Goal: Communication & Community: Answer question/provide support

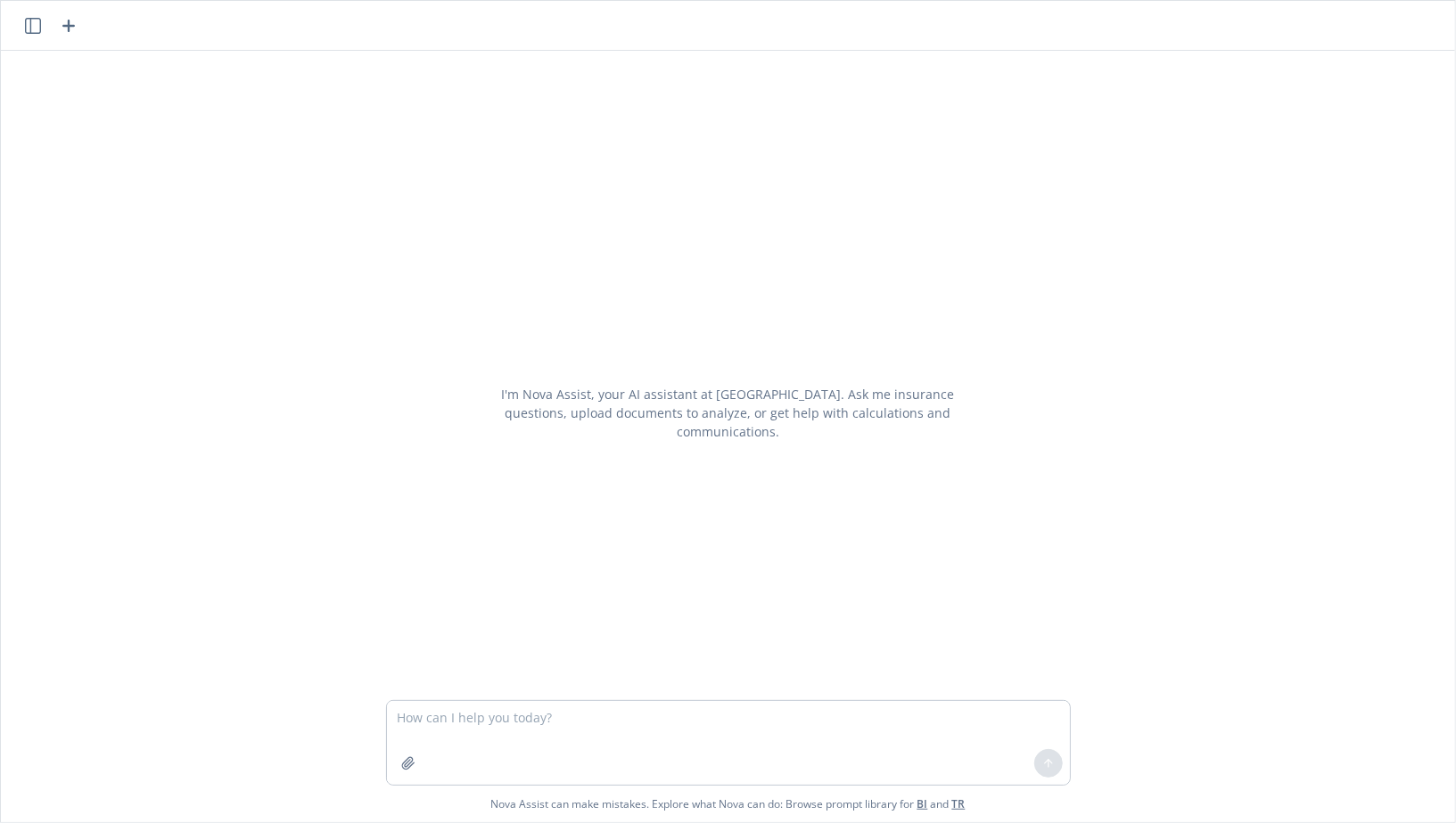
click at [591, 732] on textarea at bounding box center [728, 743] width 683 height 84
type textarea "tell me revenue and employees on Spectra Tech"
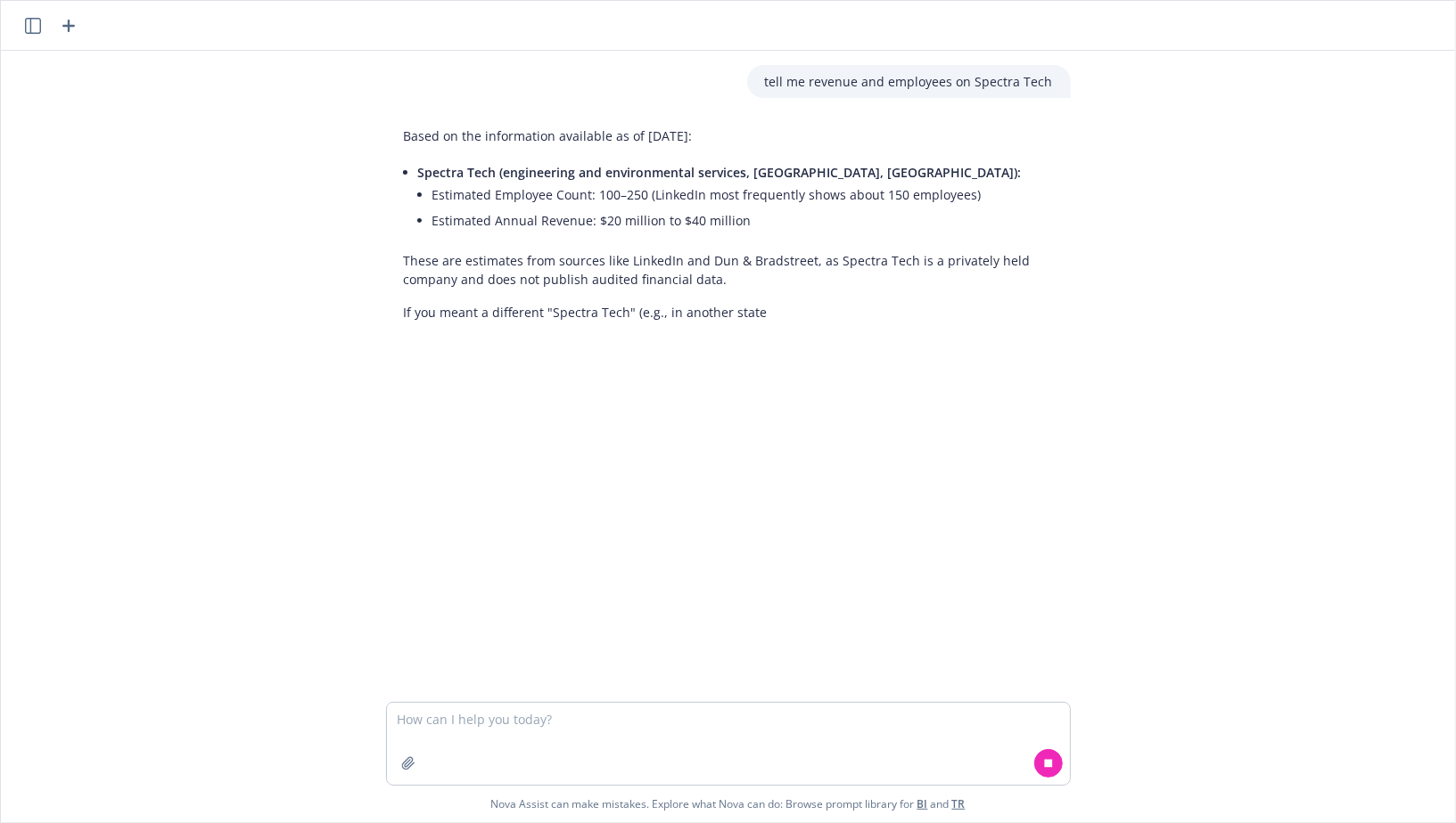
click at [662, 221] on li "Estimated Annual Revenue: $20 million to $40 million" at bounding box center [742, 220] width 621 height 26
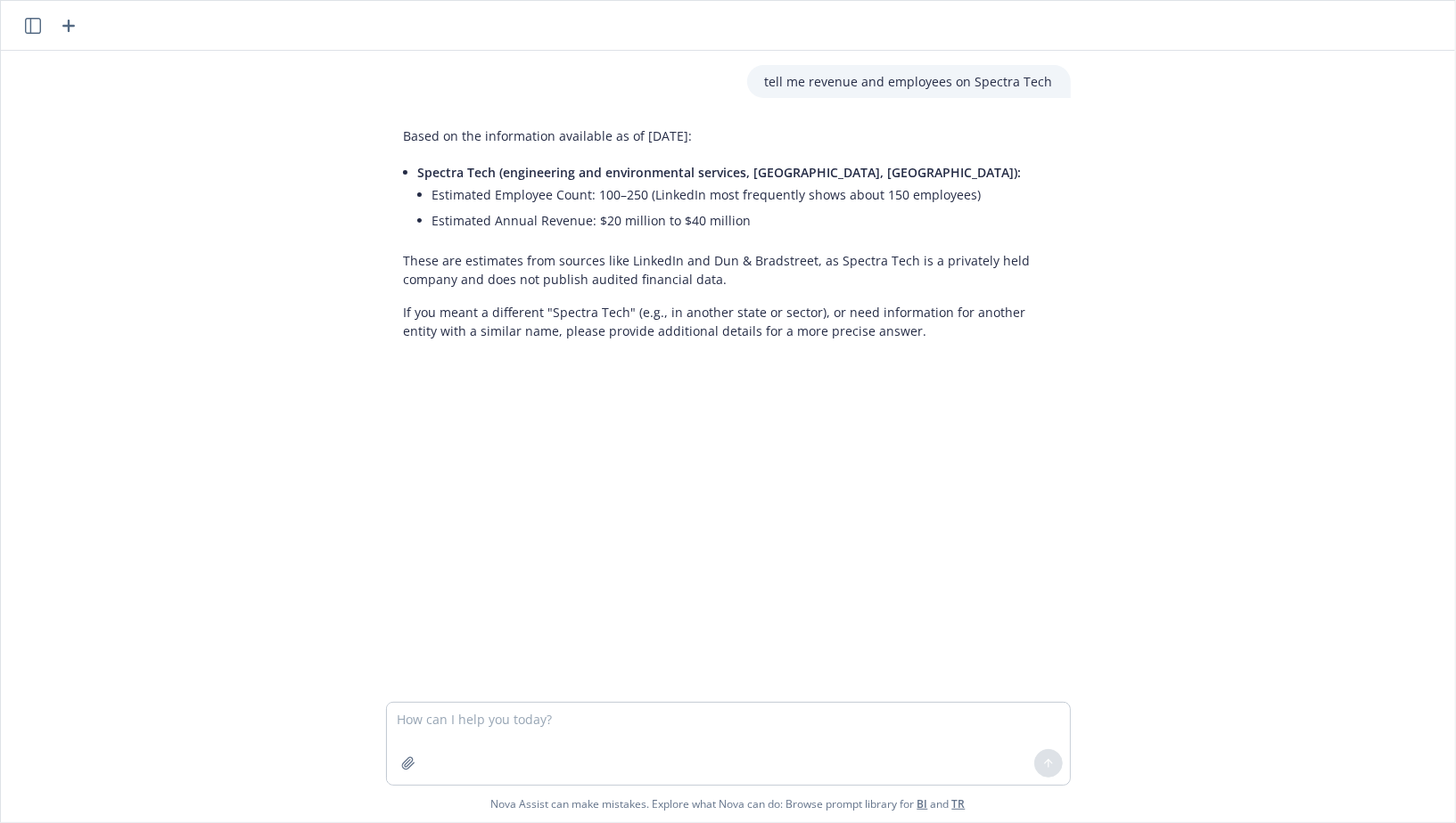
click at [593, 218] on li "Estimated Annual Revenue: $20 million to $40 million" at bounding box center [742, 220] width 621 height 26
drag, startPoint x: 746, startPoint y: 220, endPoint x: 594, endPoint y: 218, distance: 152.0
click at [595, 221] on li "Estimated Annual Revenue: $20 million to $40 million" at bounding box center [742, 220] width 621 height 26
click at [608, 218] on li "Estimated Annual Revenue: $20 million to $40 million" at bounding box center [742, 220] width 621 height 26
click at [613, 216] on li "Estimated Annual Revenue: $20 million to $40 million" at bounding box center [742, 220] width 621 height 26
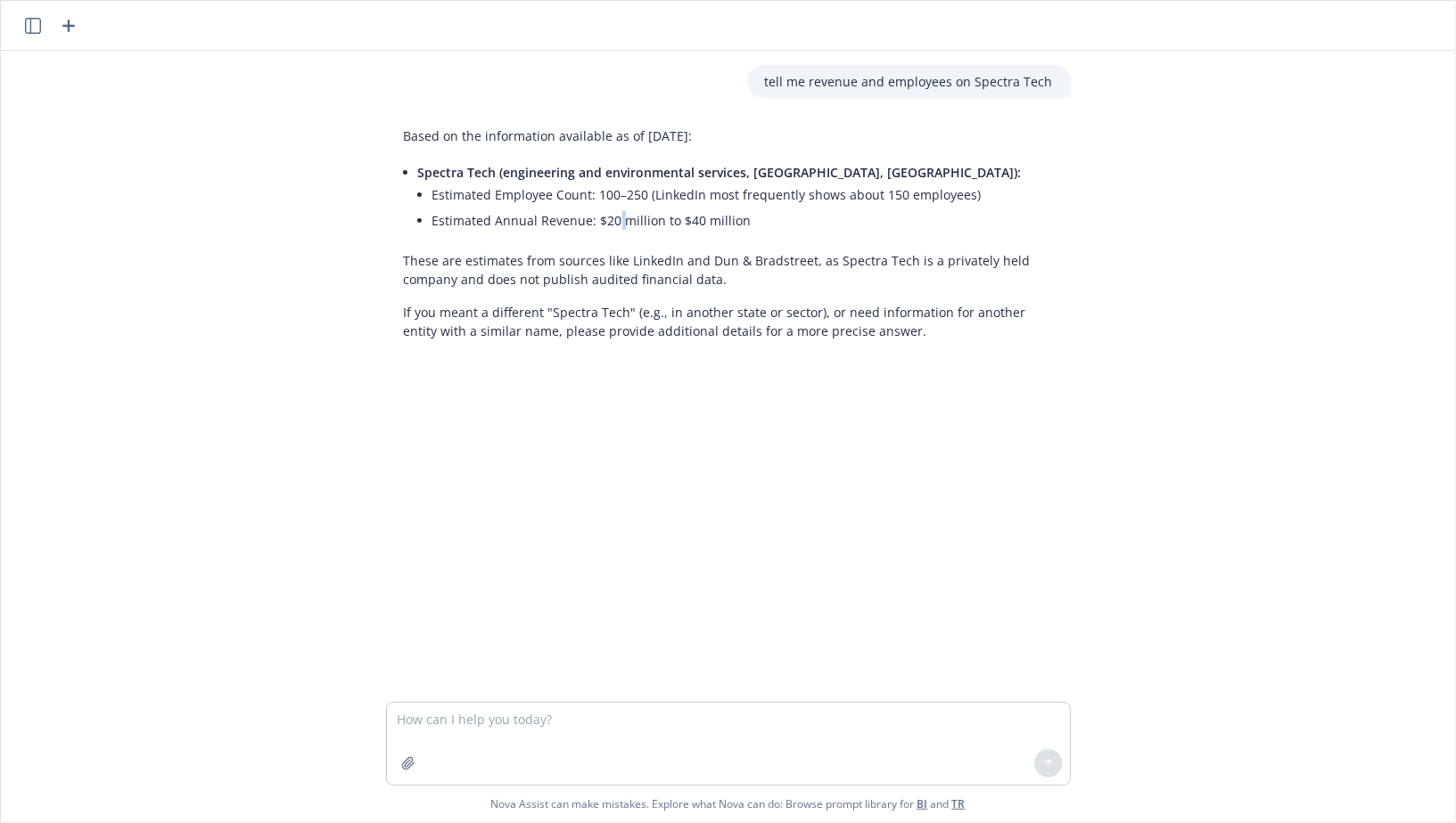
click at [613, 216] on li "Estimated Annual Revenue: $20 million to $40 million" at bounding box center [742, 220] width 621 height 26
click at [534, 229] on li "Estimated Annual Revenue: $20 million to $40 million" at bounding box center [742, 220] width 621 height 26
click at [609, 180] on span "Spectra Tech (engineering and environmental services, [GEOGRAPHIC_DATA], [GEOGR…" at bounding box center [720, 172] width 604 height 17
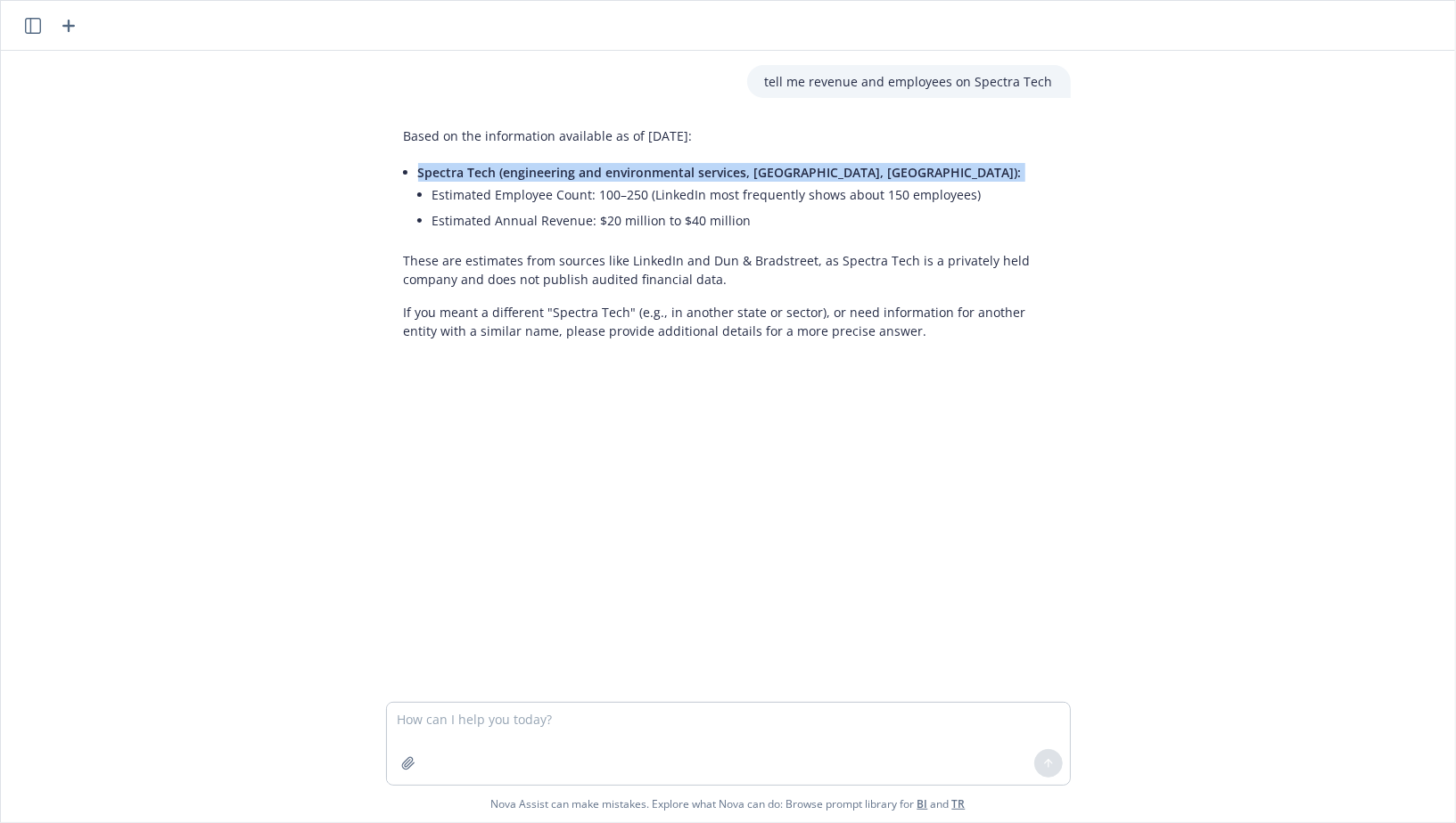
click at [609, 180] on span "Spectra Tech (engineering and environmental services, [GEOGRAPHIC_DATA], [GEOGR…" at bounding box center [720, 172] width 604 height 17
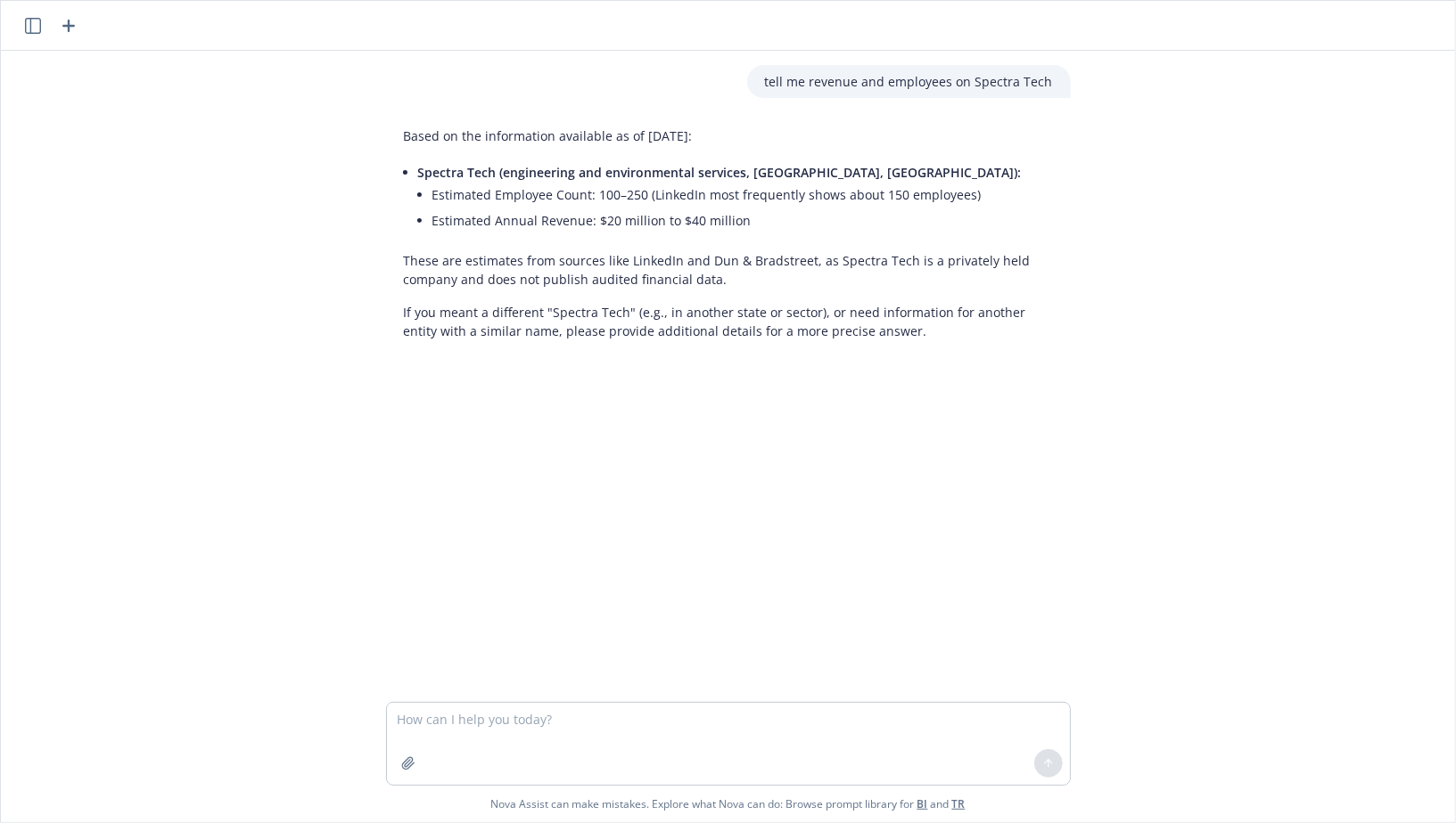
click at [572, 184] on li "Estimated Employee Count: 100–250 (LinkedIn most frequently shows about 150 emp…" at bounding box center [742, 195] width 621 height 26
click at [595, 323] on p "If you meant a different "Spectra Tech" (e.g., in another state or sector), or …" at bounding box center [728, 322] width 649 height 38
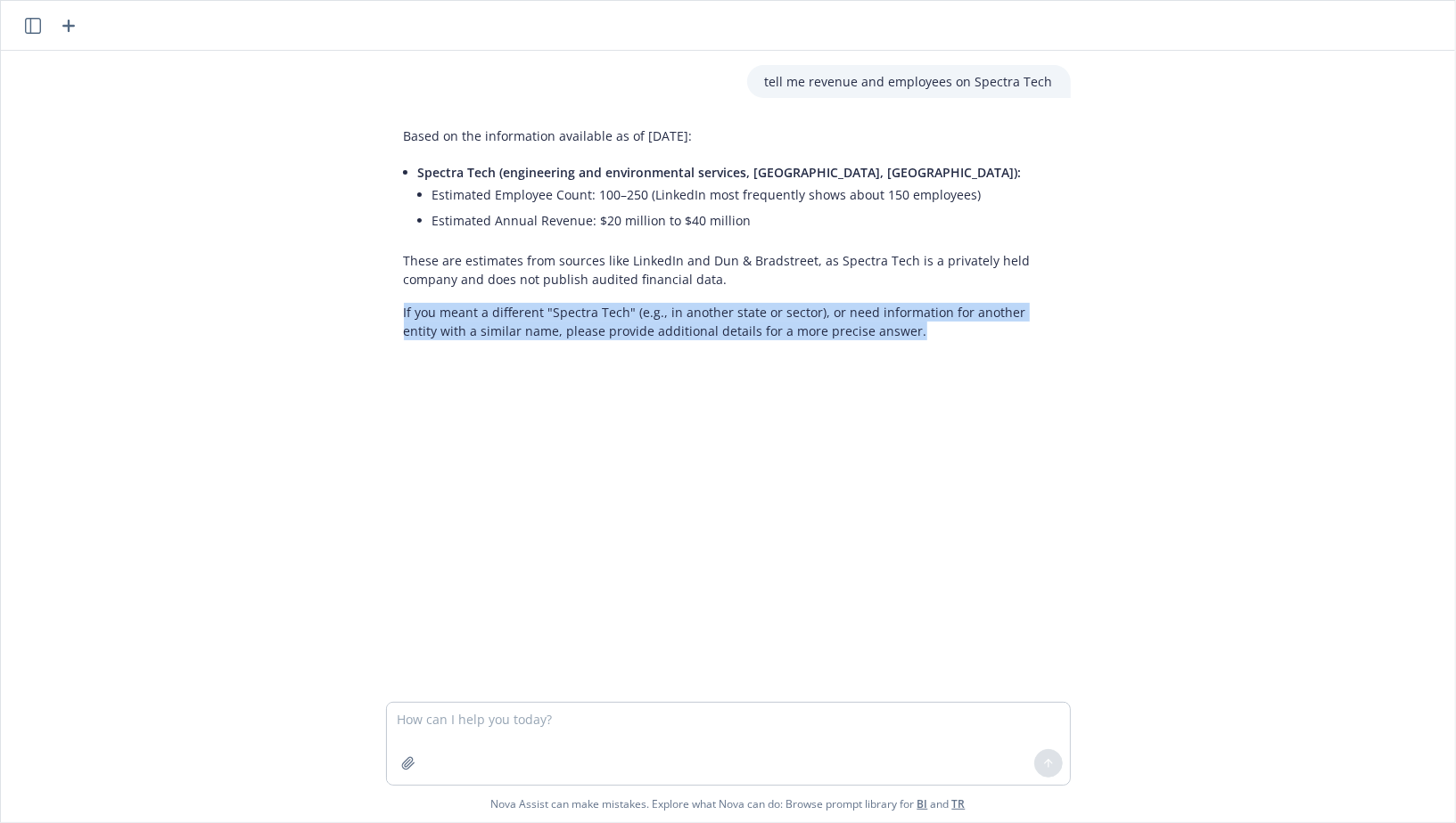
click at [595, 323] on p "If you meant a different "Spectra Tech" (e.g., in another state or sector), or …" at bounding box center [728, 322] width 649 height 38
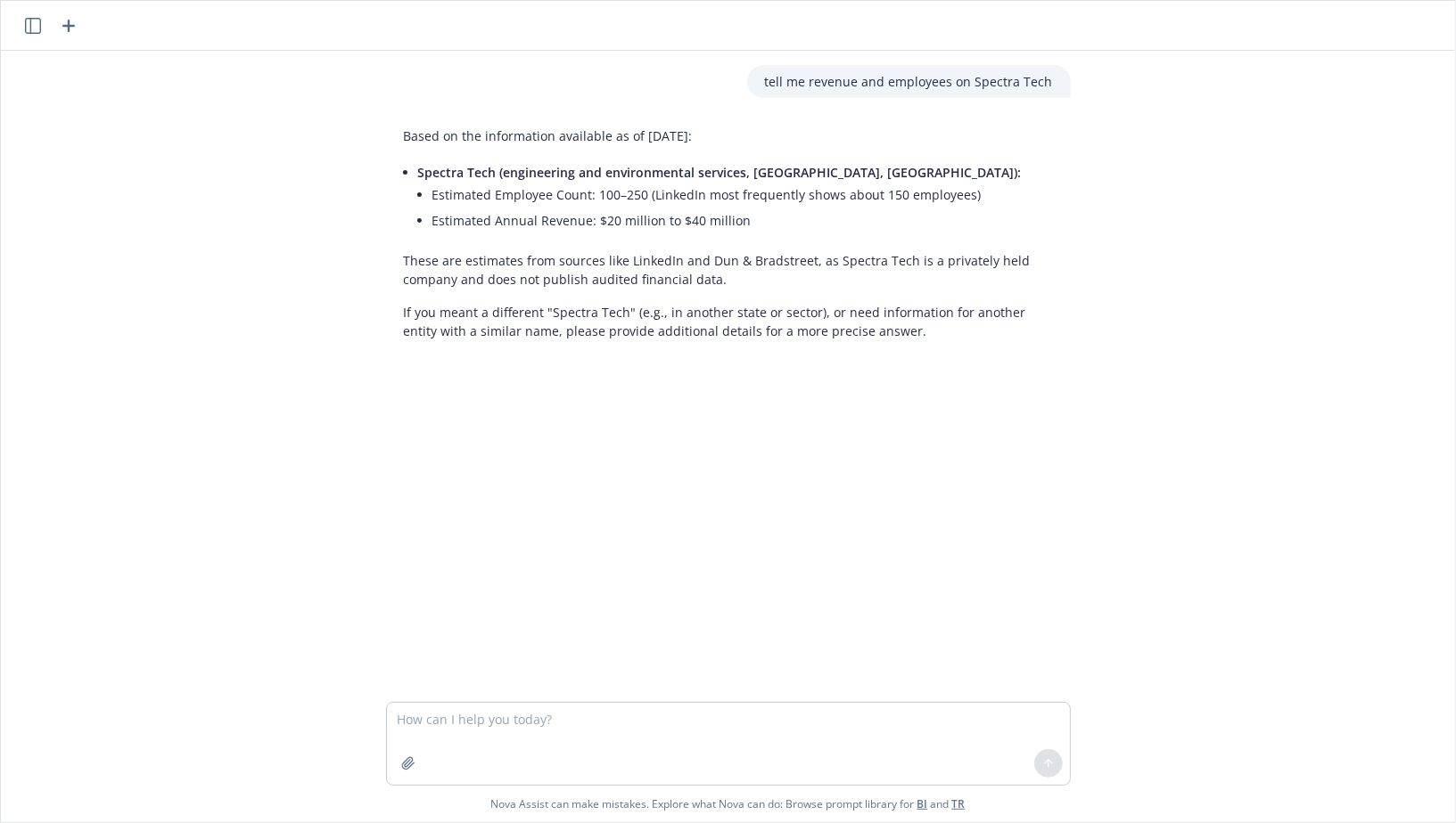
click at [550, 323] on p "If you meant a different "Spectra Tech" (e.g., in another state or sector), or …" at bounding box center [728, 322] width 649 height 38
click at [522, 724] on textarea at bounding box center [728, 744] width 683 height 82
type textarea "list all players in the nuclear fuel and enrichment space in the [GEOGRAPHIC_DA…"
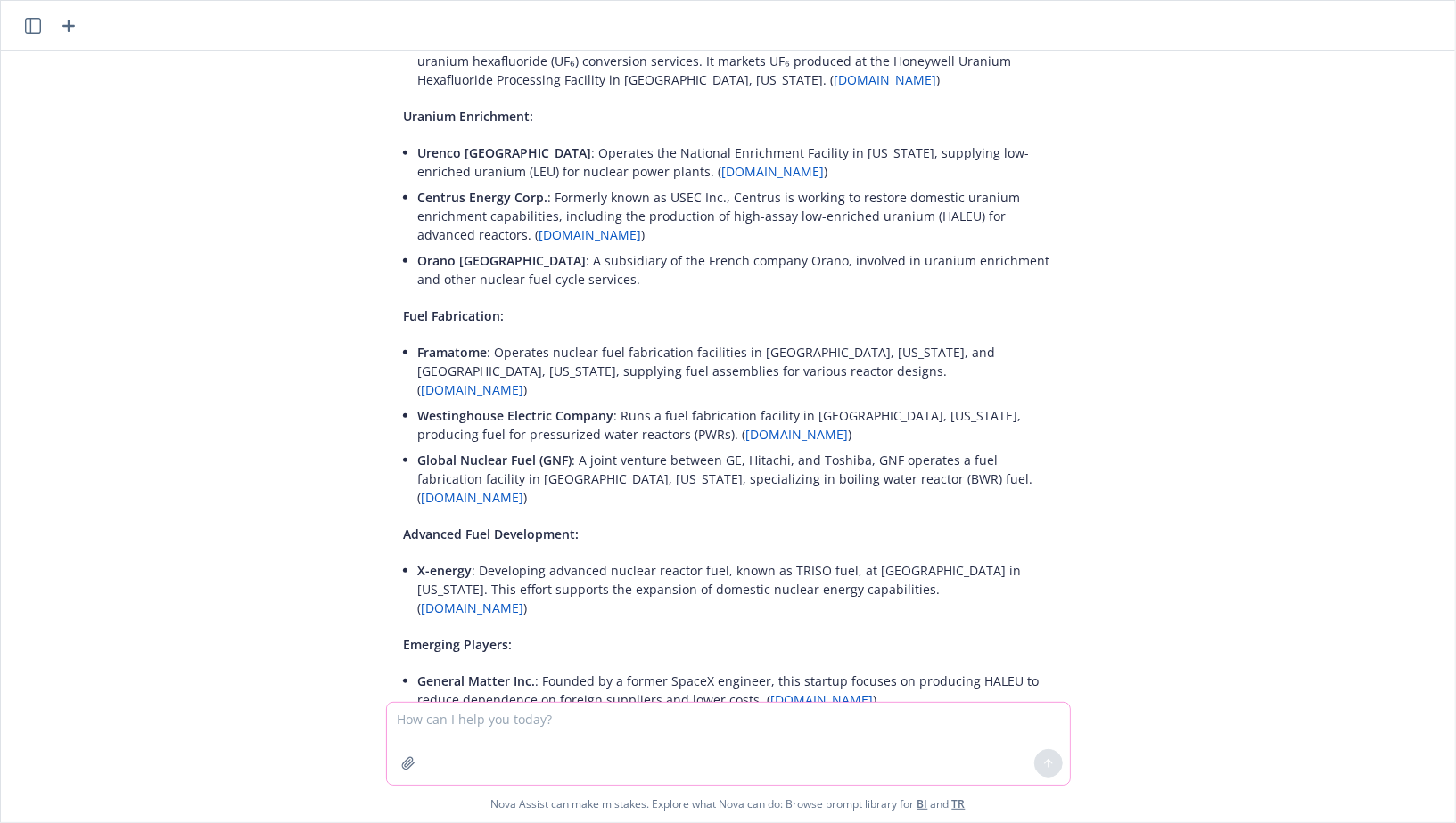
scroll to position [587, 0]
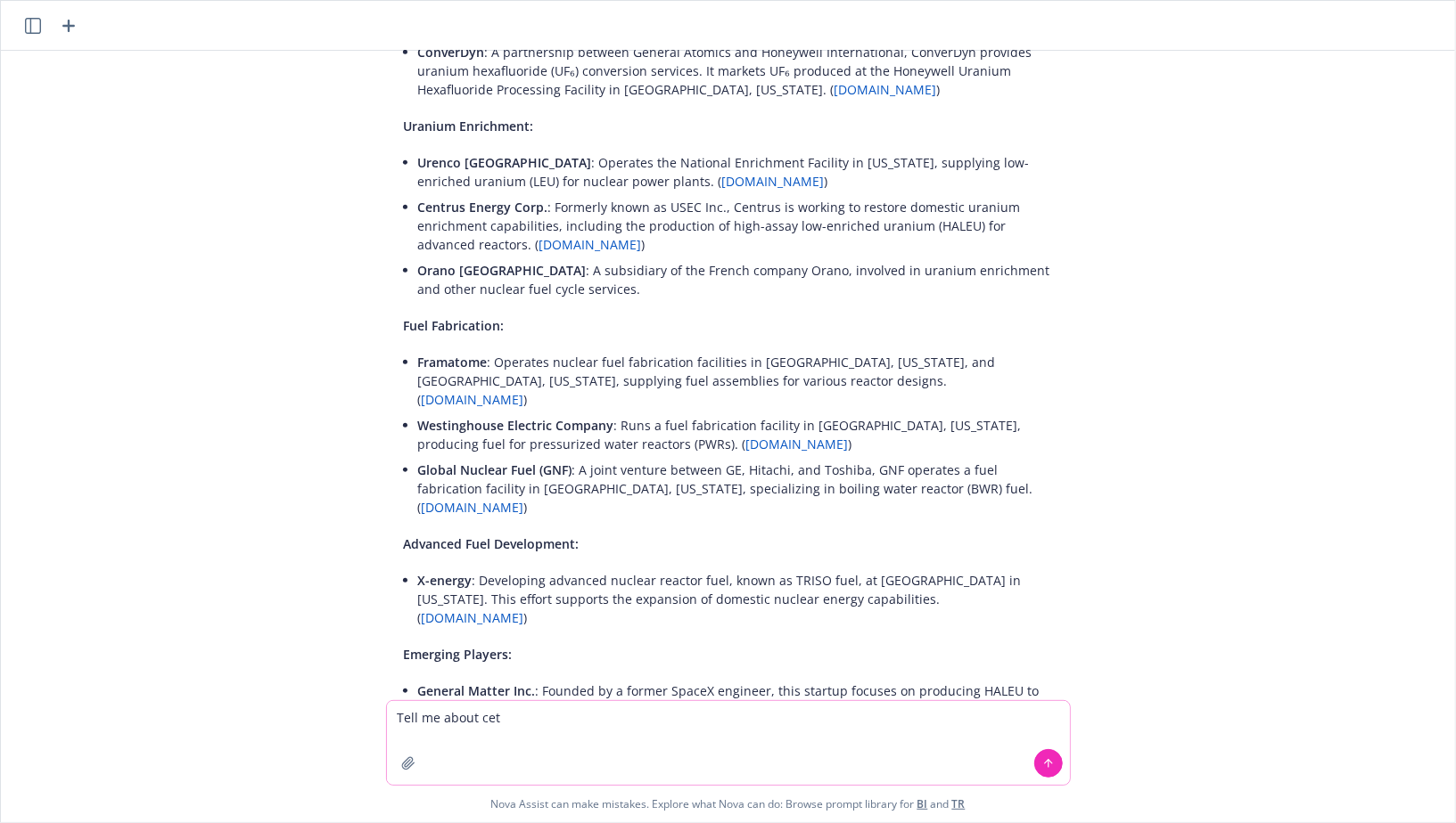
type textarea "Tell me about ce"
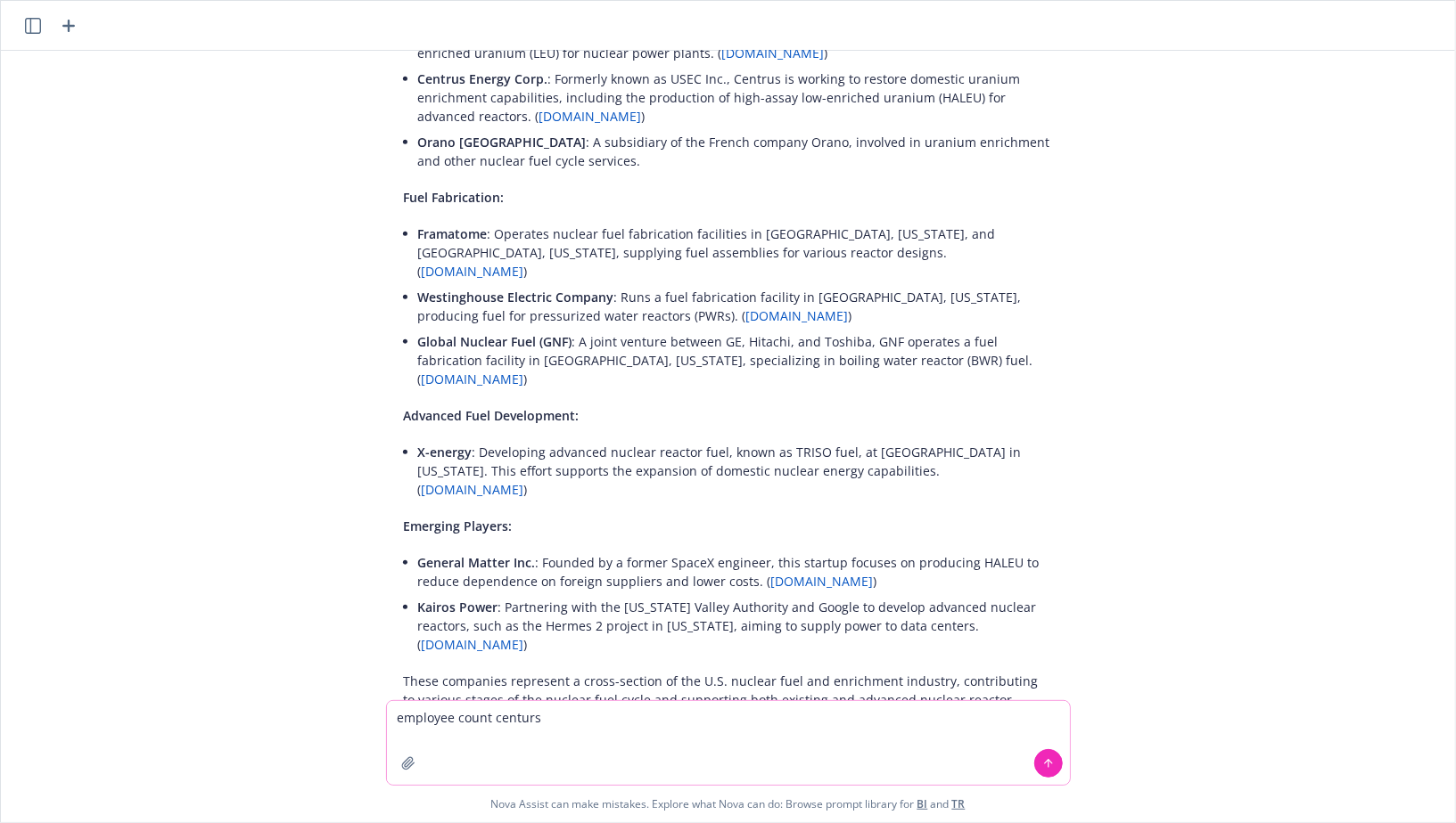
type textarea "employee count centurs"
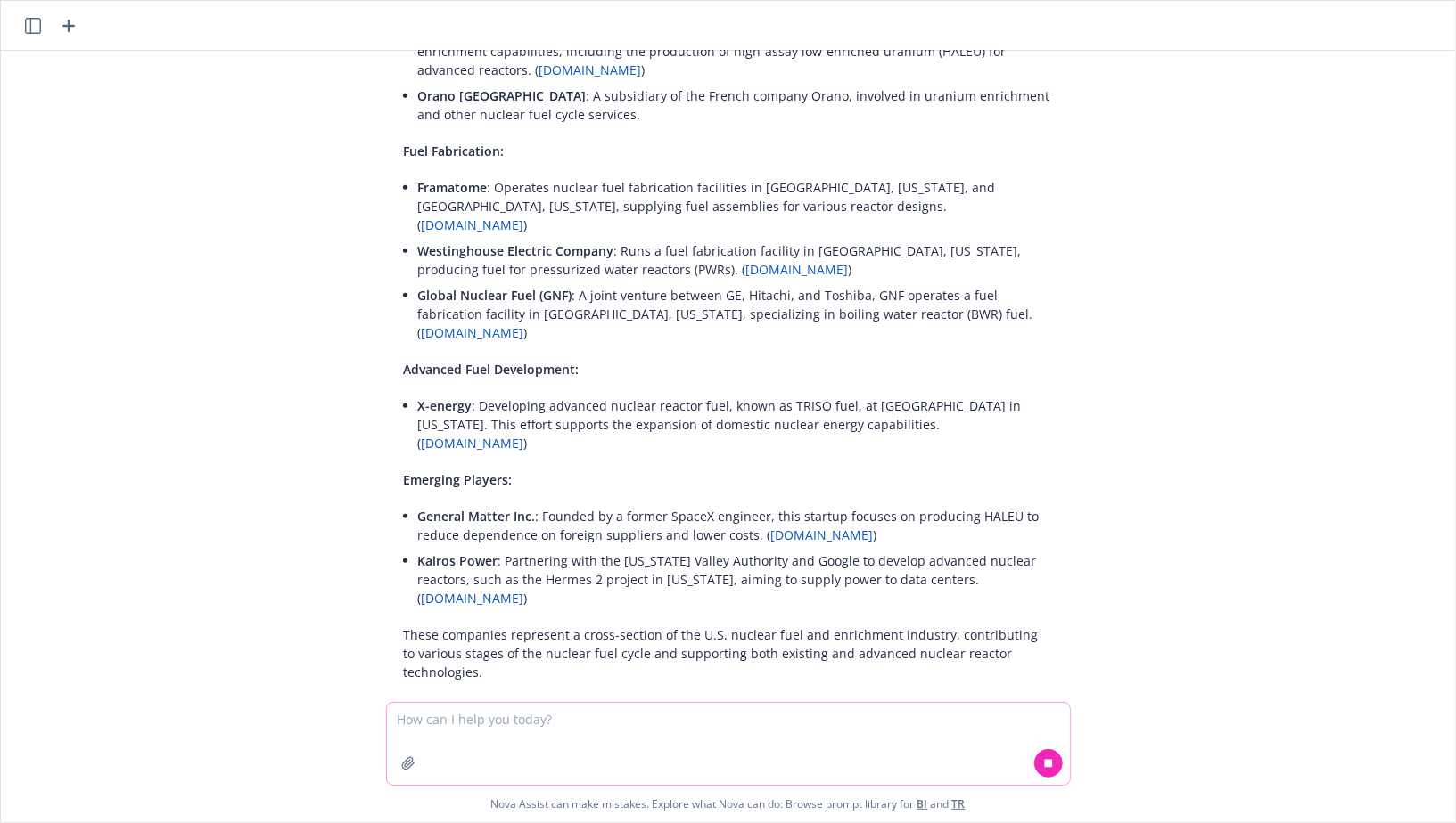
scroll to position [796, 0]
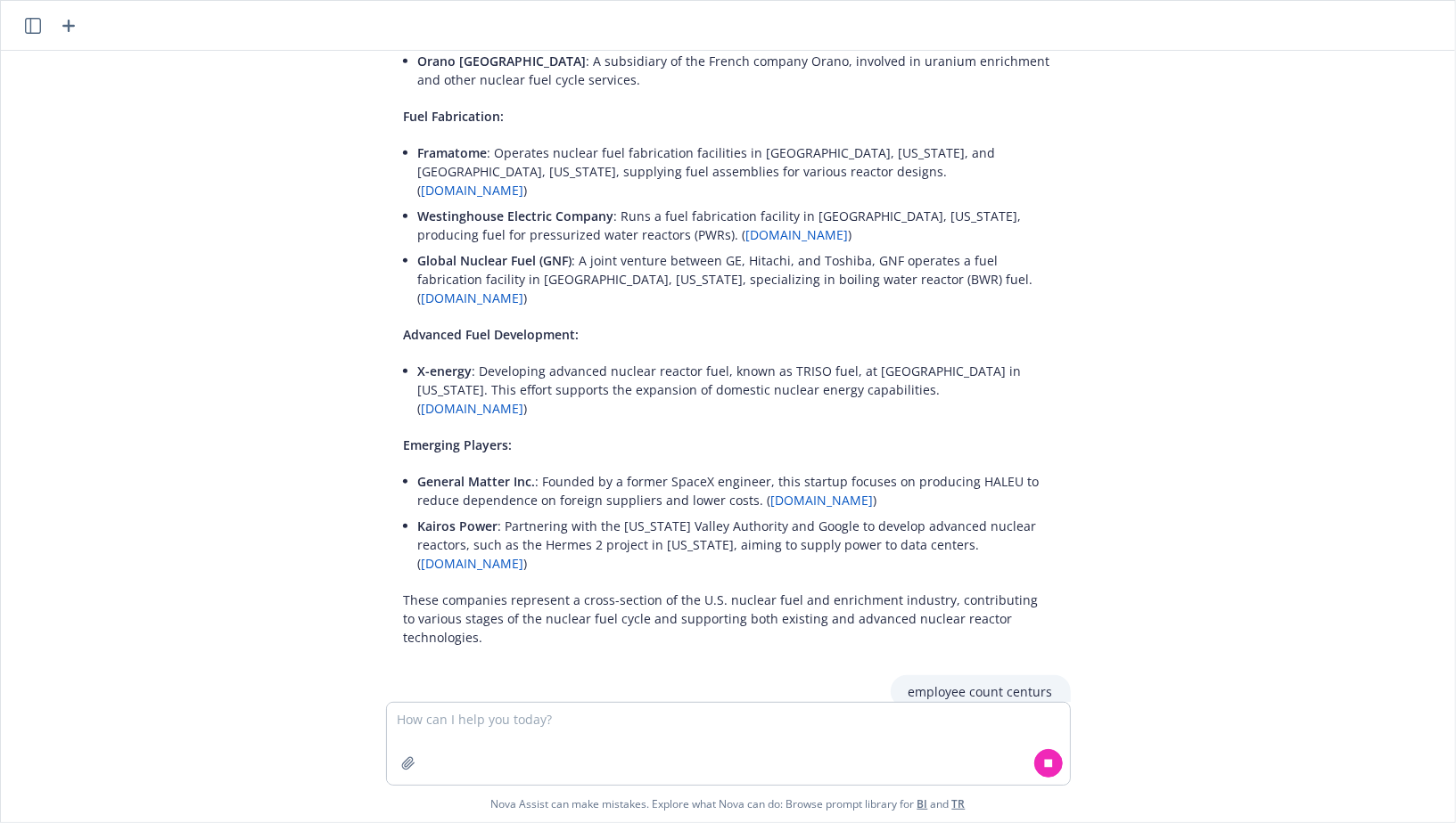
click at [967, 682] on p "employee count centurs" at bounding box center [980, 691] width 145 height 19
click at [885, 675] on div "employee count centurs" at bounding box center [728, 691] width 714 height 33
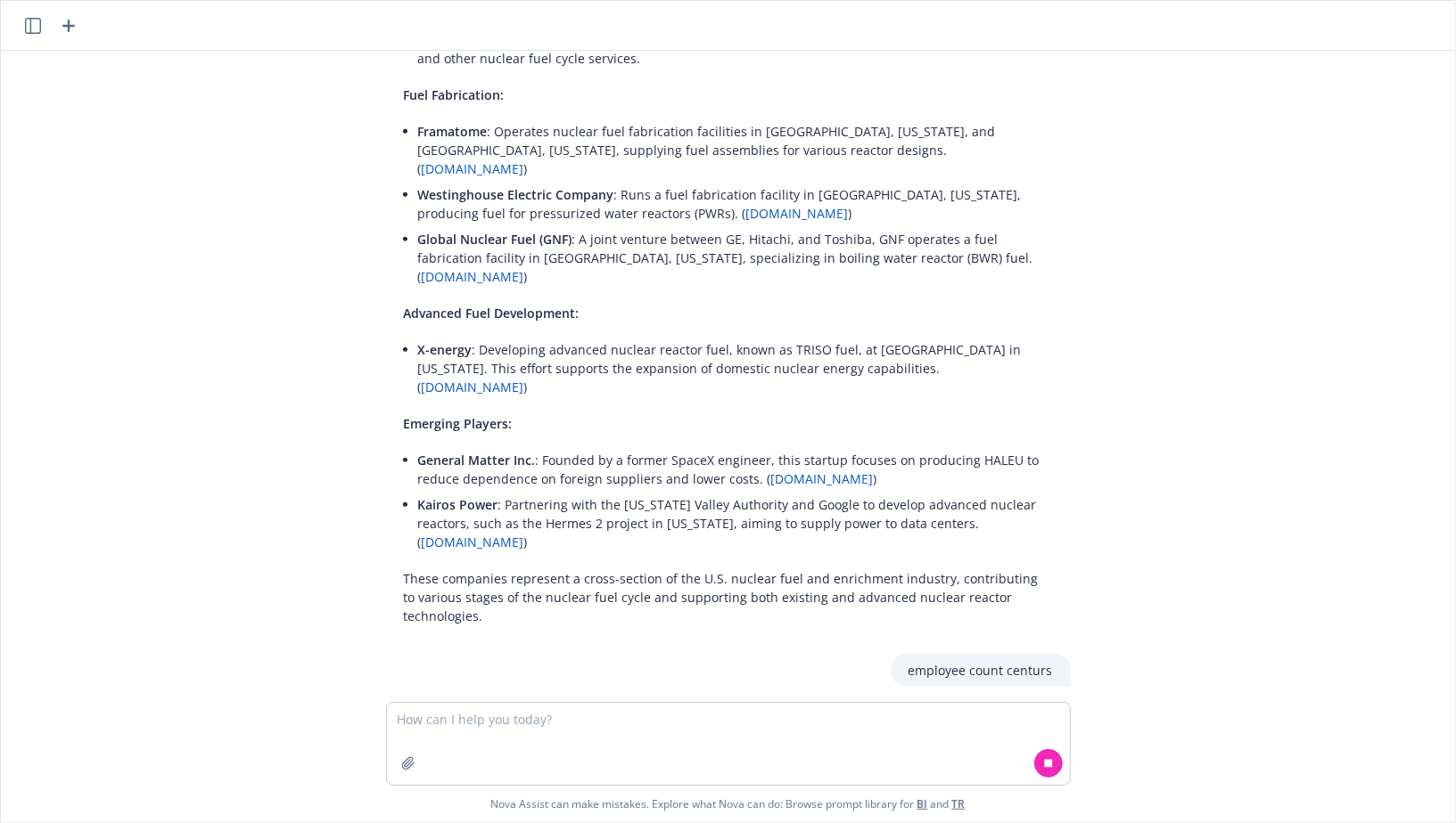
scroll to position [859, 0]
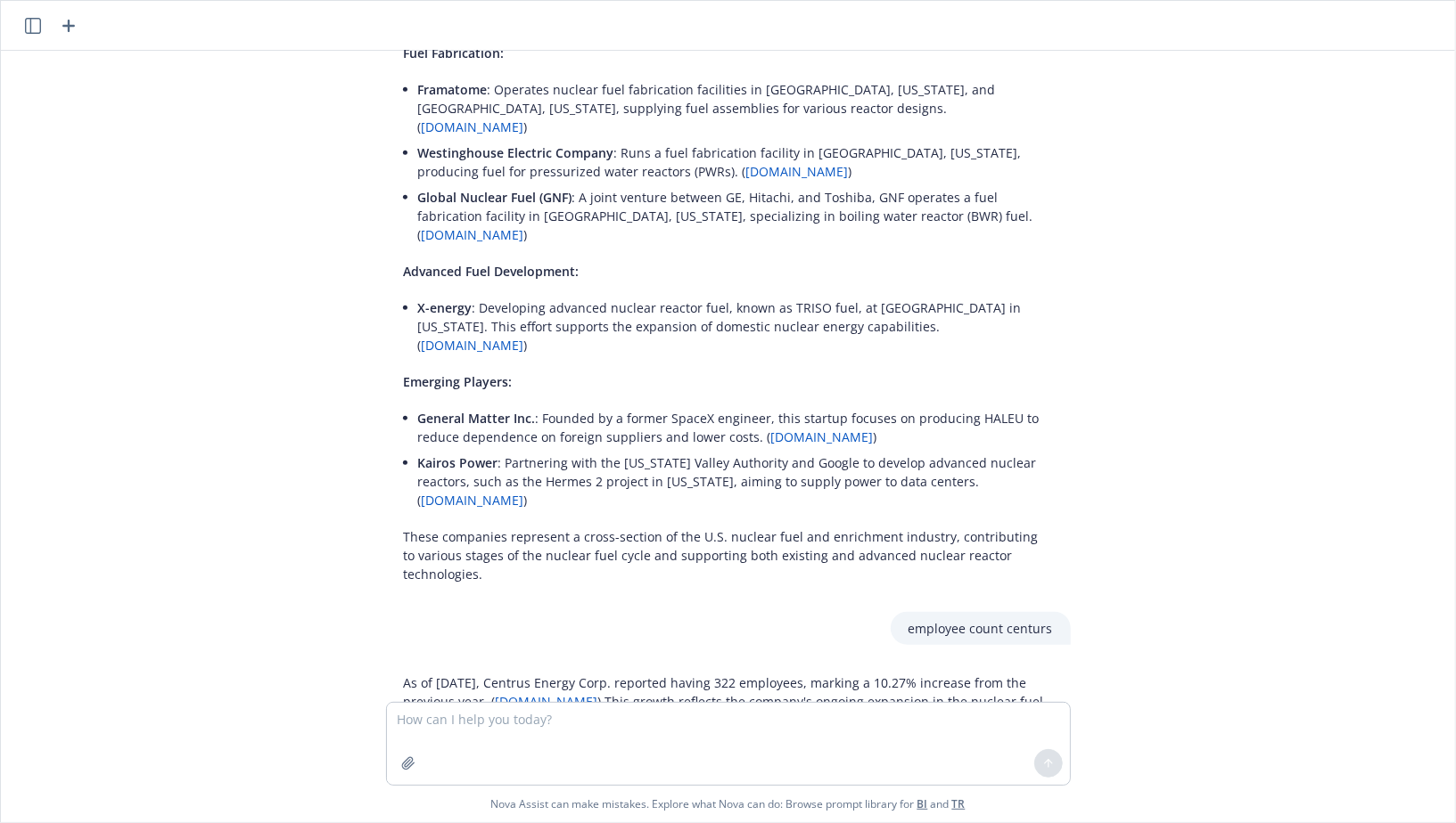
click at [782, 673] on p "As of [DATE], Centrus Energy Corp. reported having 322 employees, marking a 10.…" at bounding box center [728, 701] width 649 height 56
click at [785, 673] on p "As of [DATE], Centrus Energy Corp. reported having 322 employees, marking a 10.…" at bounding box center [728, 701] width 649 height 56
click at [728, 673] on p "As of [DATE], Centrus Energy Corp. reported having 322 employees, marking a 10.…" at bounding box center [728, 701] width 649 height 56
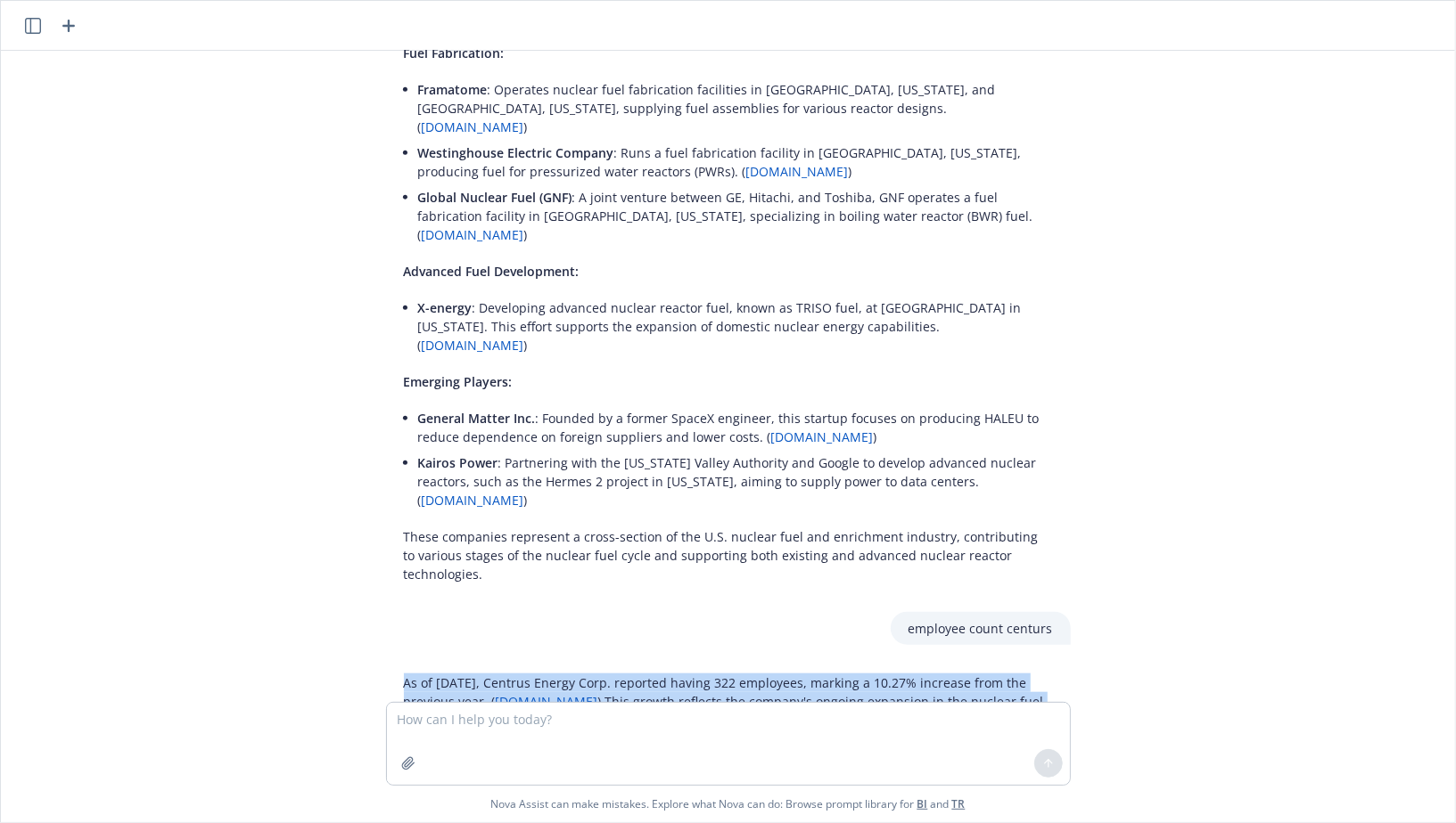
click at [728, 673] on p "As of [DATE], Centrus Energy Corp. reported having 322 employees, marking a 10.…" at bounding box center [728, 701] width 649 height 56
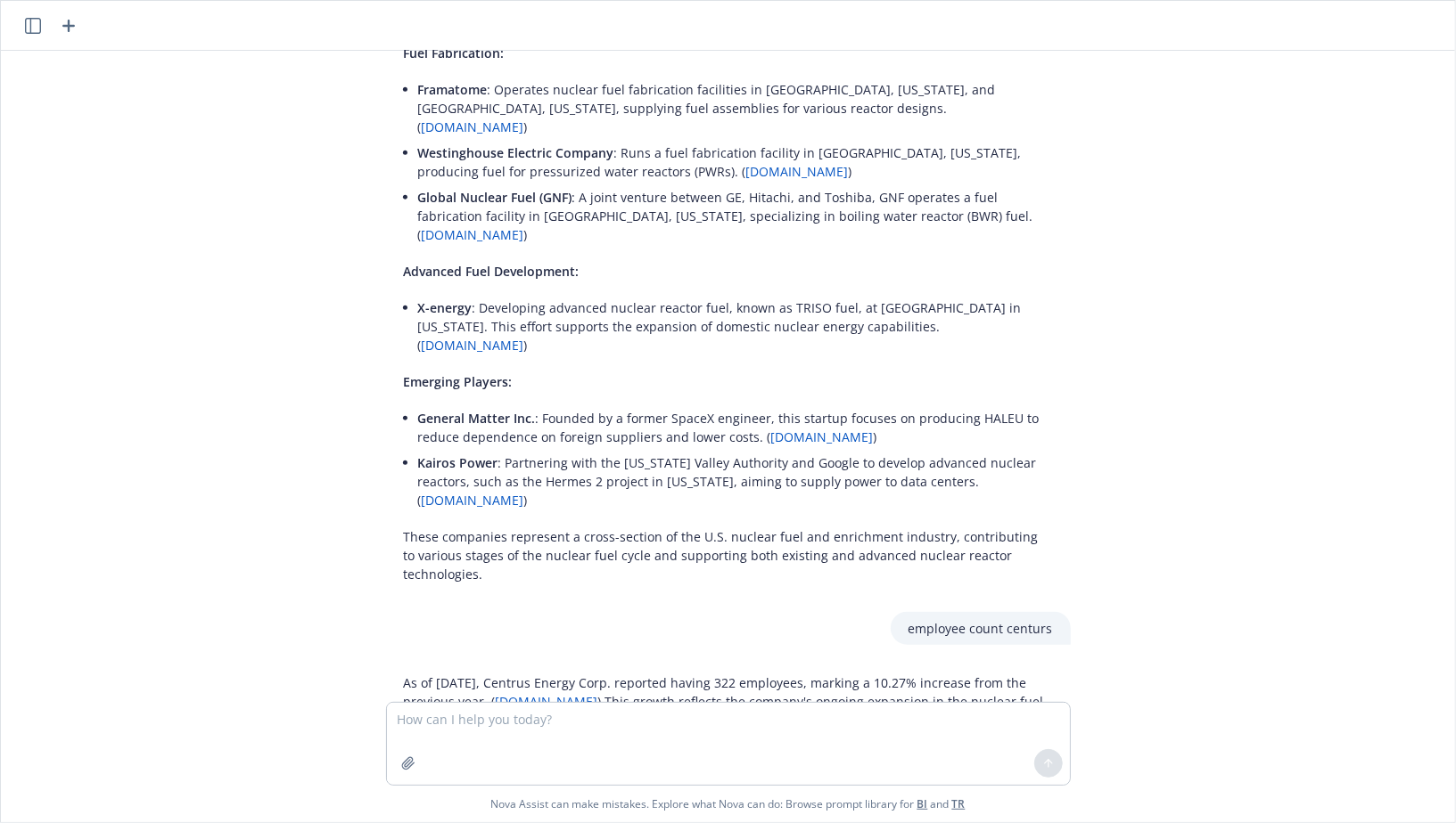
click at [707, 673] on p "As of [DATE], Centrus Energy Corp. reported having 322 employees, marking a 10.…" at bounding box center [728, 701] width 649 height 56
click at [569, 721] on textarea at bounding box center [728, 744] width 683 height 82
type textarea "Tell me information about pelican energy partner's portfolio companies and the …"
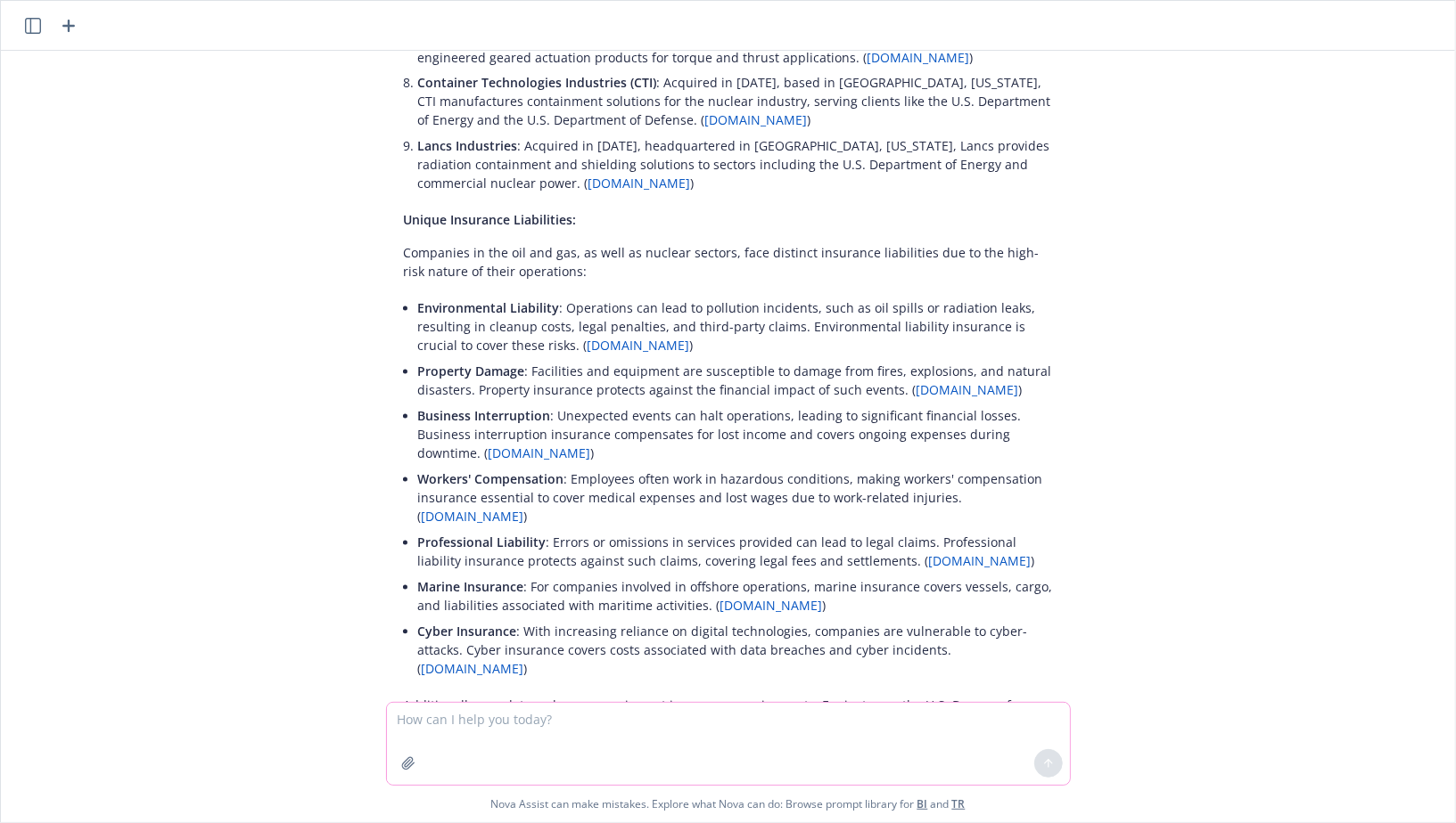
scroll to position [2211, 0]
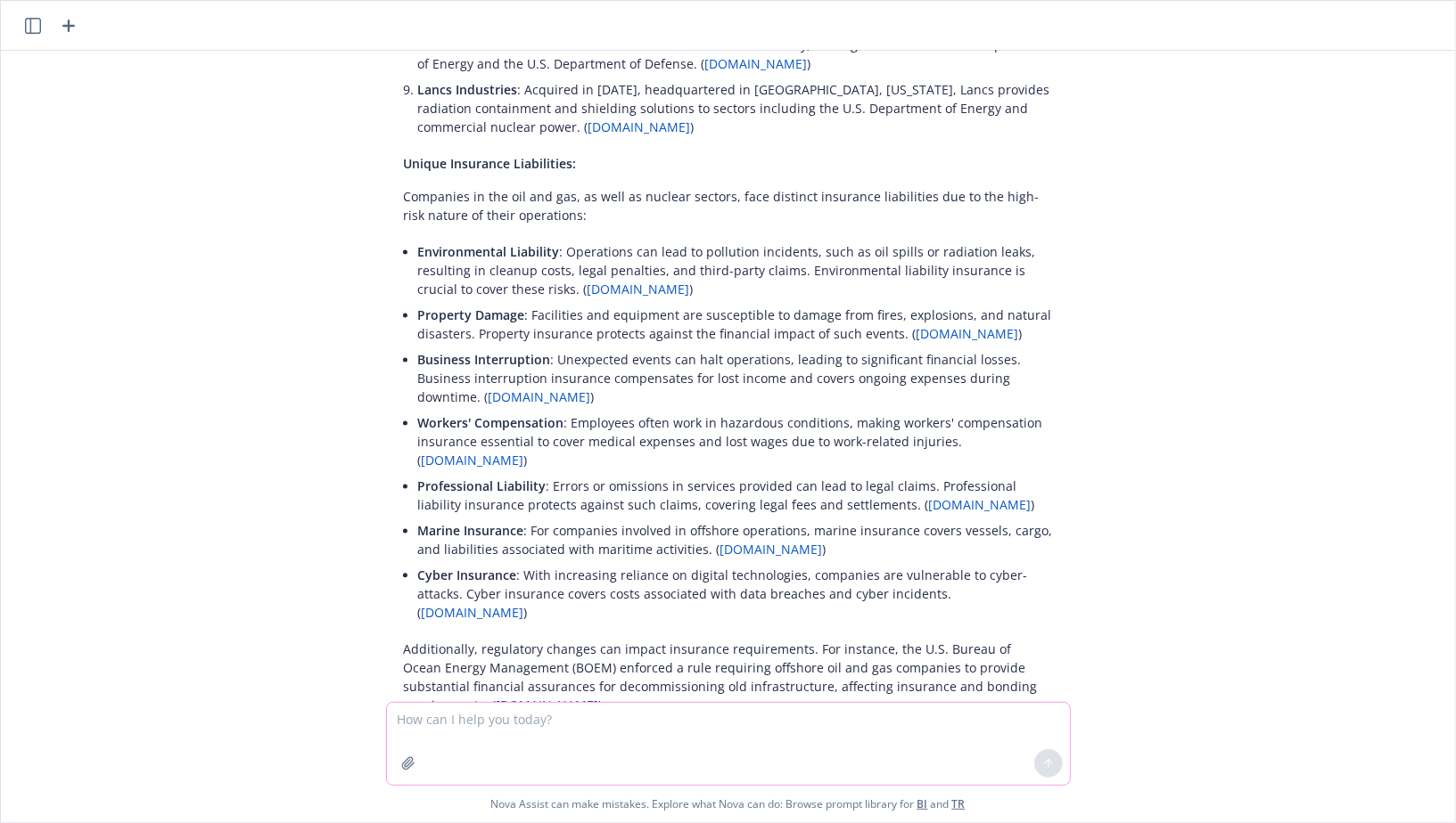
click at [499, 733] on textarea at bounding box center [728, 744] width 683 height 82
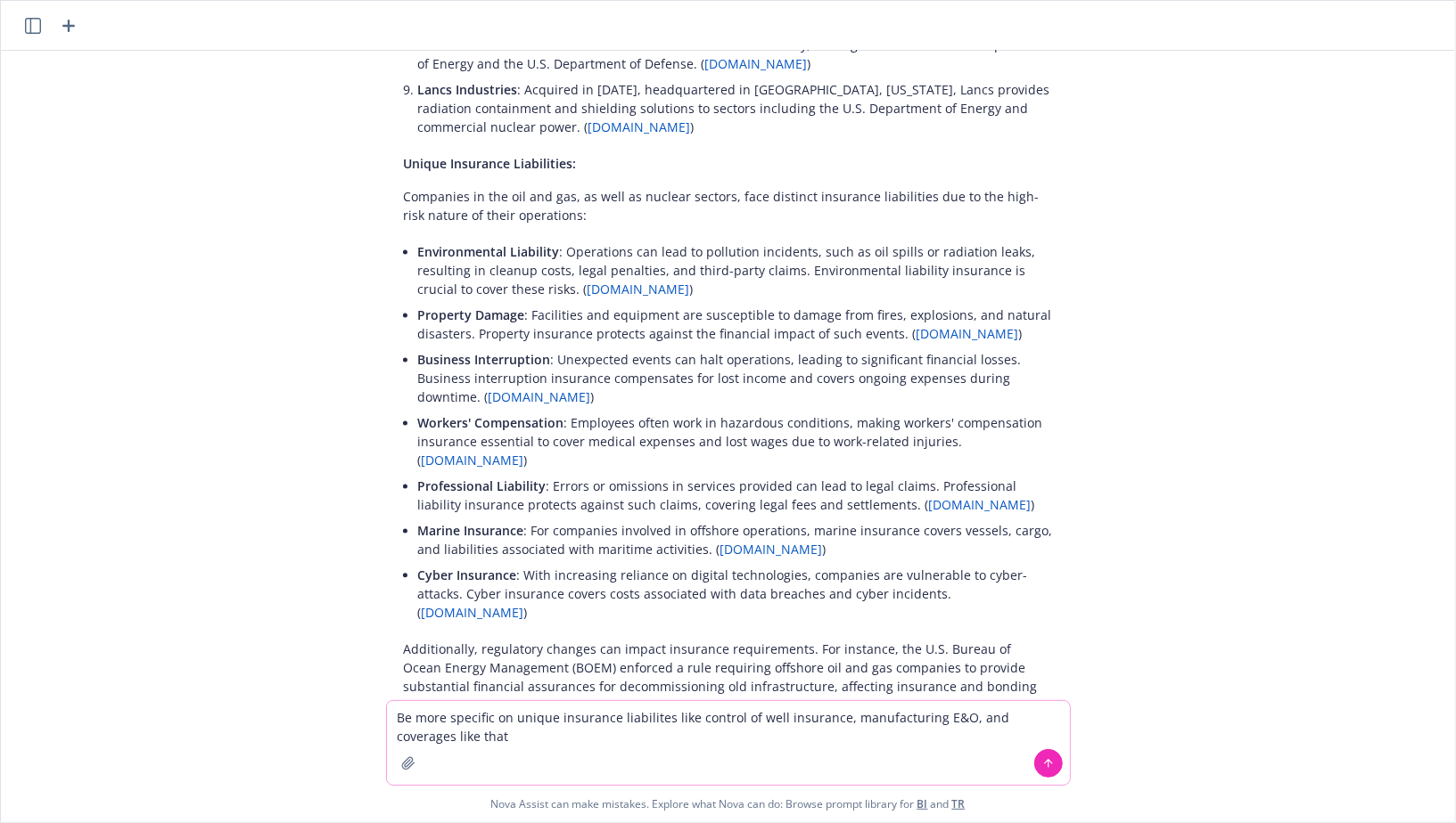
type textarea "Be more specific on unique insurance liabilites like control of well insurance,…"
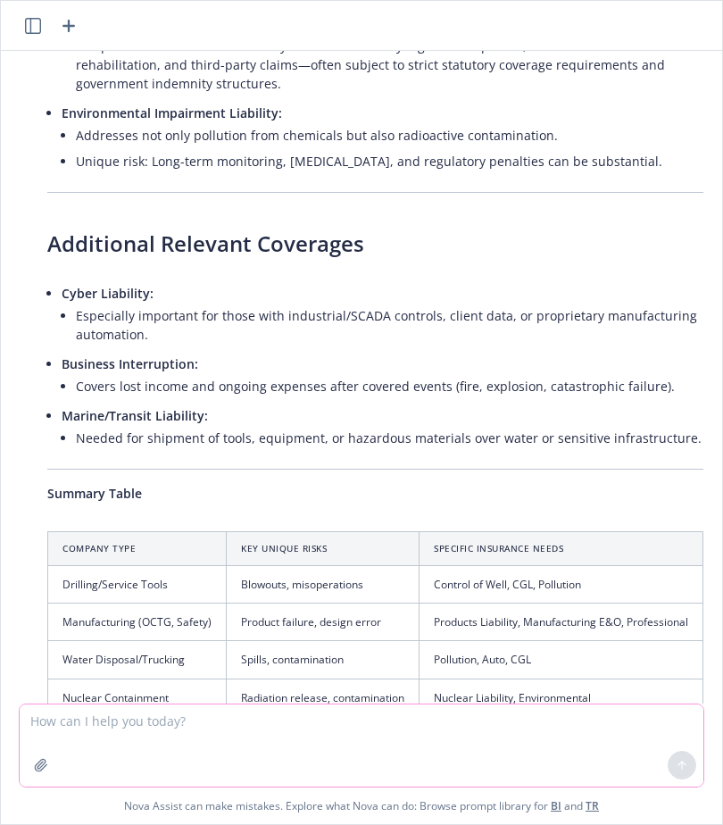
scroll to position [4414, 0]
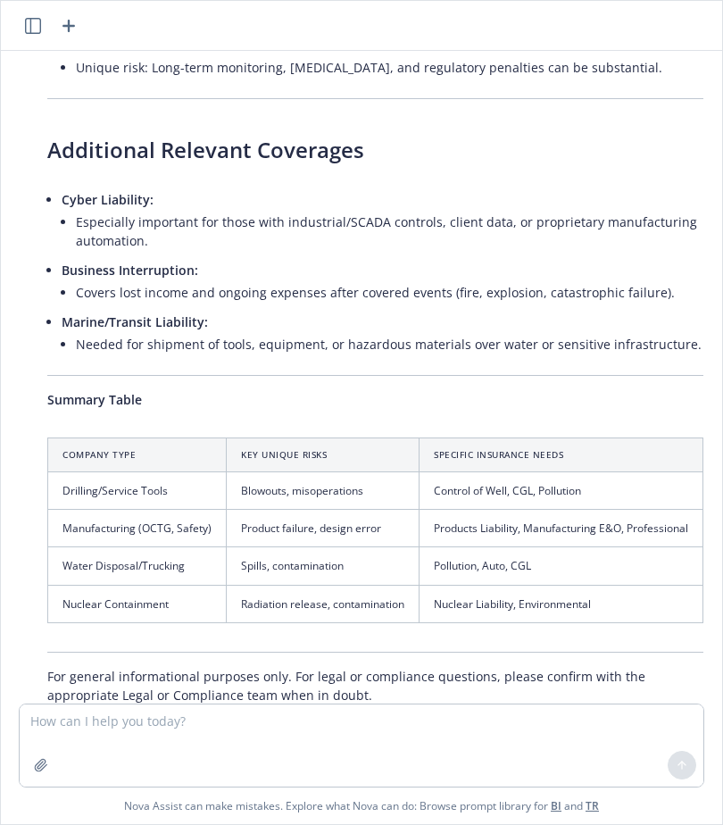
click at [452, 585] on td "Nuclear Liability, Environmental" at bounding box center [562, 604] width 284 height 38
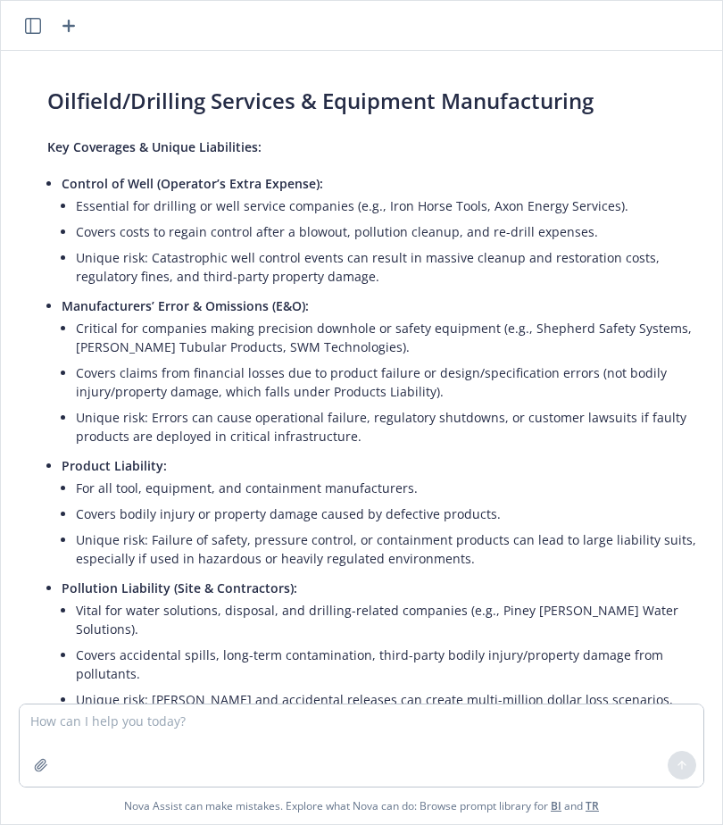
scroll to position [3140, 0]
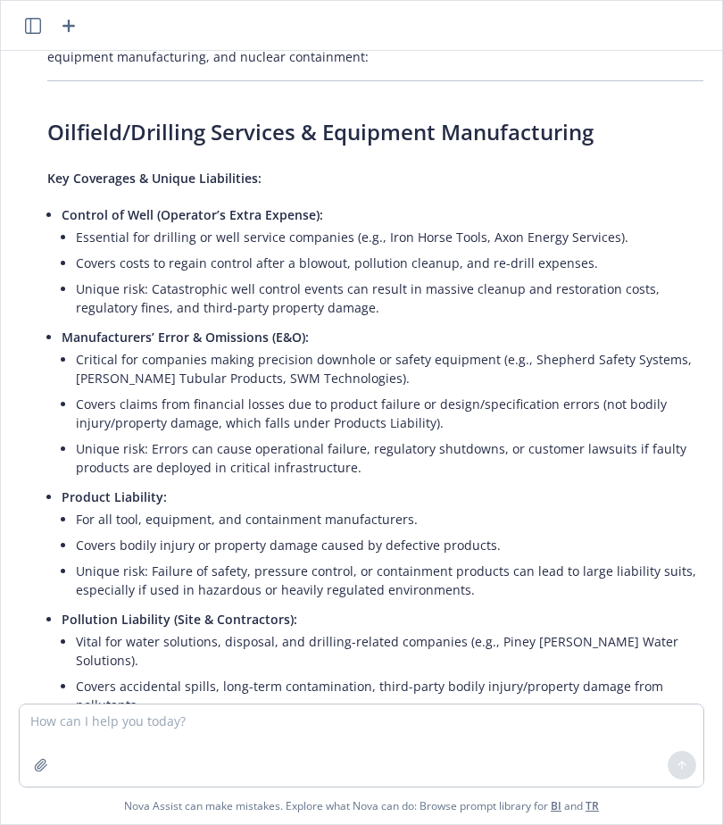
click at [181, 347] on li "Critical for companies making precision downhole or safety equipment (e.g., She…" at bounding box center [390, 369] width 628 height 45
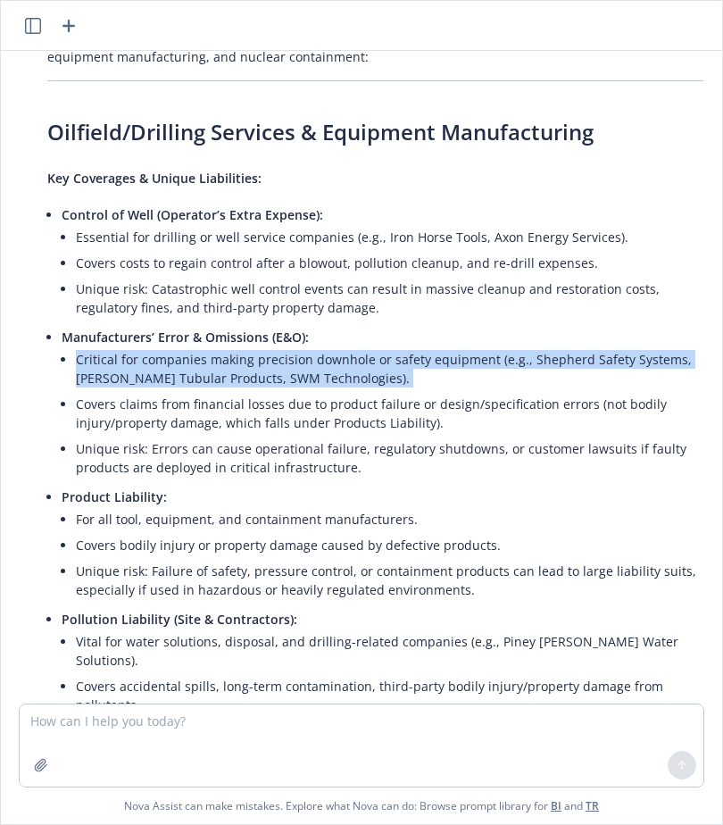
click at [181, 347] on li "Critical for companies making precision downhole or safety equipment (e.g., She…" at bounding box center [390, 369] width 628 height 45
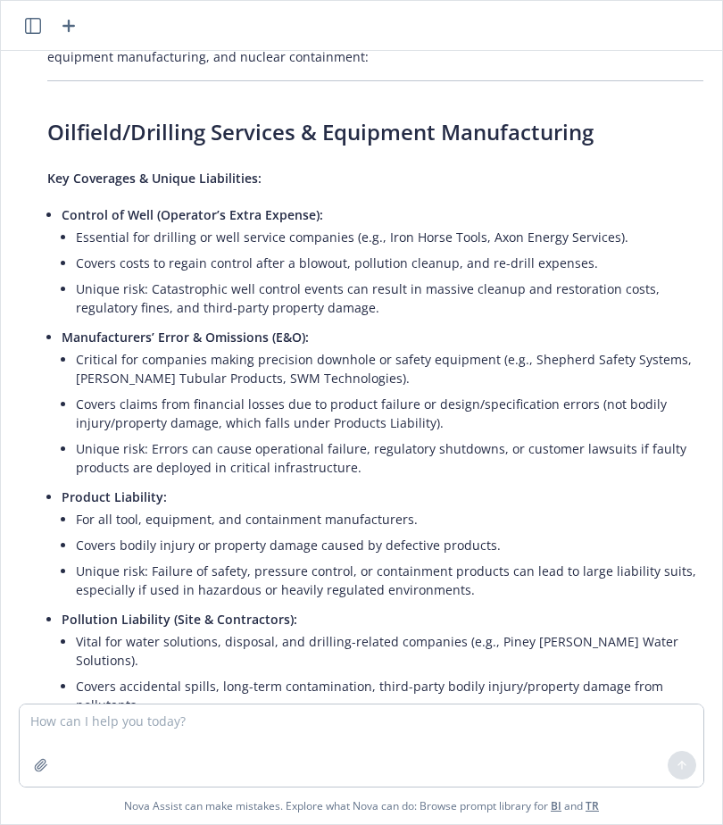
click at [181, 391] on li "Covers claims from financial losses due to product failure or design/specificat…" at bounding box center [390, 413] width 628 height 45
click at [184, 391] on li "Covers claims from financial losses due to product failure or design/specificat…" at bounding box center [390, 413] width 628 height 45
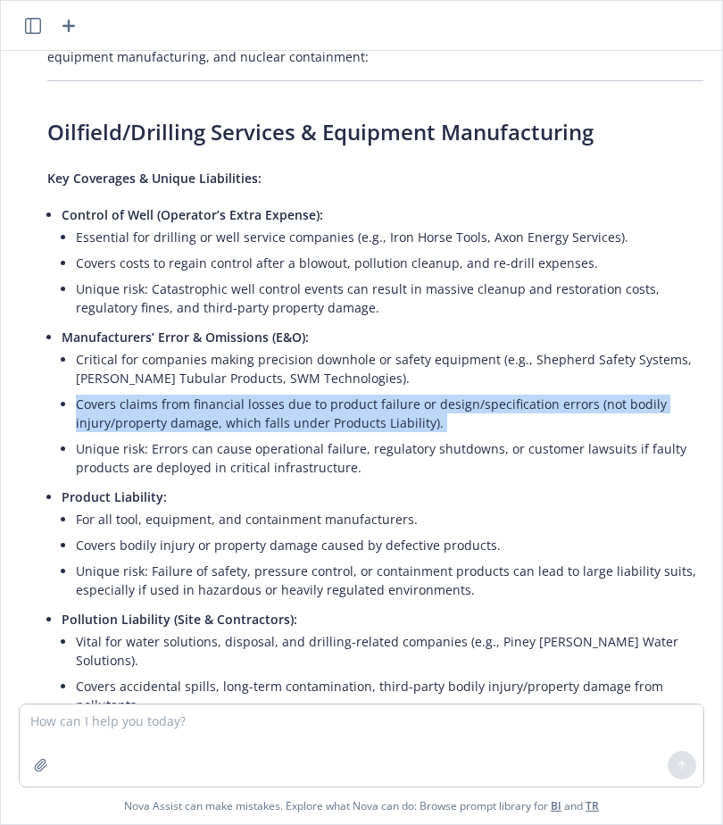
click at [184, 391] on li "Covers claims from financial losses due to product failure or design/specificat…" at bounding box center [390, 413] width 628 height 45
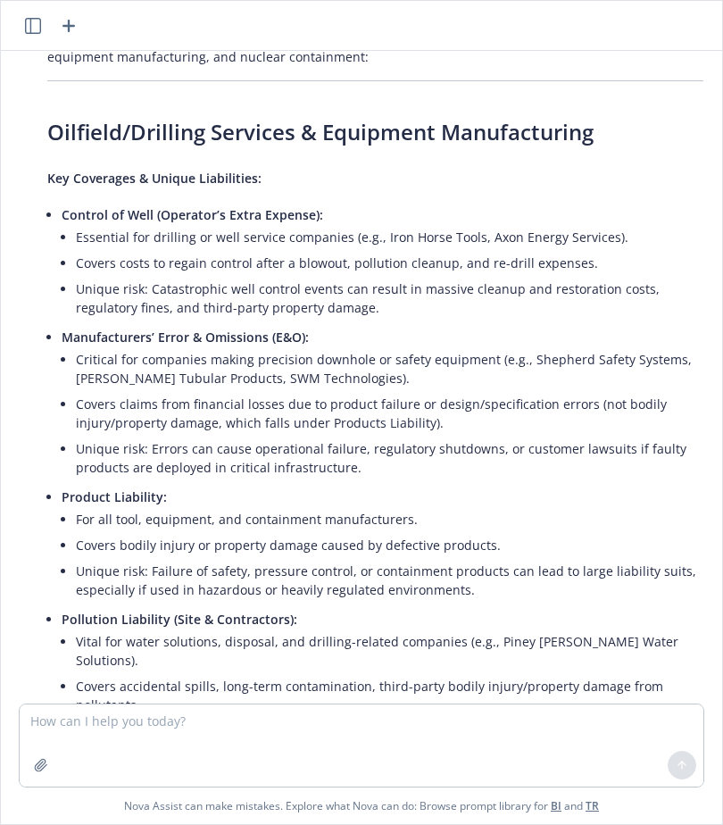
click at [184, 347] on li "Critical for companies making precision downhole or safety equipment (e.g., She…" at bounding box center [390, 369] width 628 height 45
click at [205, 347] on li "Critical for companies making precision downhole or safety equipment (e.g., She…" at bounding box center [390, 369] width 628 height 45
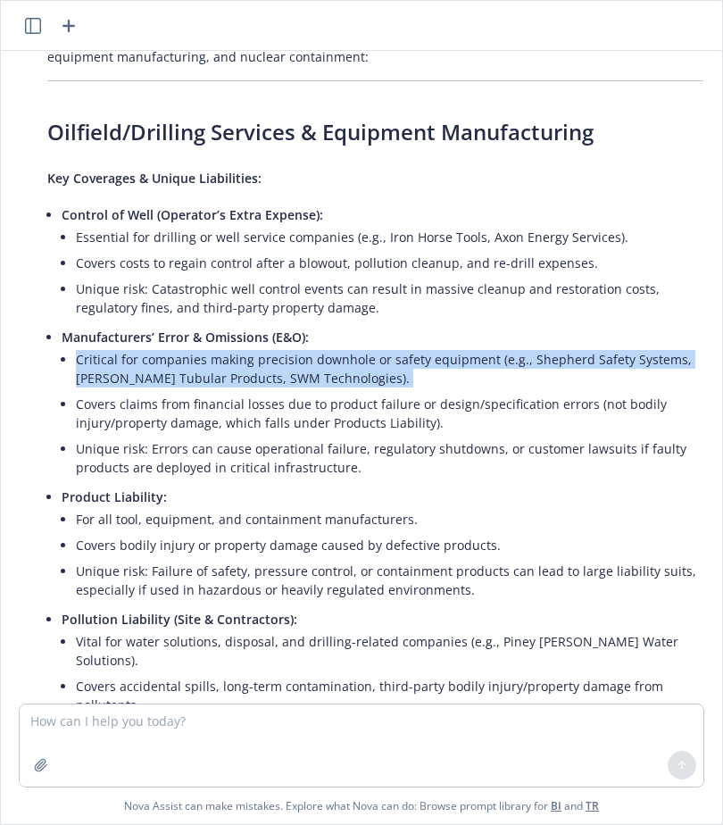
click at [205, 347] on li "Critical for companies making precision downhole or safety equipment (e.g., She…" at bounding box center [390, 369] width 628 height 45
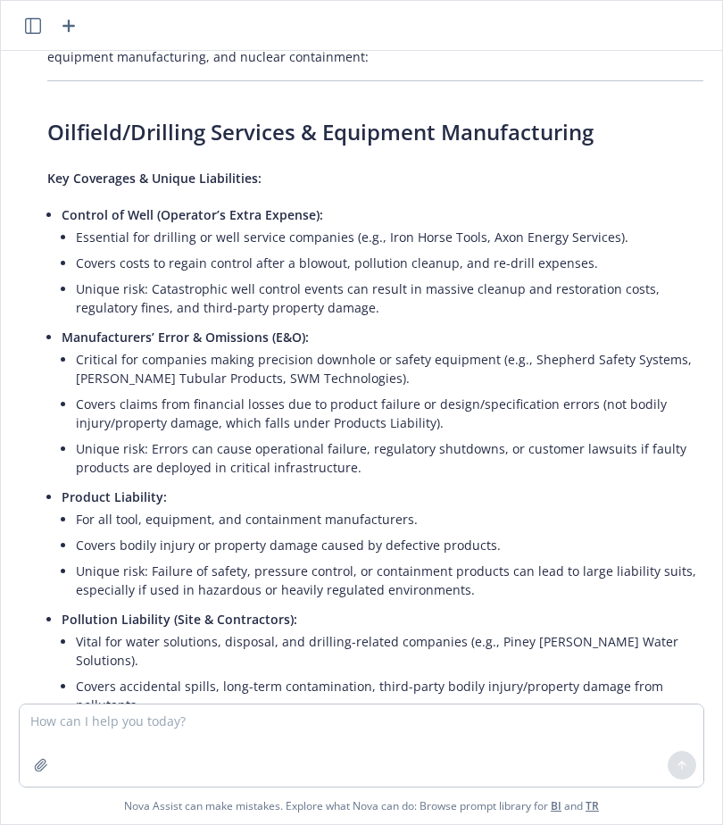
click at [192, 347] on li "Critical for companies making precision downhole or safety equipment (e.g., She…" at bounding box center [390, 369] width 628 height 45
click at [214, 224] on li "Essential for drilling or well service companies (e.g., Iron Horse Tools, Axon …" at bounding box center [390, 237] width 628 height 26
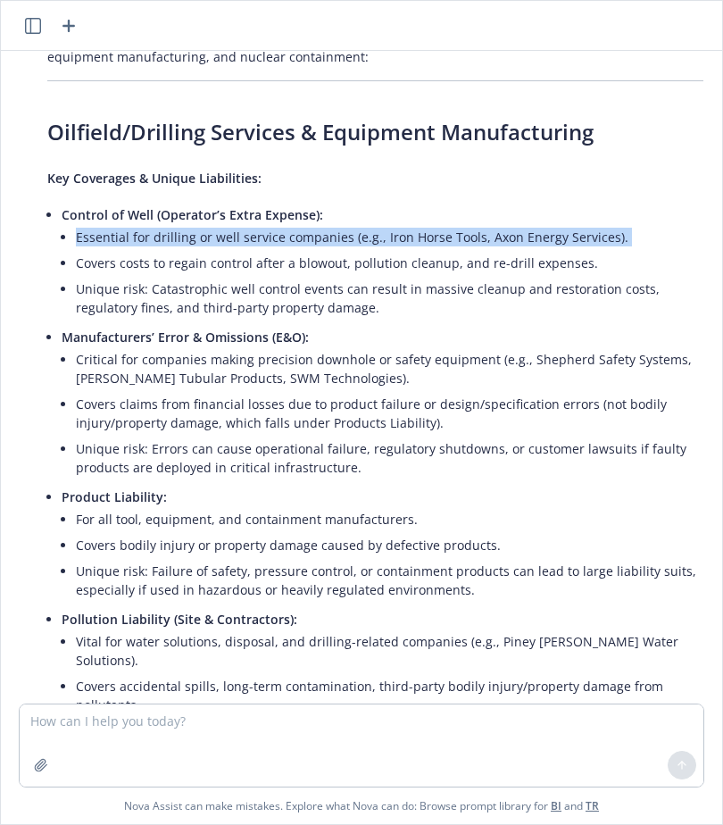
click at [214, 224] on li "Essential for drilling or well service companies (e.g., Iron Horse Tools, Axon …" at bounding box center [390, 237] width 628 height 26
click at [209, 224] on li "Essential for drilling or well service companies (e.g., Iron Horse Tools, Axon …" at bounding box center [390, 237] width 628 height 26
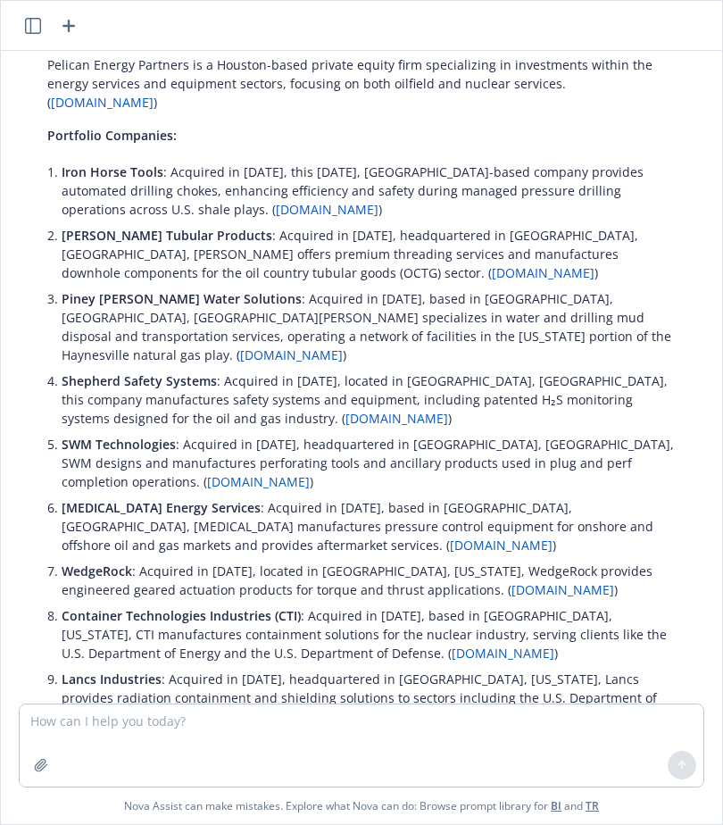
scroll to position [1635, 0]
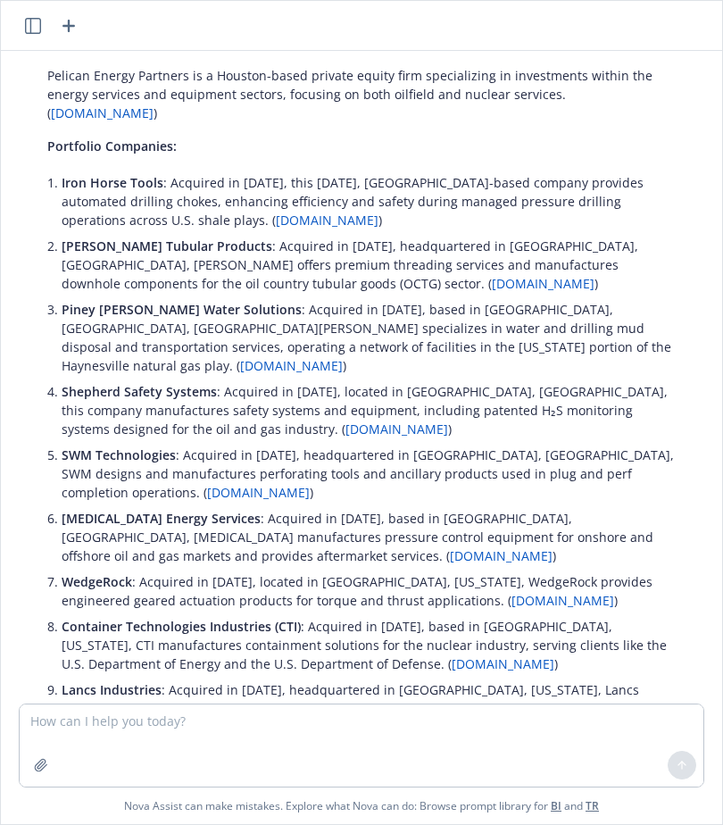
click at [337, 173] on p "Iron Horse Tools : Acquired in [DATE], this [DATE], [GEOGRAPHIC_DATA]-based com…" at bounding box center [369, 201] width 615 height 56
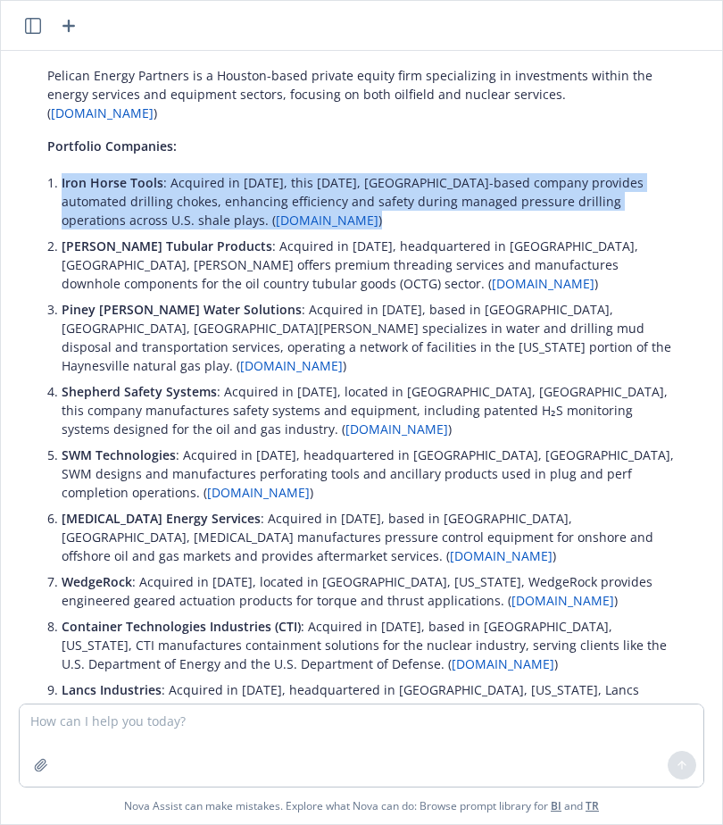
click at [337, 173] on p "Iron Horse Tools : Acquired in [DATE], this [DATE], [GEOGRAPHIC_DATA]-based com…" at bounding box center [369, 201] width 615 height 56
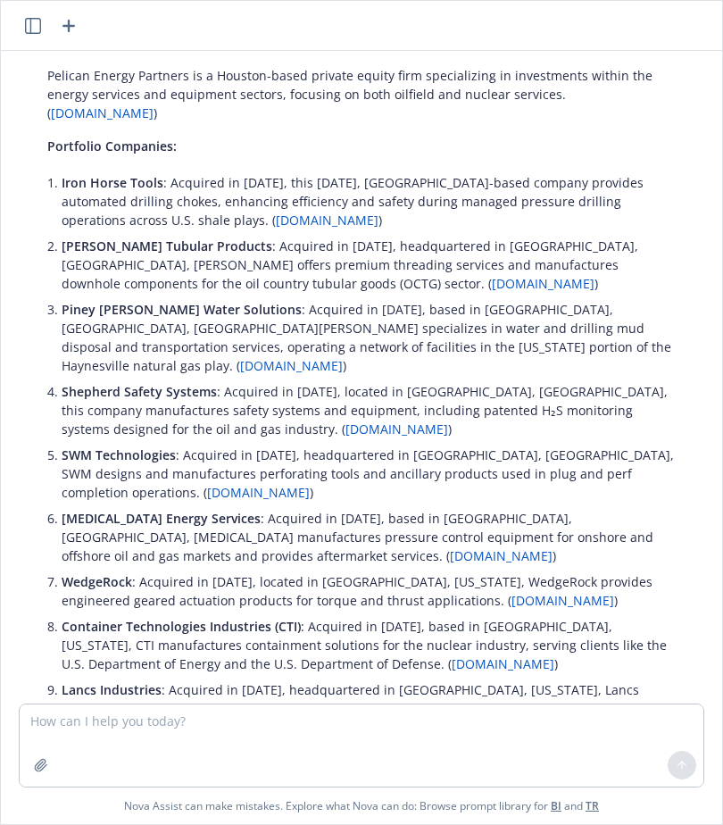
click at [310, 173] on p "Iron Horse Tools : Acquired in [DATE], this [DATE], [GEOGRAPHIC_DATA]-based com…" at bounding box center [369, 201] width 615 height 56
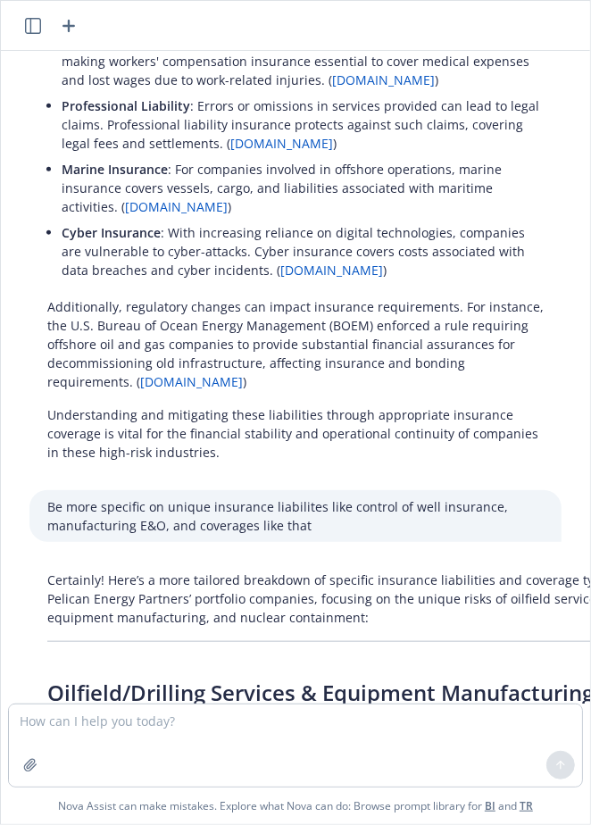
scroll to position [2991, 0]
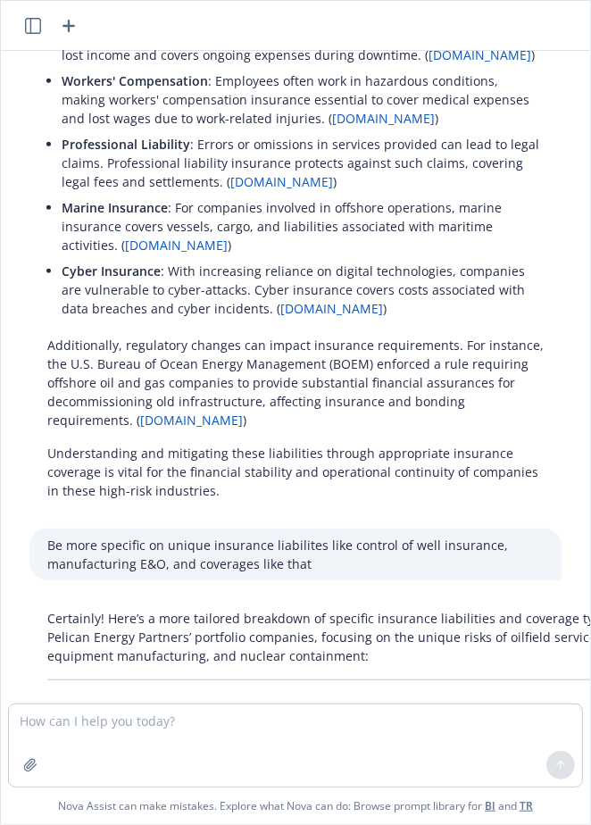
click at [191, 336] on p "Additionally, regulatory changes can impact insurance requirements. For instanc…" at bounding box center [295, 383] width 497 height 94
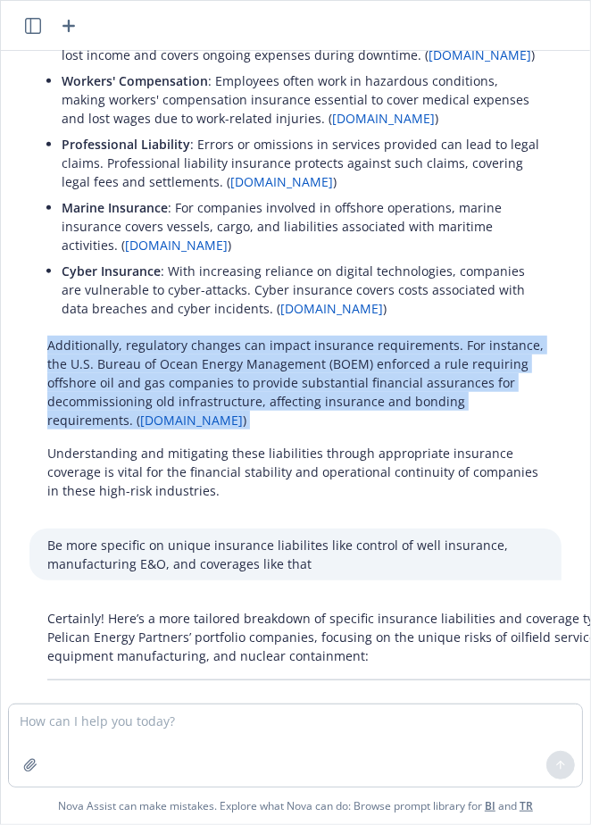
click at [191, 336] on p "Additionally, regulatory changes can impact insurance requirements. For instanc…" at bounding box center [295, 383] width 497 height 94
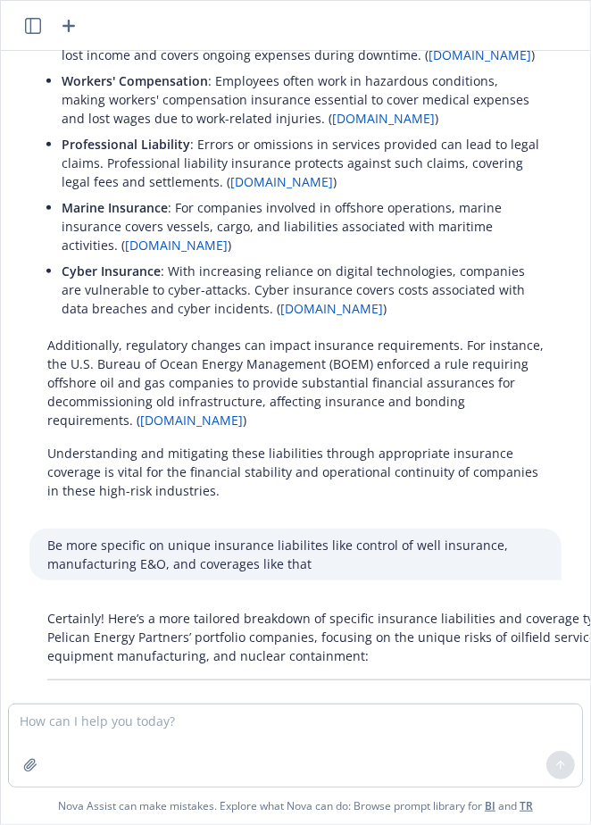
click at [237, 336] on p "Additionally, regulatory changes can impact insurance requirements. For instanc…" at bounding box center [295, 383] width 497 height 94
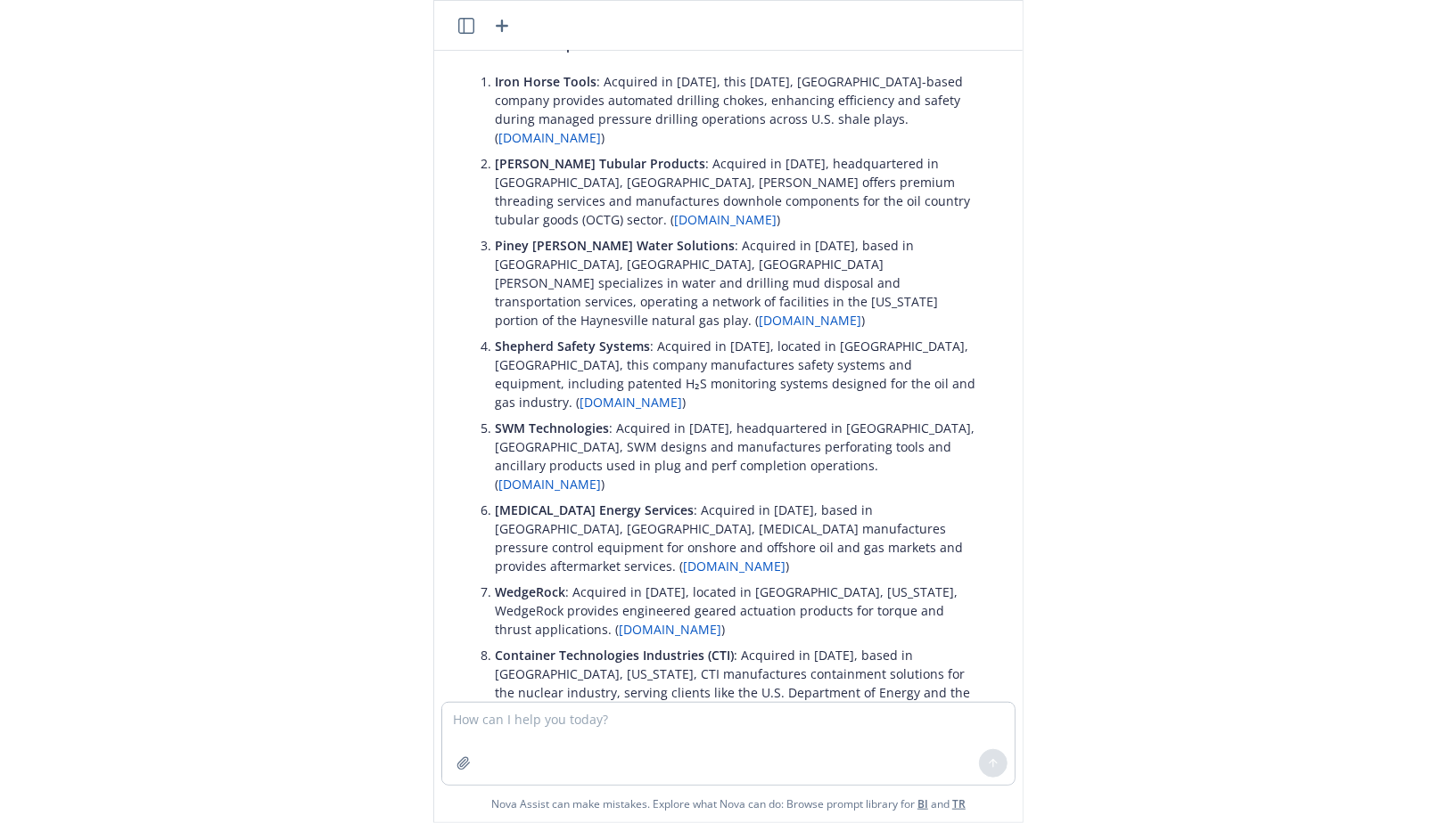
scroll to position [1732, 0]
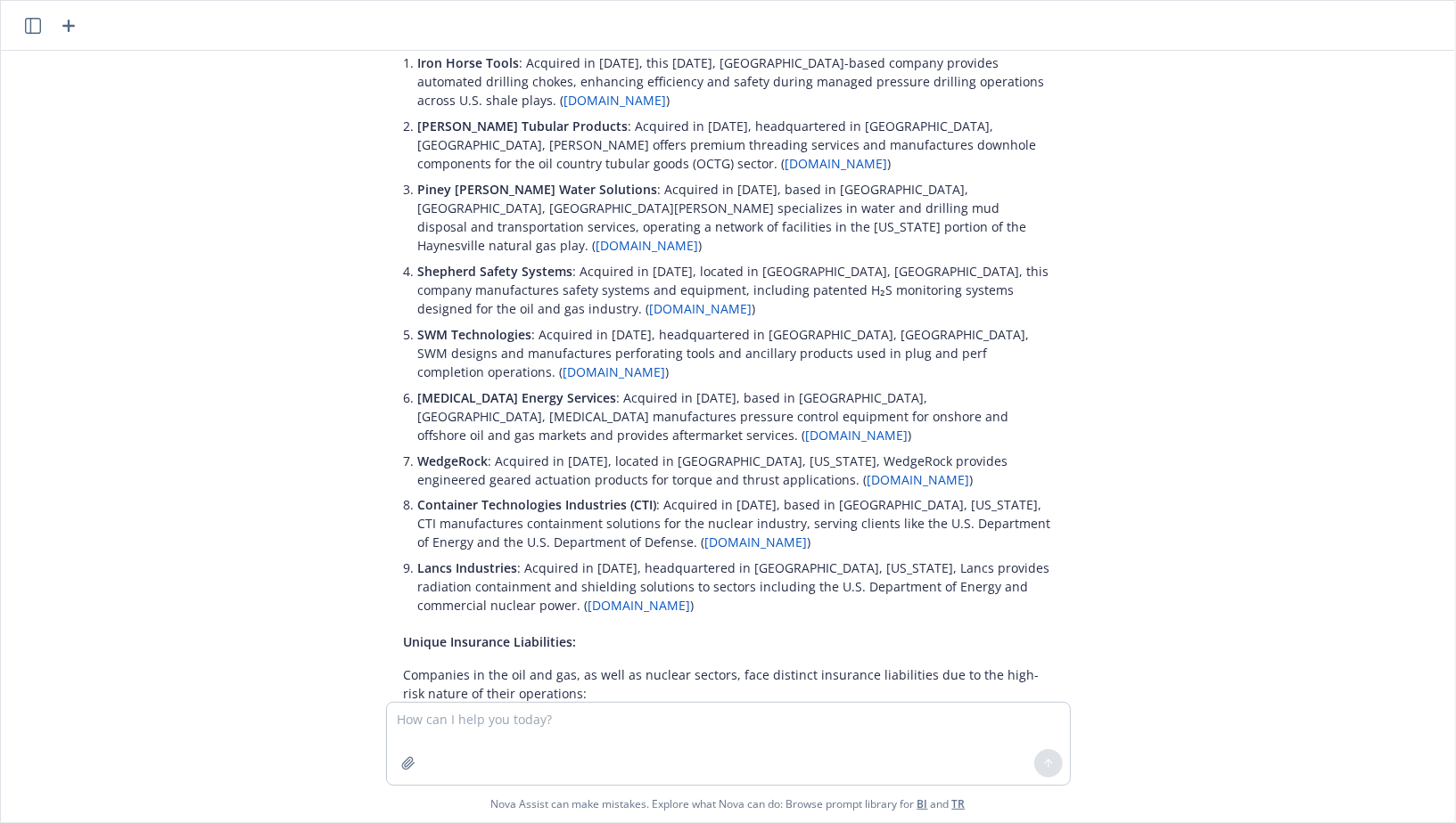
click at [70, 16] on icon "button" at bounding box center [68, 25] width 21 height 21
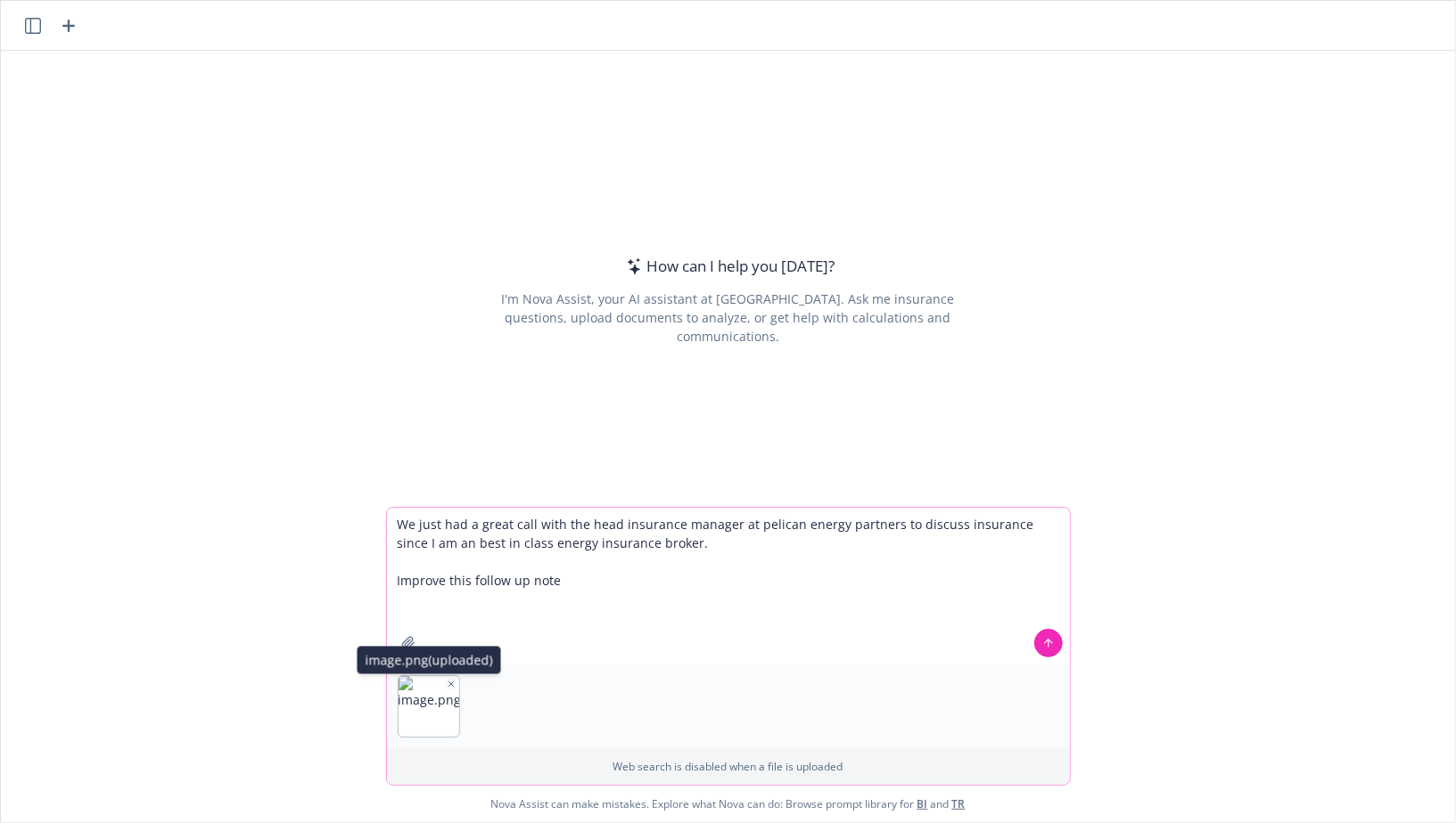
click at [454, 680] on icon "button" at bounding box center [450, 684] width 9 height 9
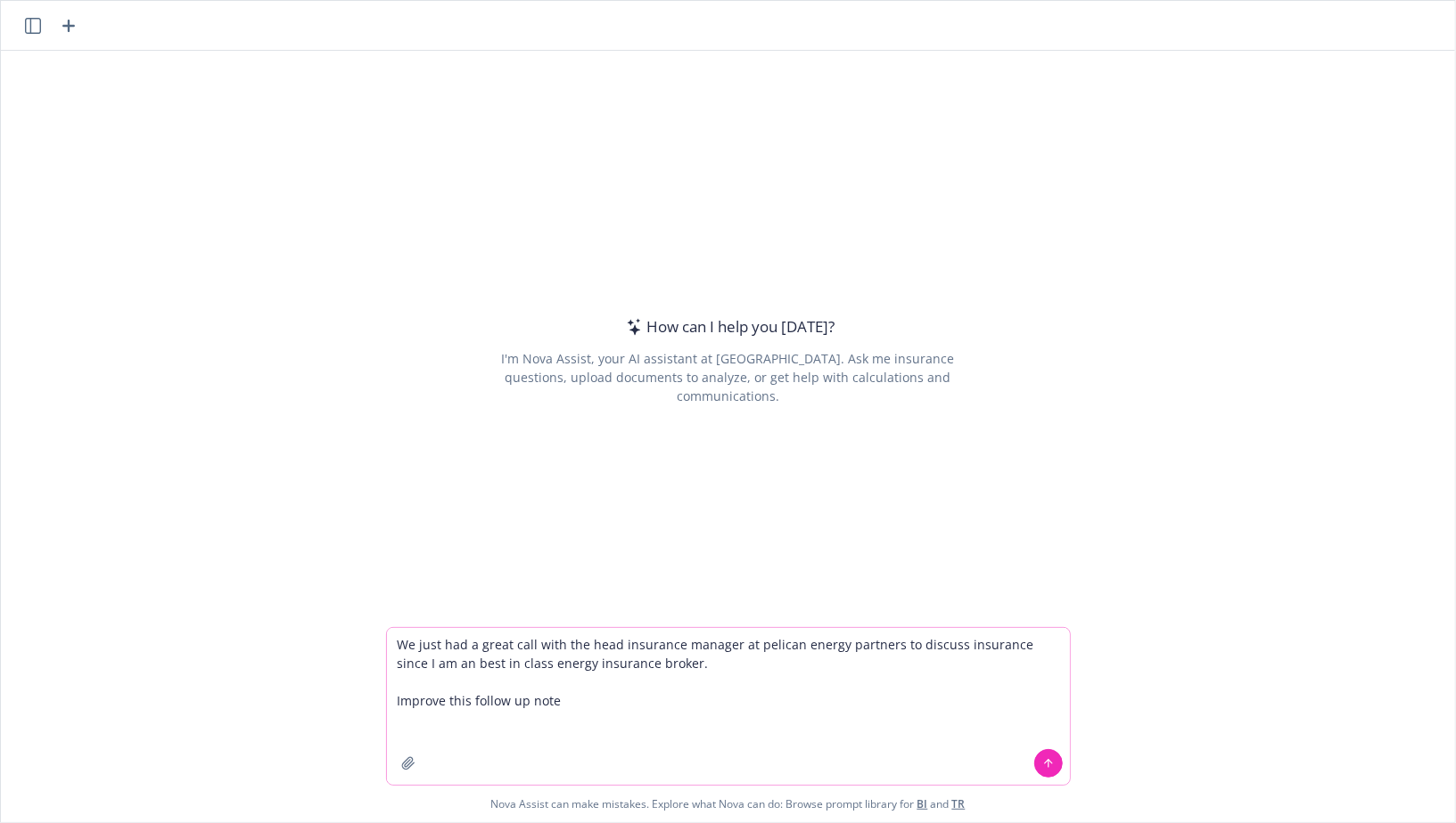
click at [449, 721] on textarea "We just had a great call with the head insurance manager at pelican energy part…" at bounding box center [728, 706] width 683 height 157
paste textarea "Hi [PERSON_NAME], It was so great to meet you just now! Thanks again for taking…"
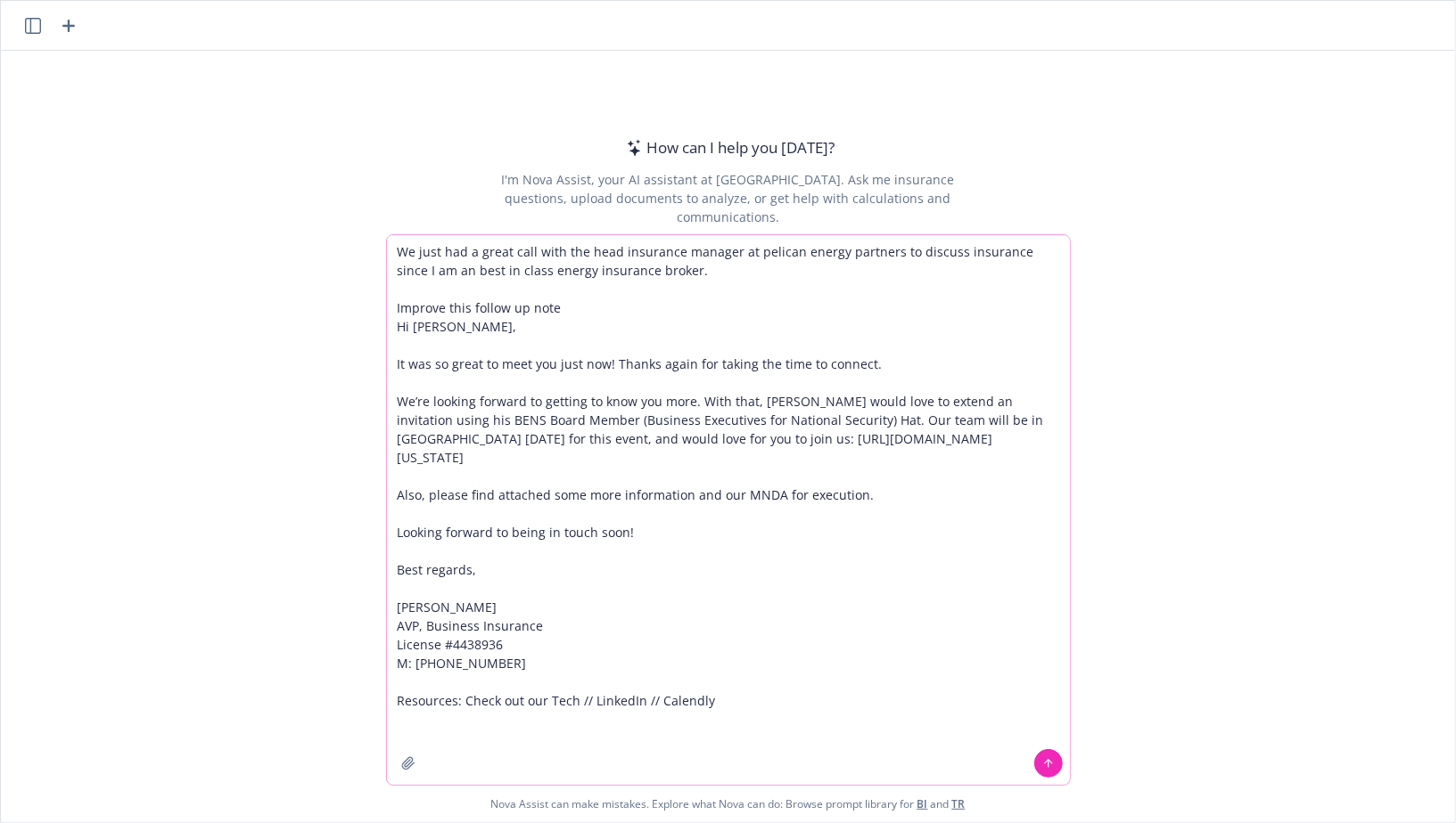
type textarea "We just had a great call with the head insurance manager at pelican energy part…"
click at [1053, 765] on icon at bounding box center [1048, 763] width 13 height 13
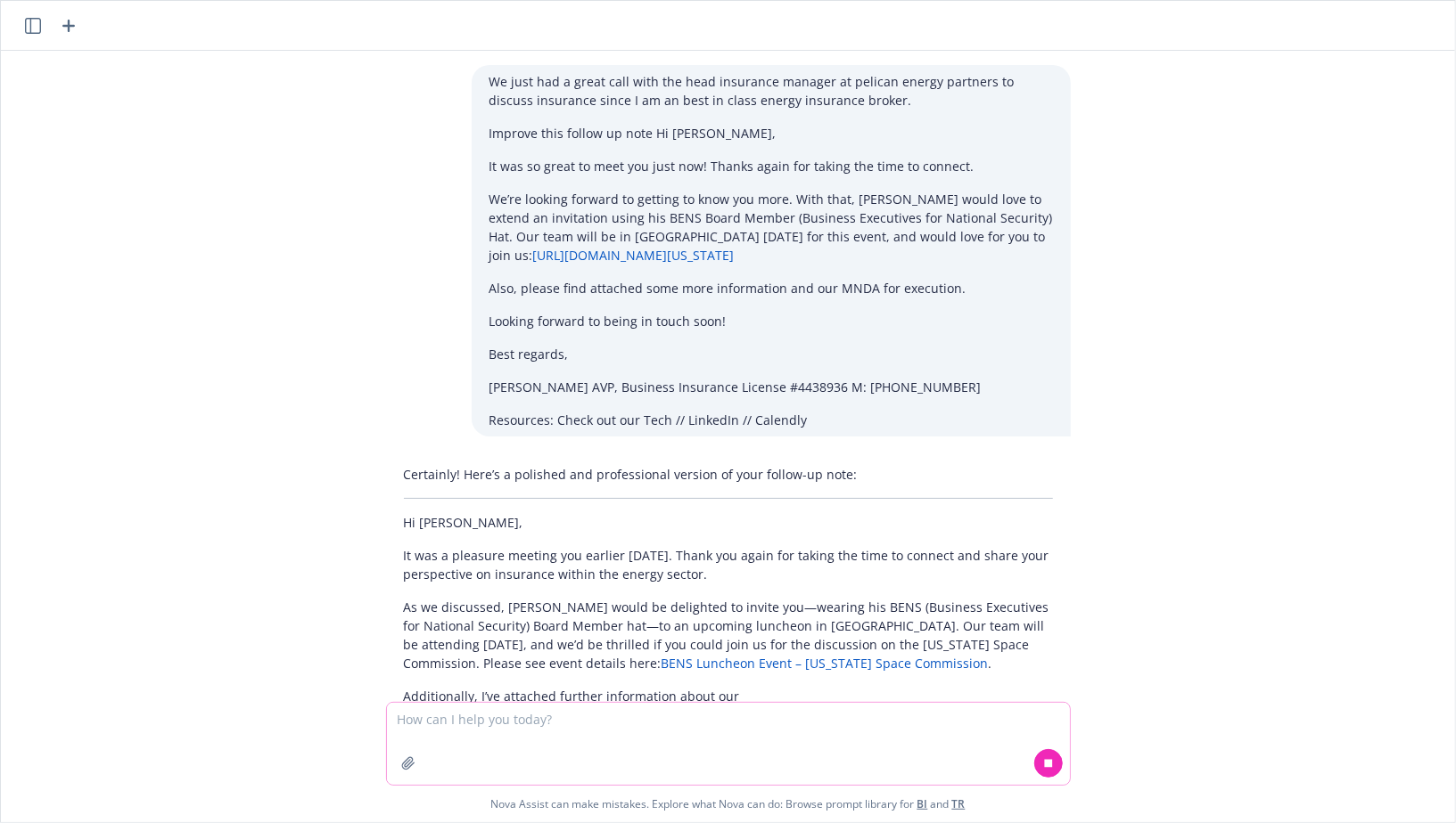
scroll to position [51, 0]
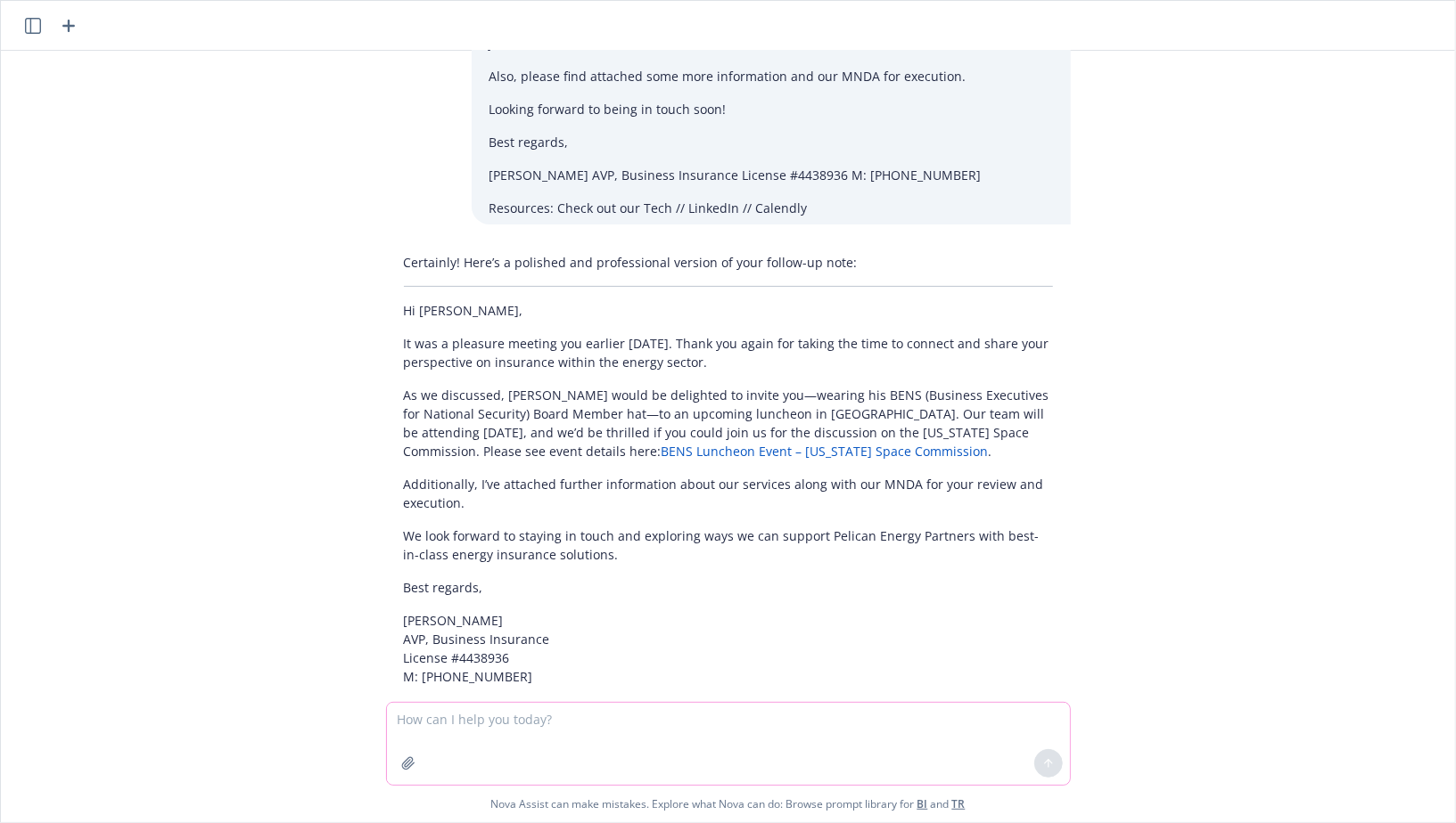
click at [406, 471] on div "Certainly! Here’s a polished and professional version of your follow-up note: H…" at bounding box center [728, 511] width 685 height 529
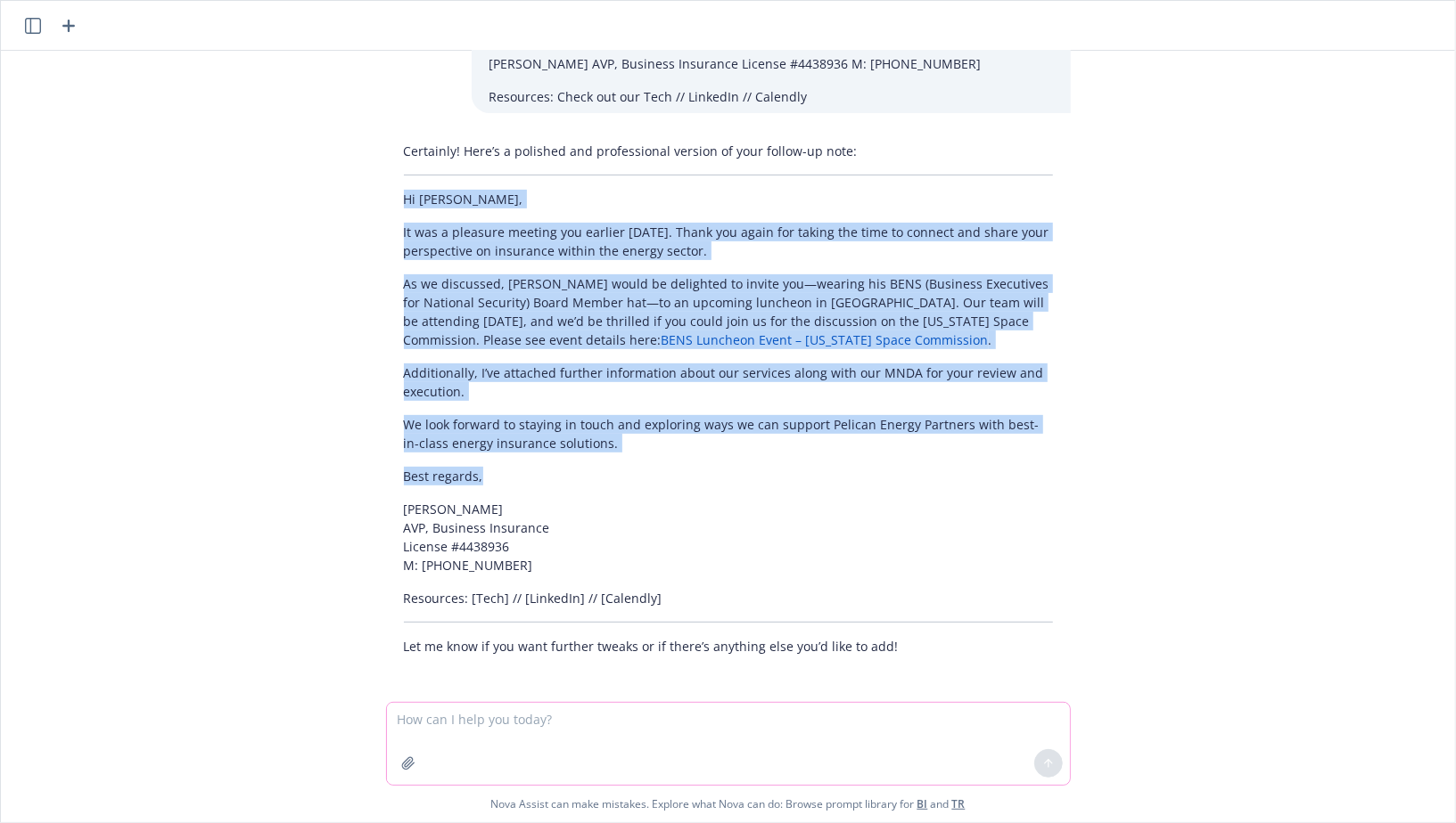
drag, startPoint x: 507, startPoint y: 486, endPoint x: 392, endPoint y: 197, distance: 311.0
click at [392, 197] on div "Certainly! Here’s a polished and professional version of your follow-up note: H…" at bounding box center [728, 399] width 685 height 529
copy div "Hi [PERSON_NAME], It was a pleasure meeting you earlier [DATE]. Thank you again…"
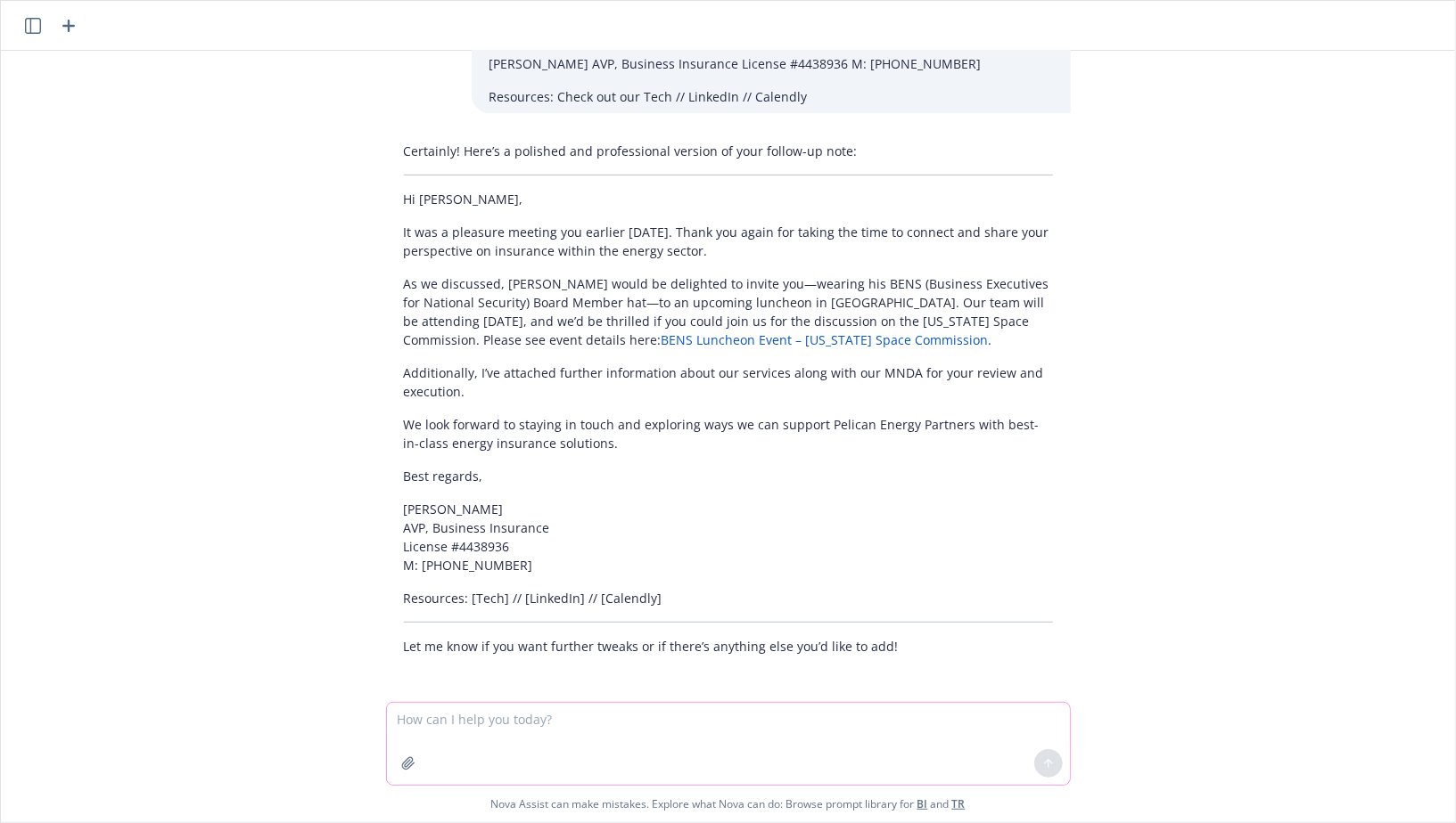
click at [498, 728] on textarea at bounding box center [728, 744] width 683 height 82
paste textarea
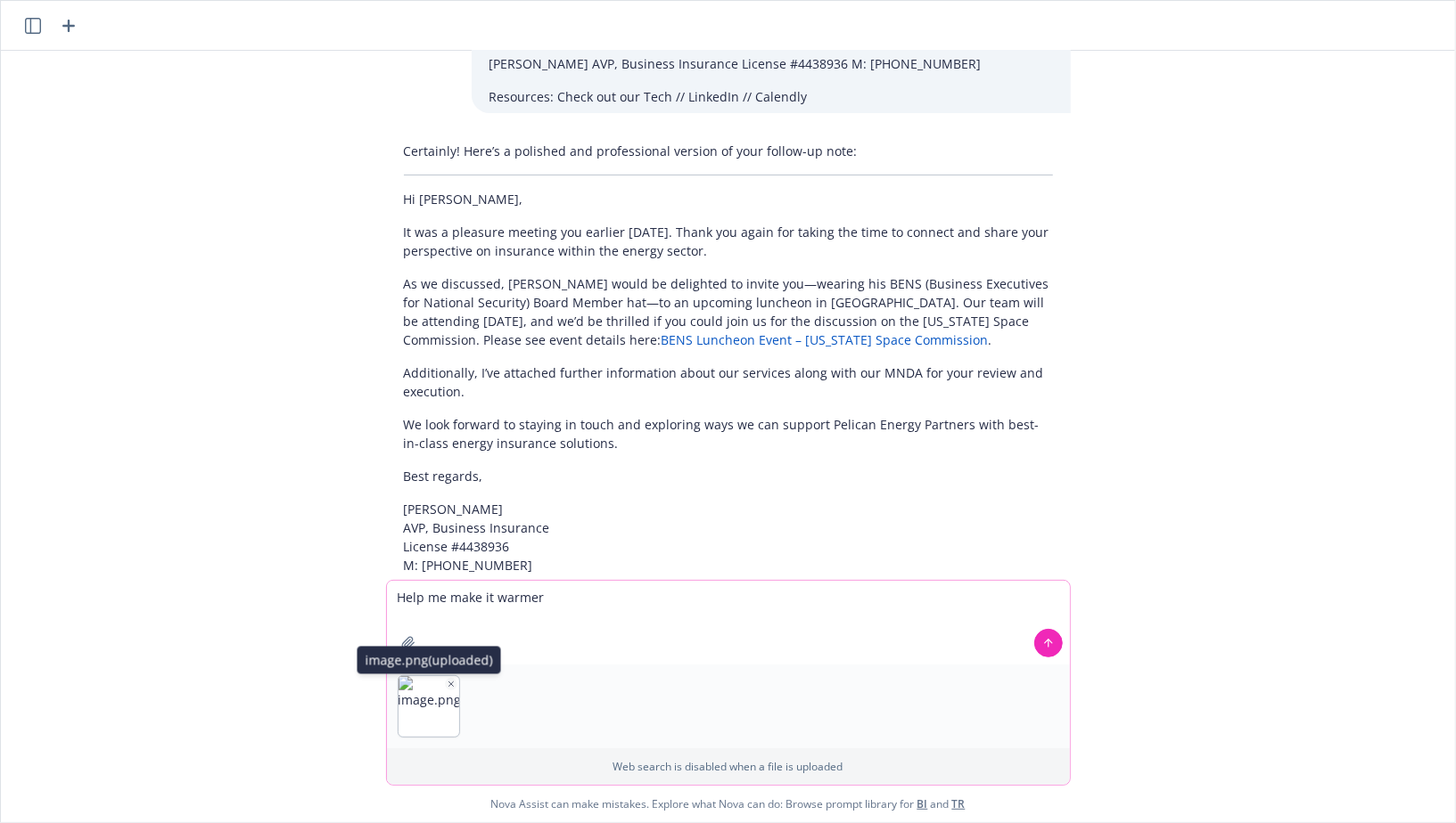
click at [453, 678] on img "button" at bounding box center [428, 706] width 61 height 61
click at [449, 685] on icon "button" at bounding box center [450, 683] width 4 height 4
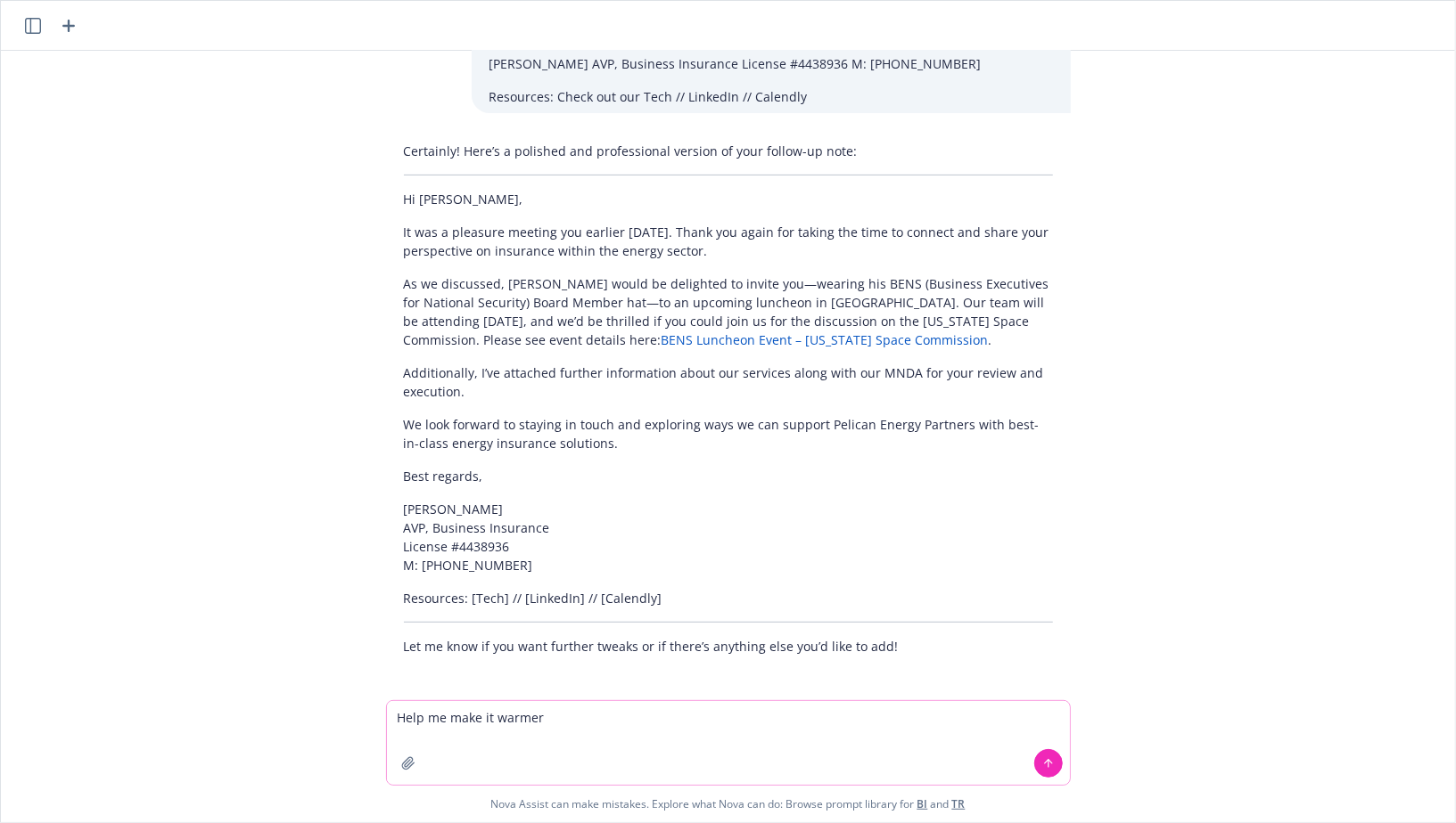
click at [563, 713] on textarea "Help me make it warmer" at bounding box center [728, 743] width 683 height 84
paste textarea "Hi [PERSON_NAME], It was a real pleasure meeting you just now! Thank you again …"
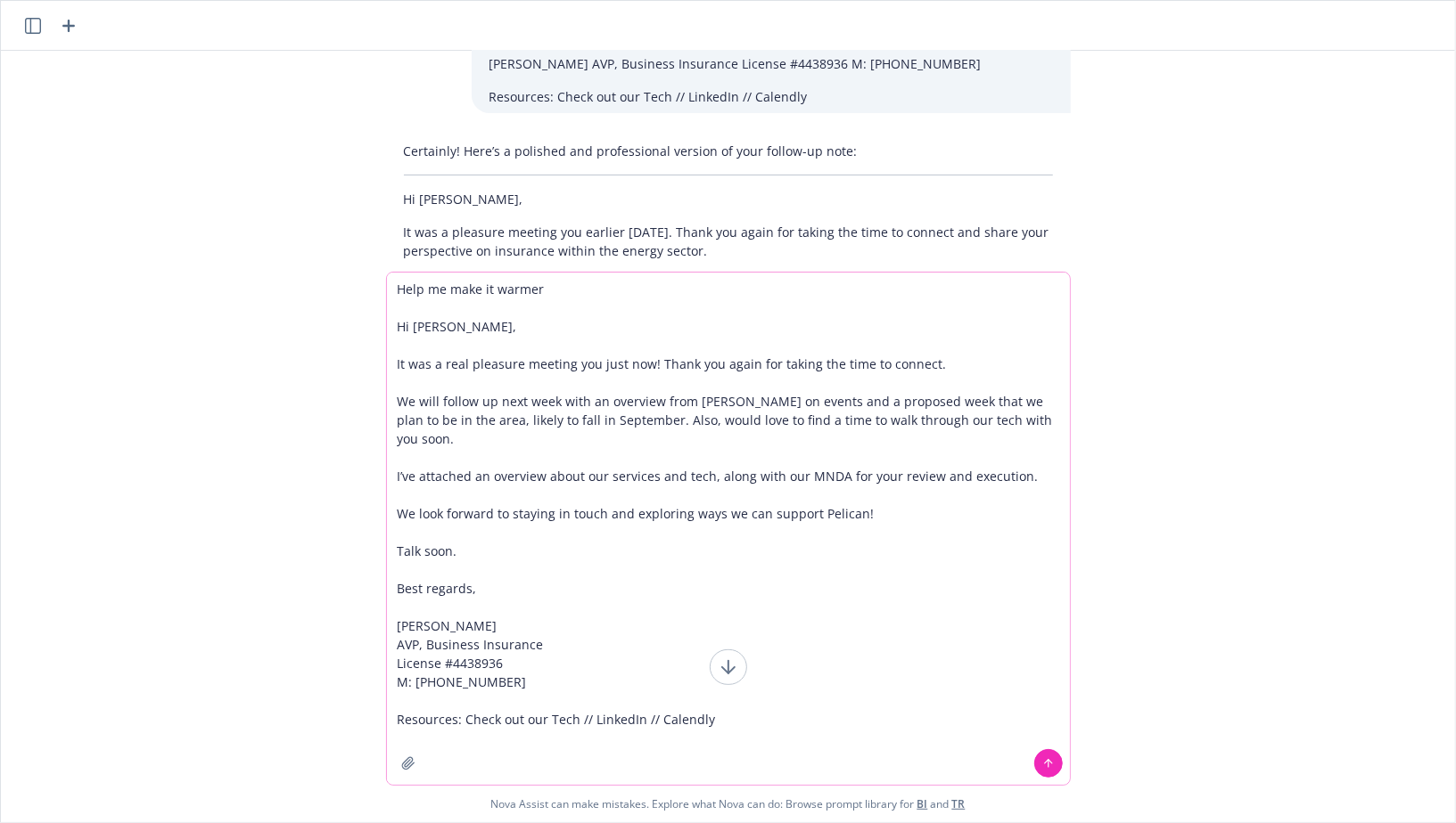
type textarea "Help me make it warmer Hi [PERSON_NAME], It was a real pleasure meeting you jus…"
click at [1048, 773] on button at bounding box center [1048, 763] width 29 height 29
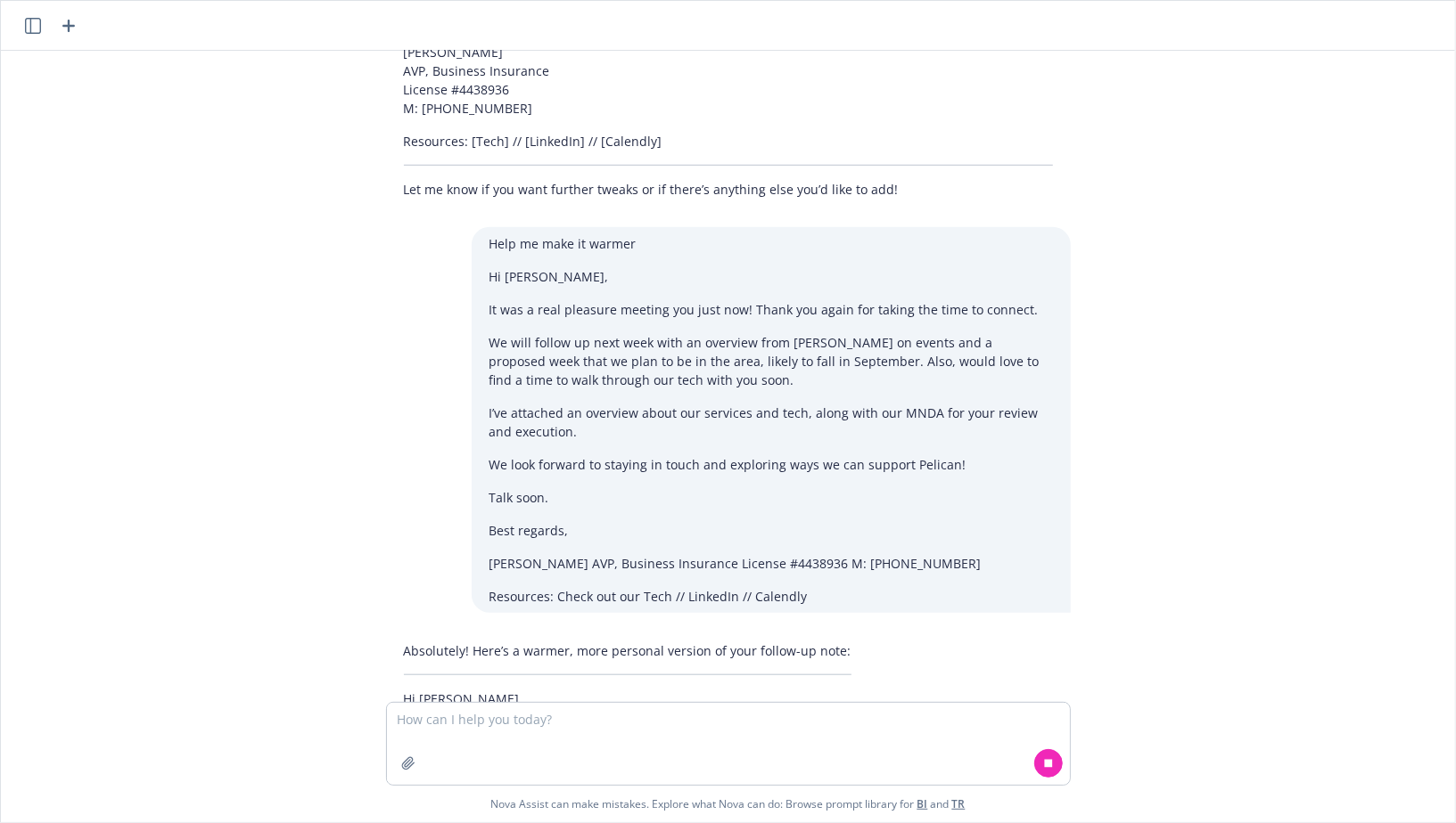
scroll to position [866, 0]
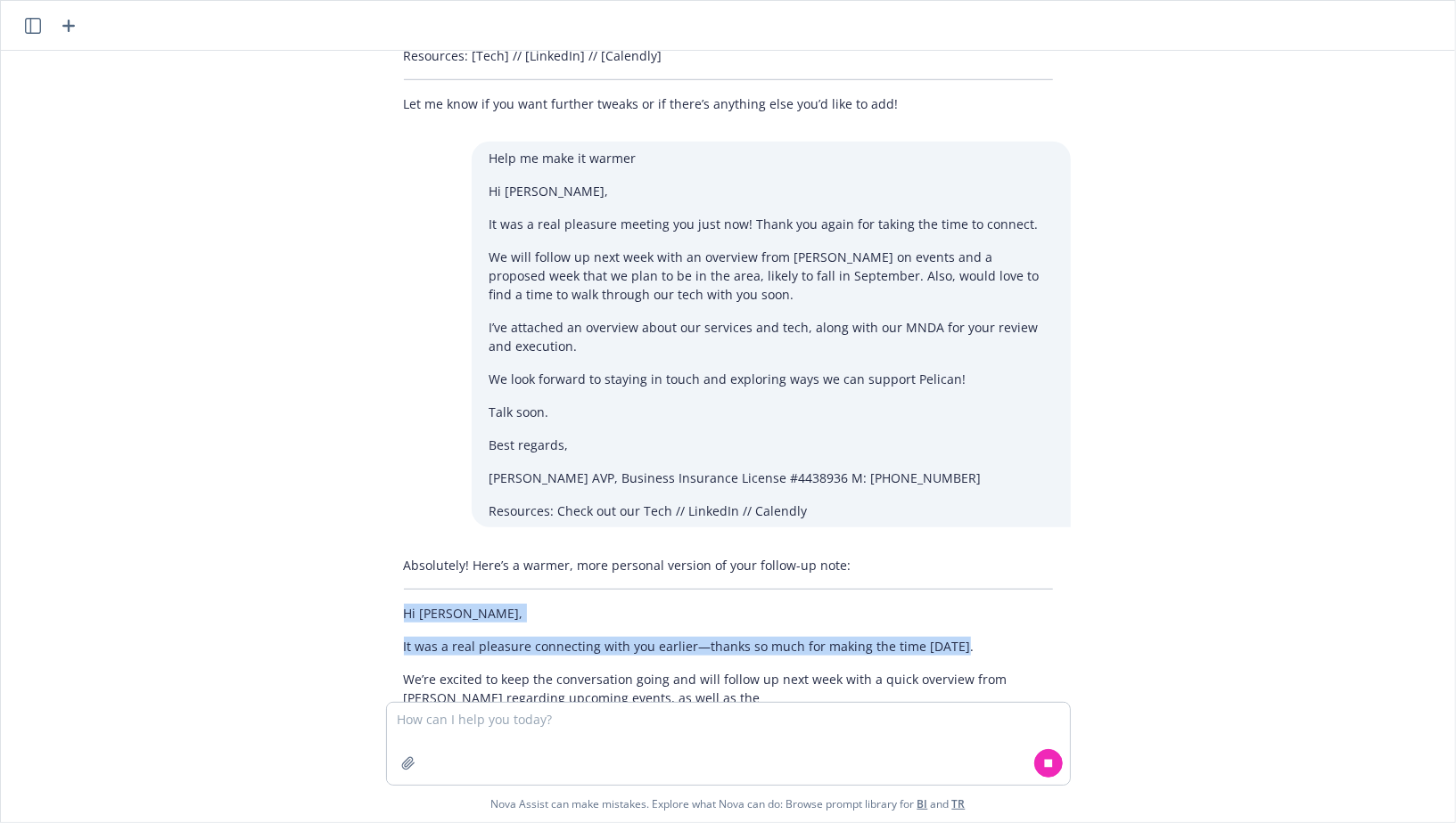
drag, startPoint x: 402, startPoint y: 611, endPoint x: 575, endPoint y: 663, distance: 180.6
click at [574, 661] on div "Absolutely! Here’s a warmer, more personal version of your follow-up note: Hi […" at bounding box center [728, 631] width 685 height 166
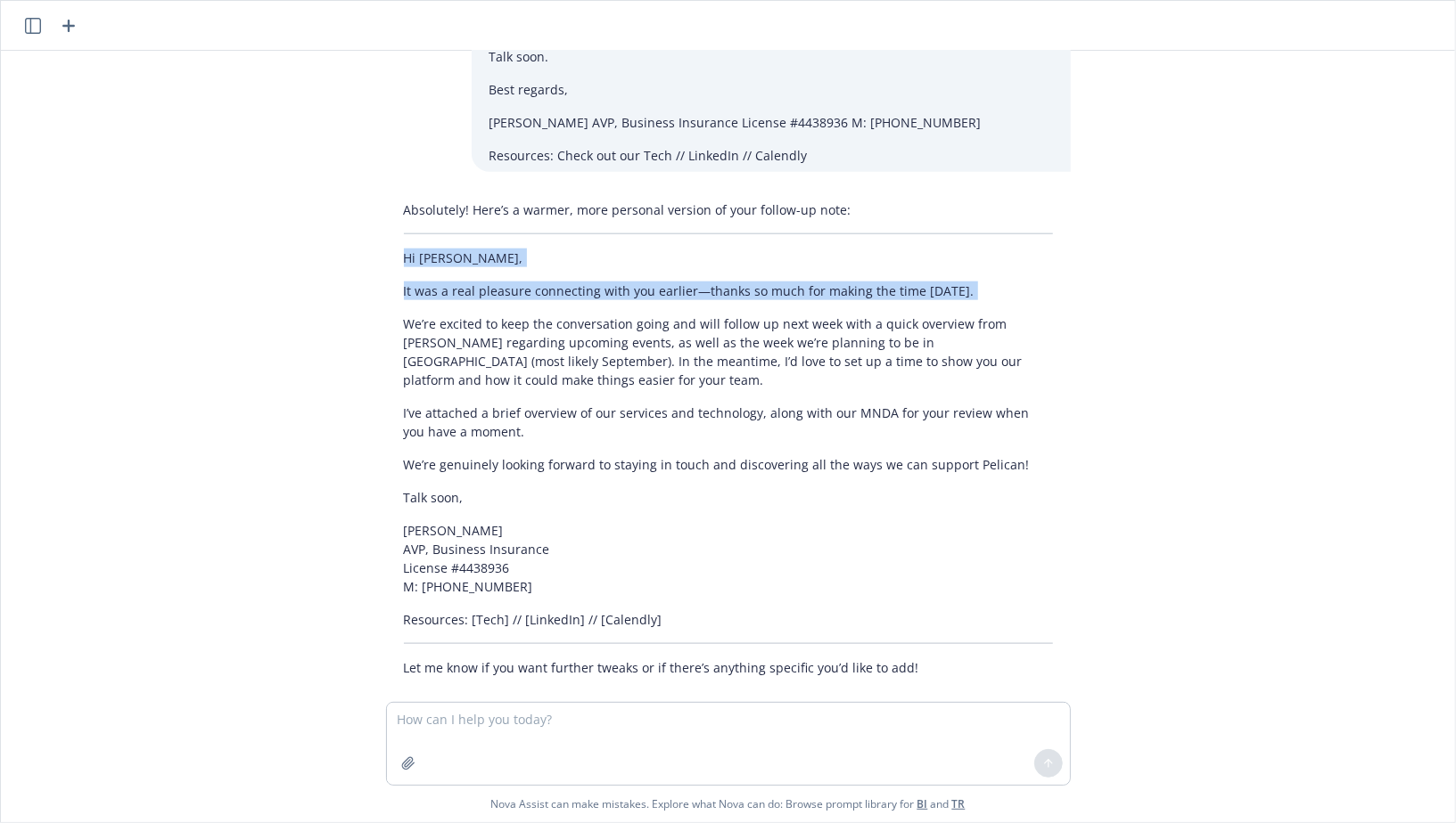
scroll to position [1242, 0]
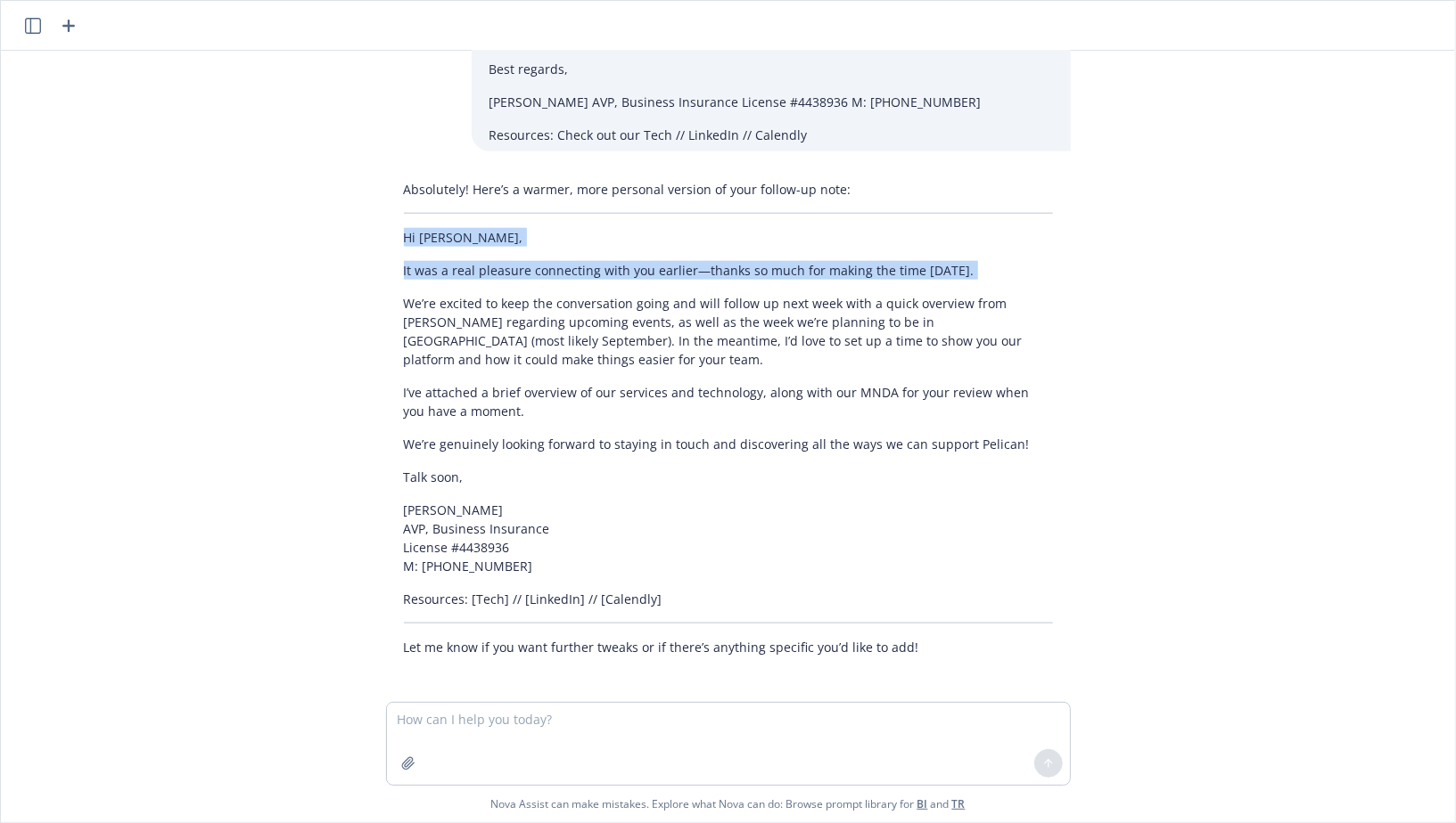
click at [511, 502] on p "[PERSON_NAME] AVP, Business Insurance License #4438936 M: [PHONE_NUMBER]" at bounding box center [728, 538] width 649 height 75
copy div "Hi [PERSON_NAME], It was a real pleasure connecting with you earlier—thanks so …"
click at [68, 28] on icon "button" at bounding box center [69, 26] width 13 height 13
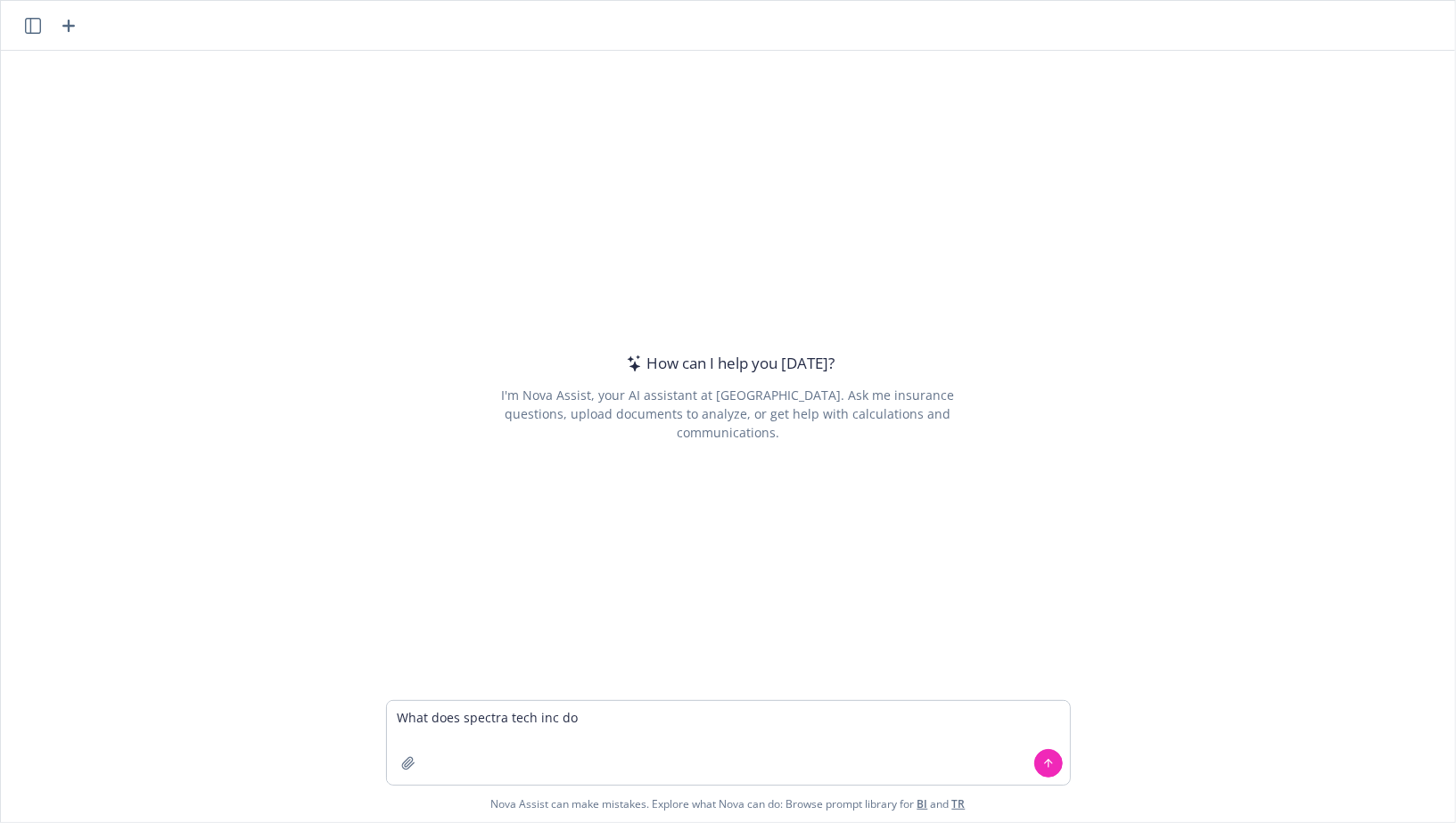
type textarea "What does spectra tech inc do"
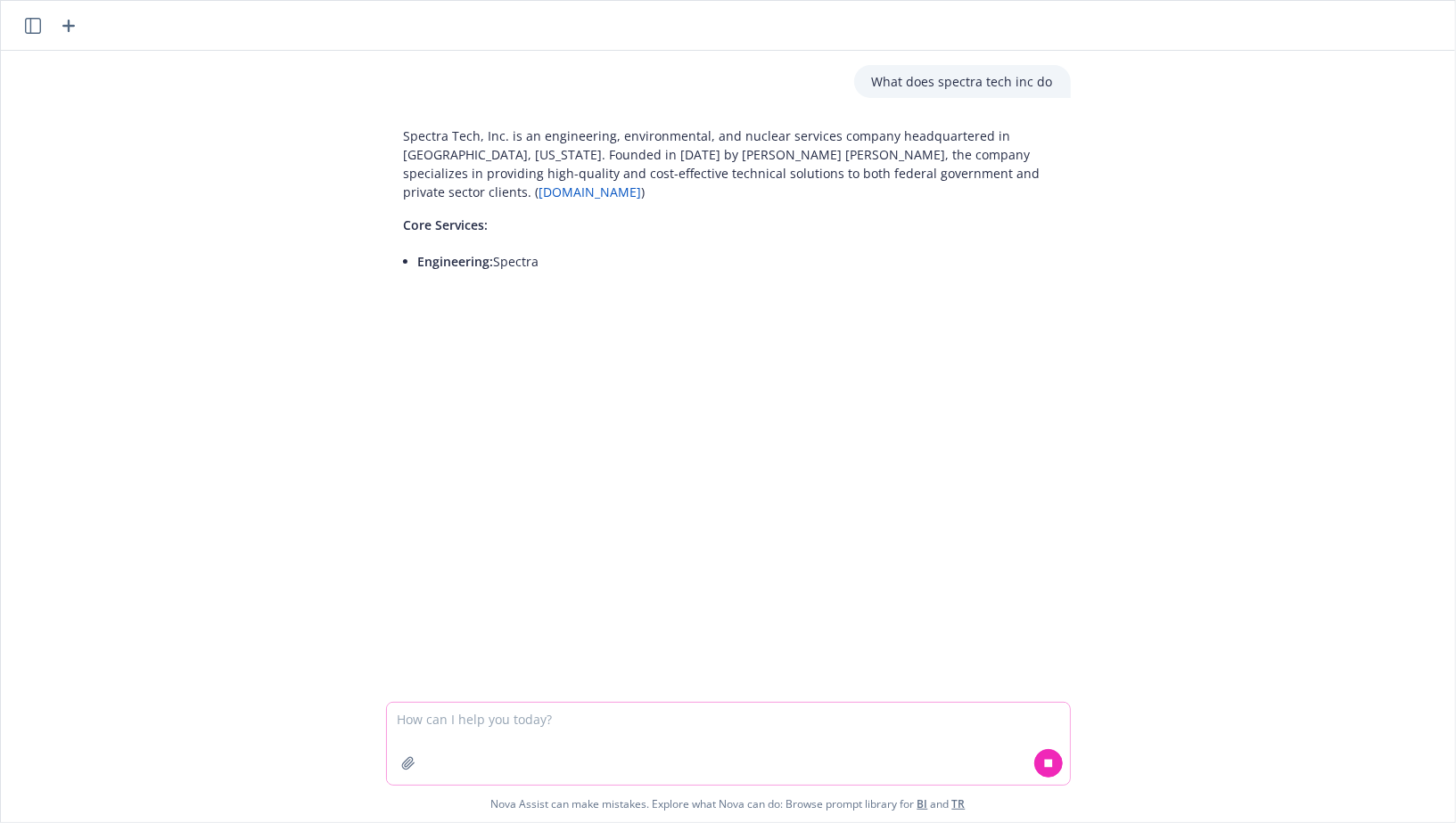
click at [533, 713] on textarea at bounding box center [728, 744] width 683 height 82
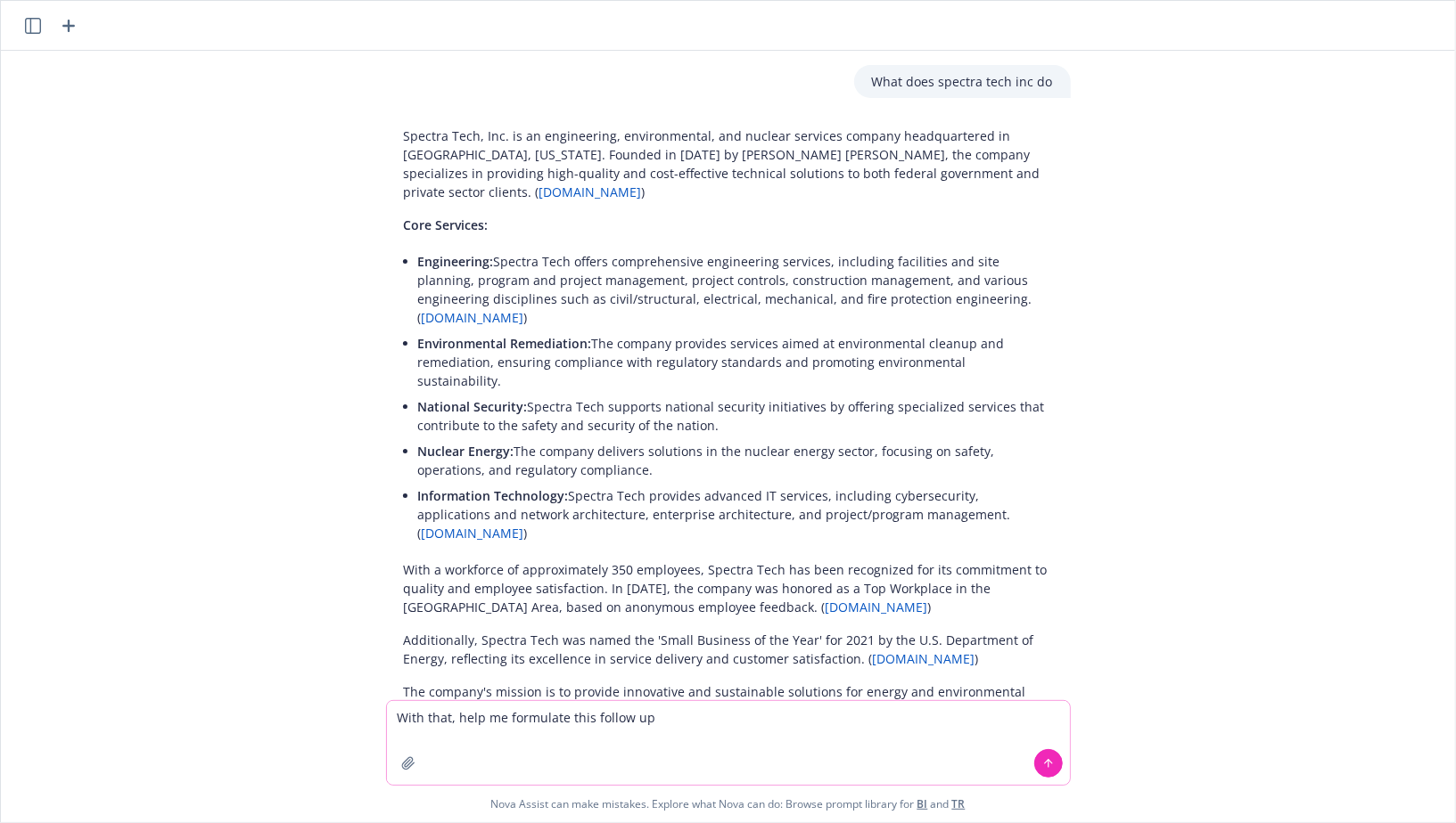
scroll to position [29, 0]
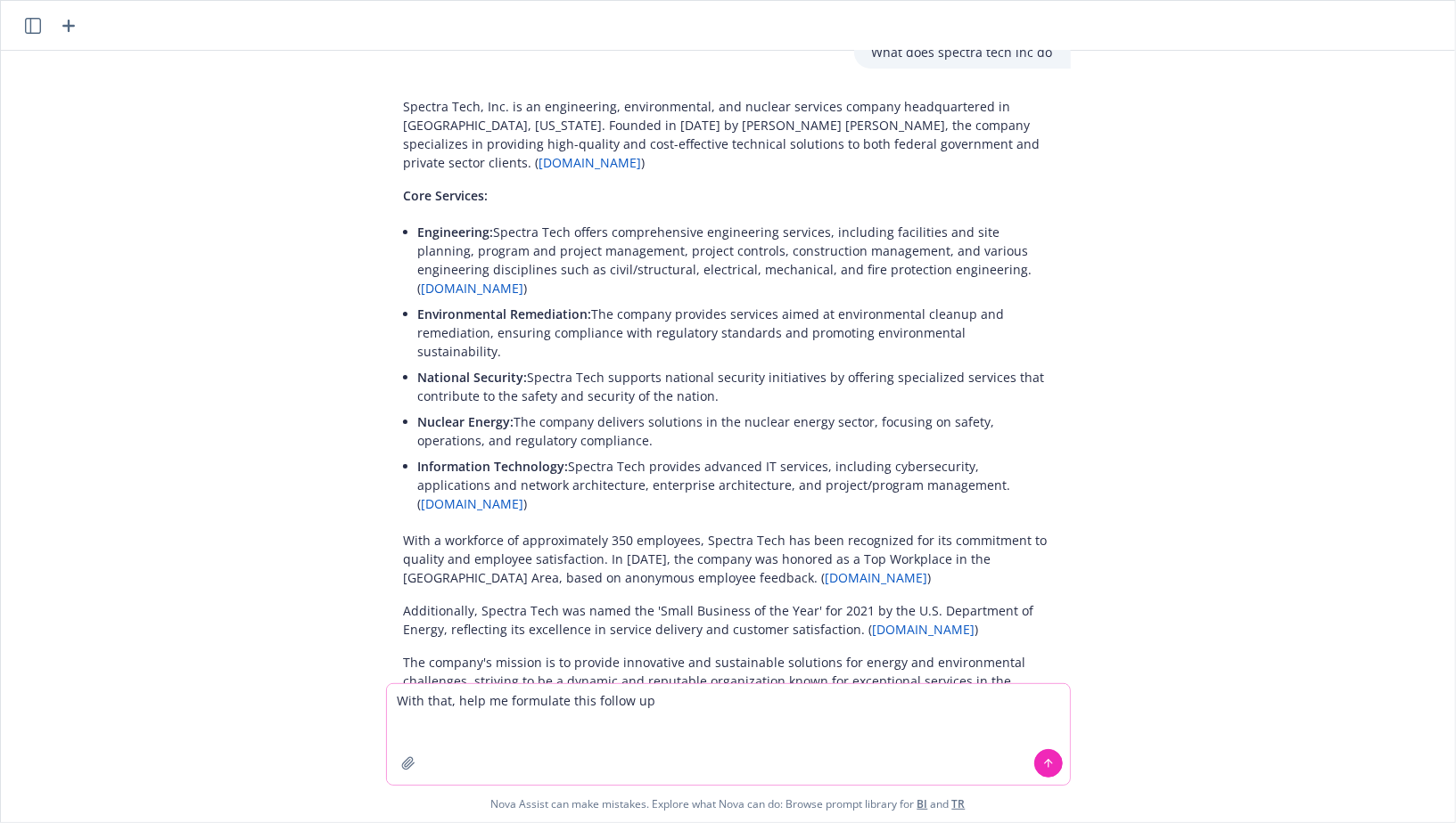
paste textarea
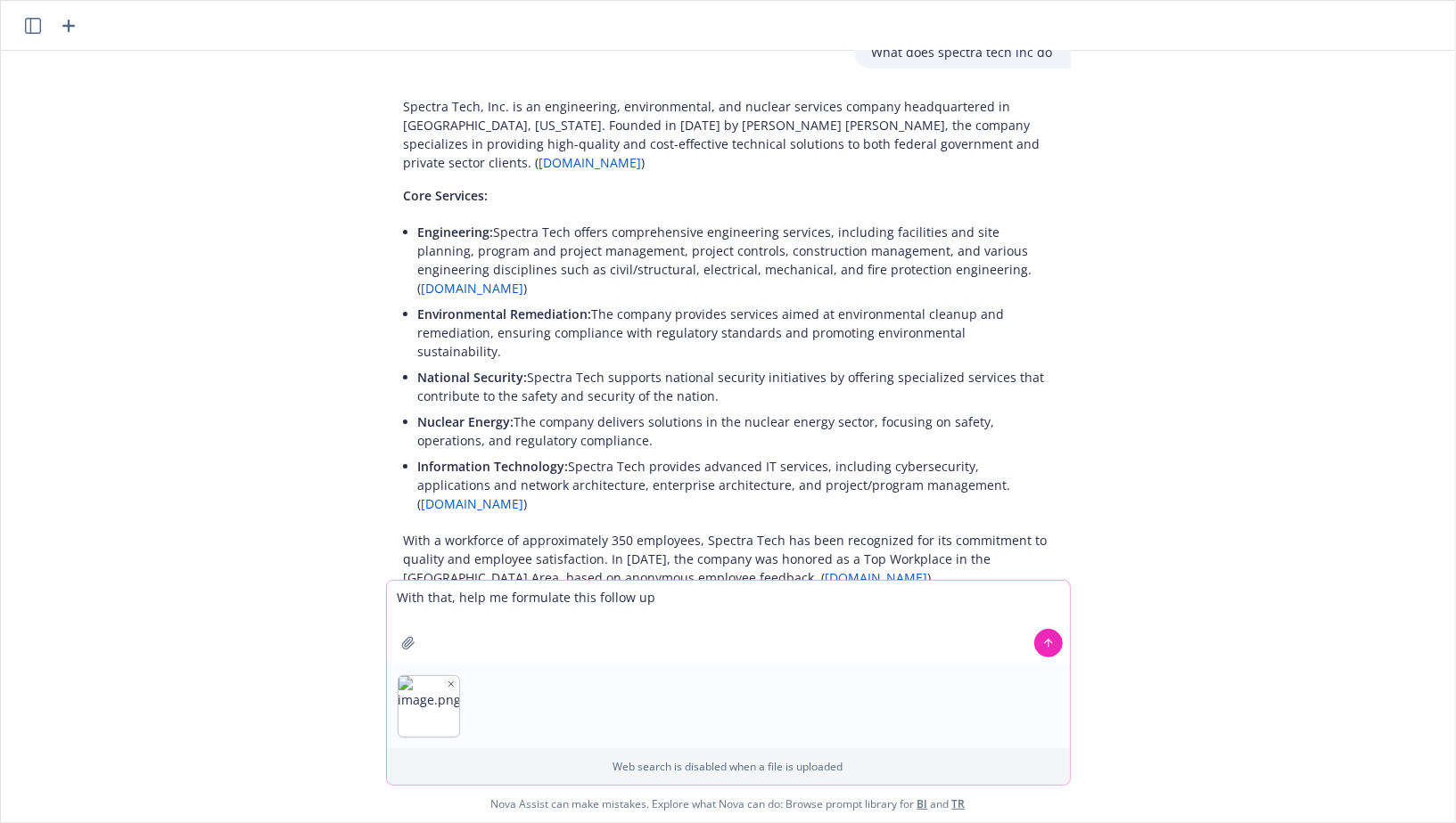
click at [450, 685] on icon "button" at bounding box center [450, 684] width 9 height 9
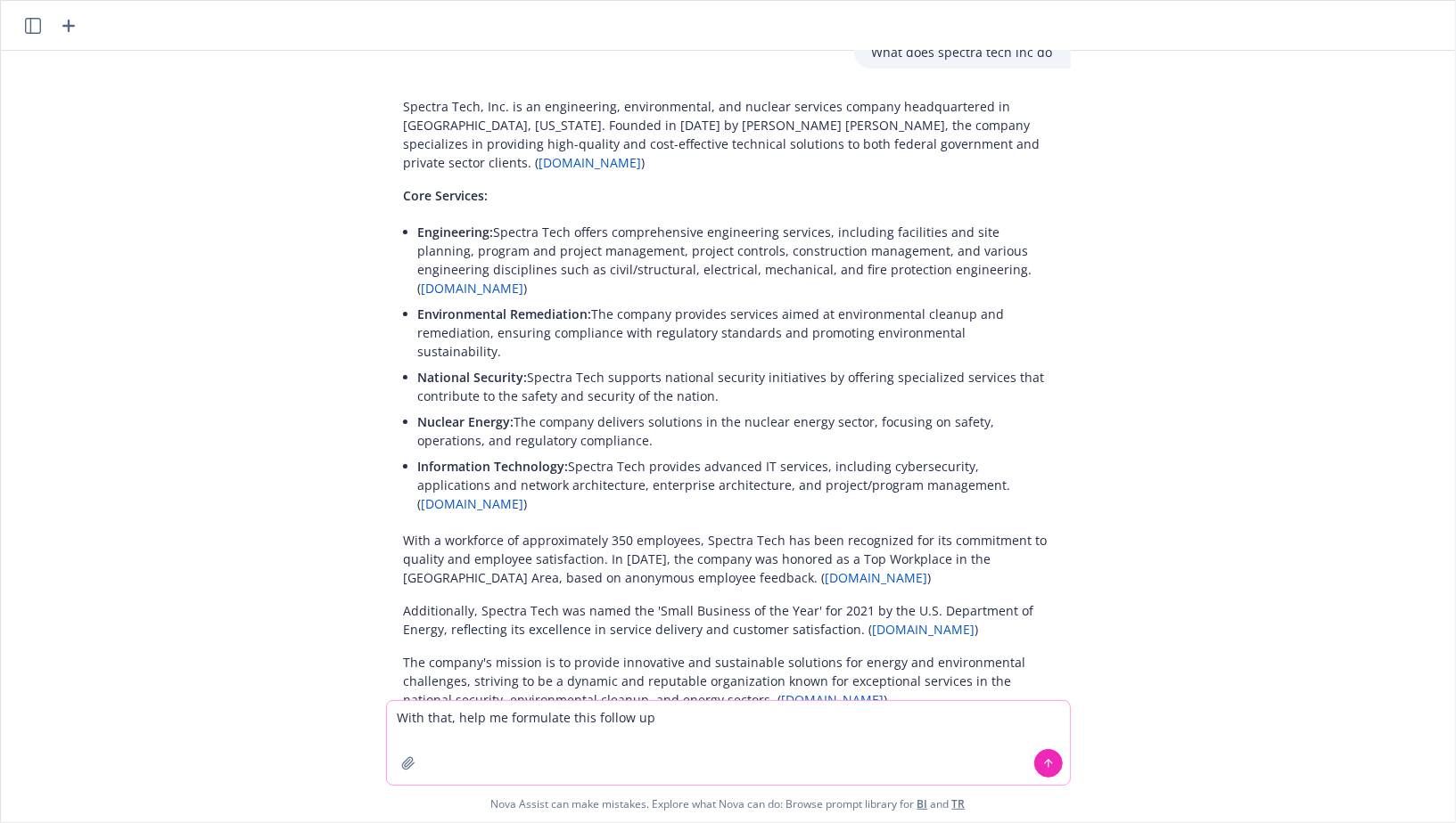
click at [699, 731] on textarea "With that, help me formulate this follow up" at bounding box center [728, 743] width 683 height 84
click at [421, 733] on textarea "With that, help me formulate this follow up" at bounding box center [728, 734] width 683 height 101
paste textarea "Lo Ipsum dol sita, Conse adi elit sedd eiu temporinci ut! Labo etd magn, al’e a…"
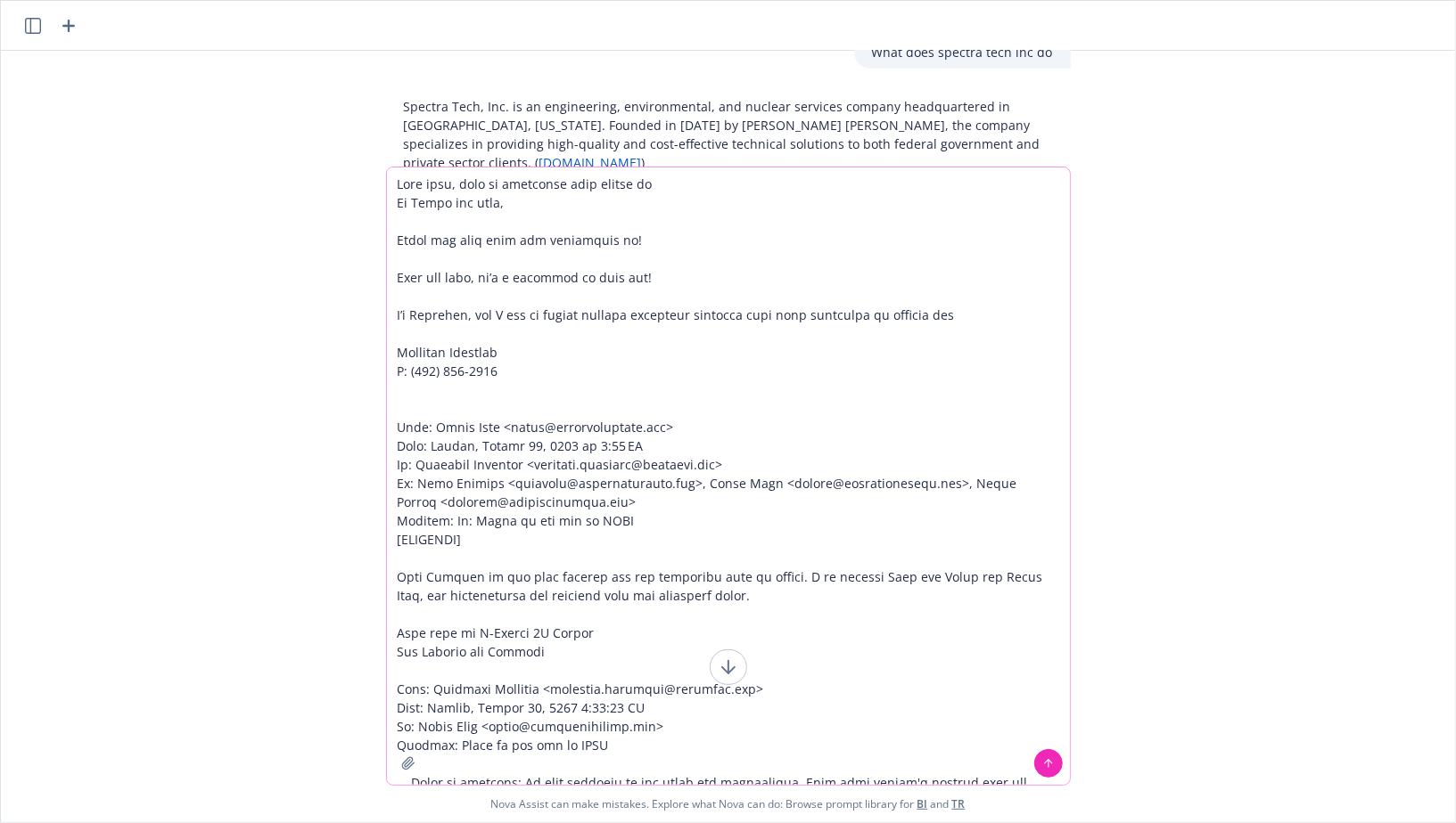
click at [679, 188] on textarea at bounding box center [728, 476] width 683 height 617
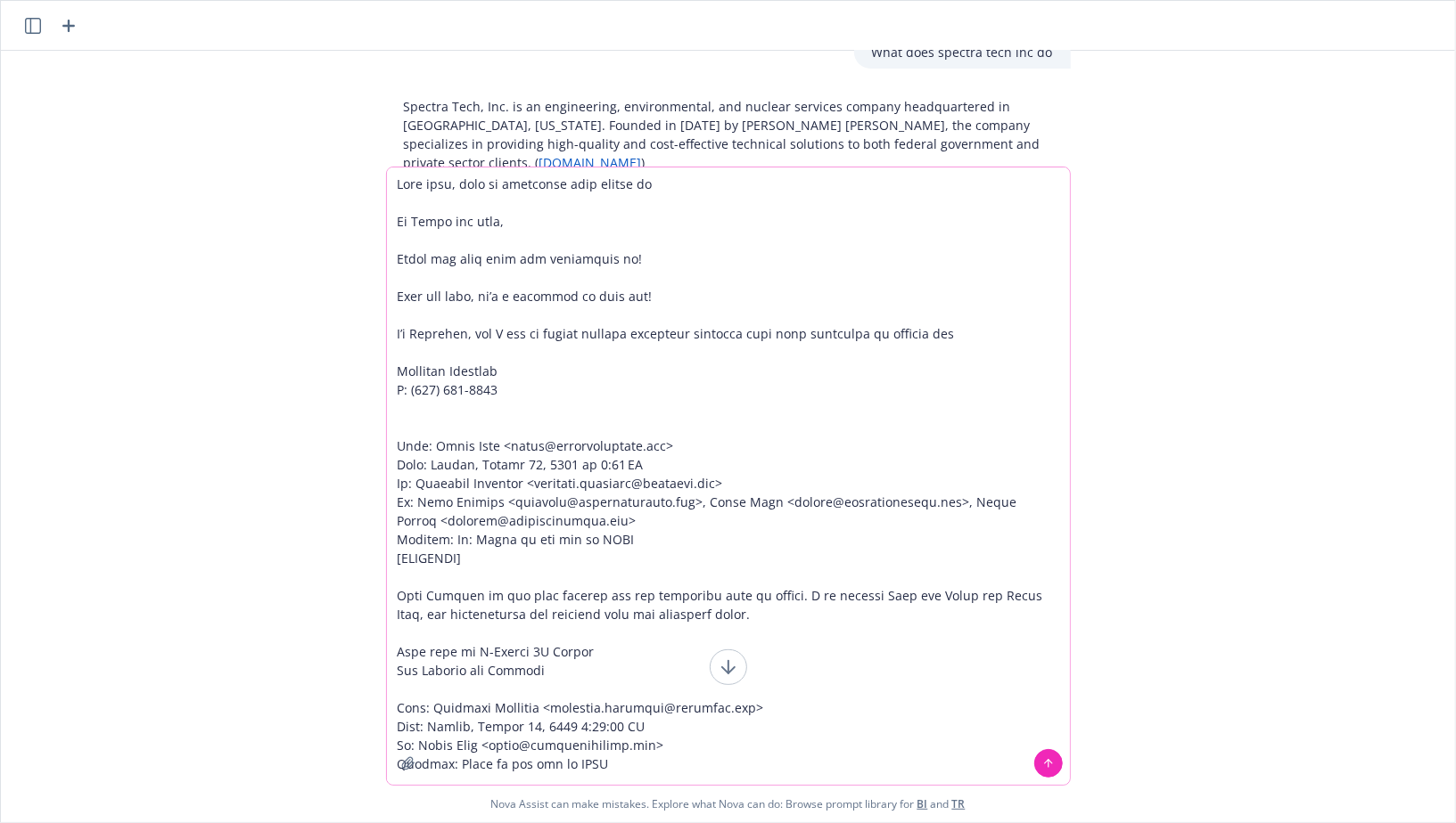
click at [988, 342] on textarea at bounding box center [728, 476] width 683 height 617
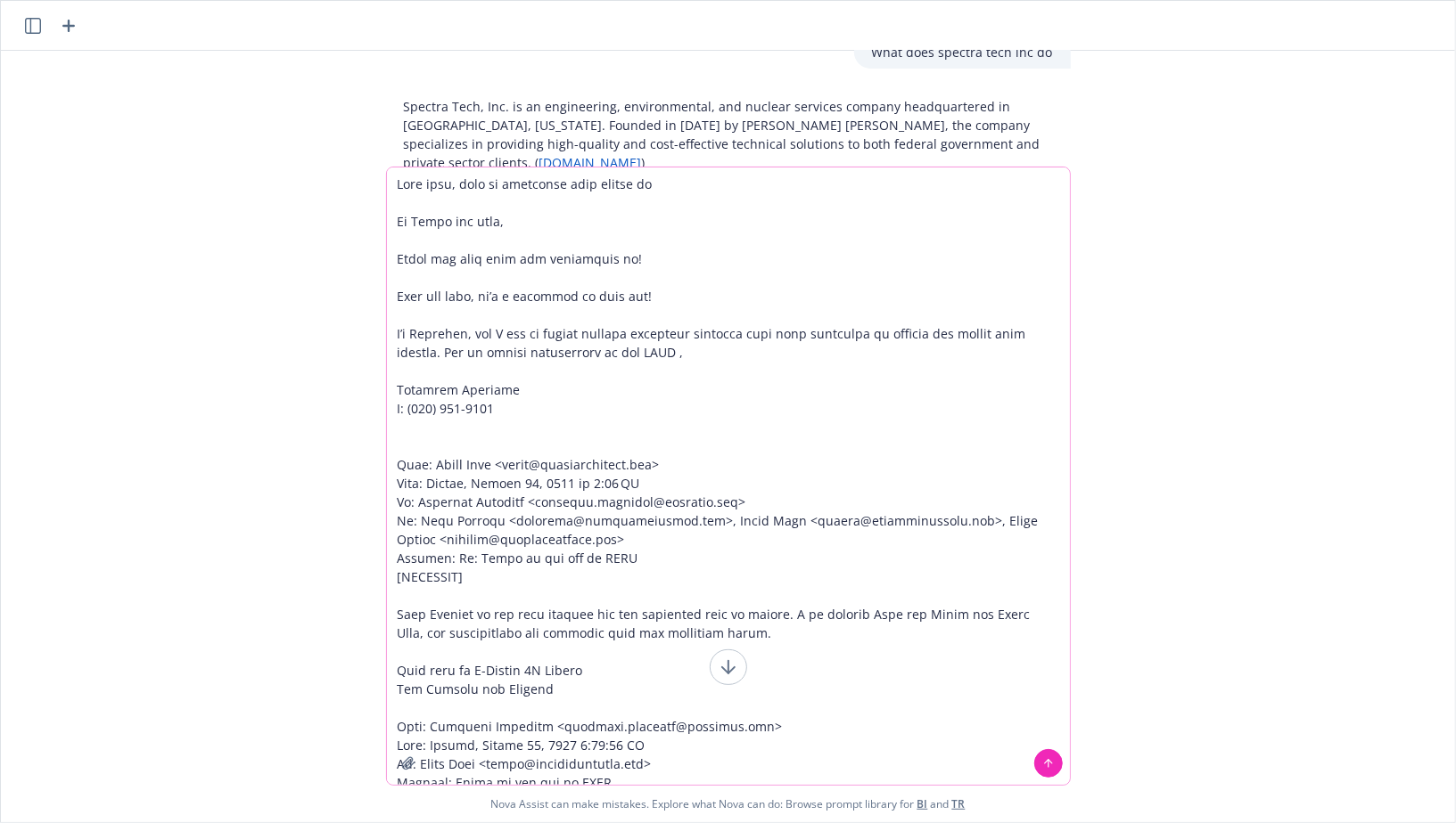
click at [444, 356] on textarea at bounding box center [728, 476] width 683 height 617
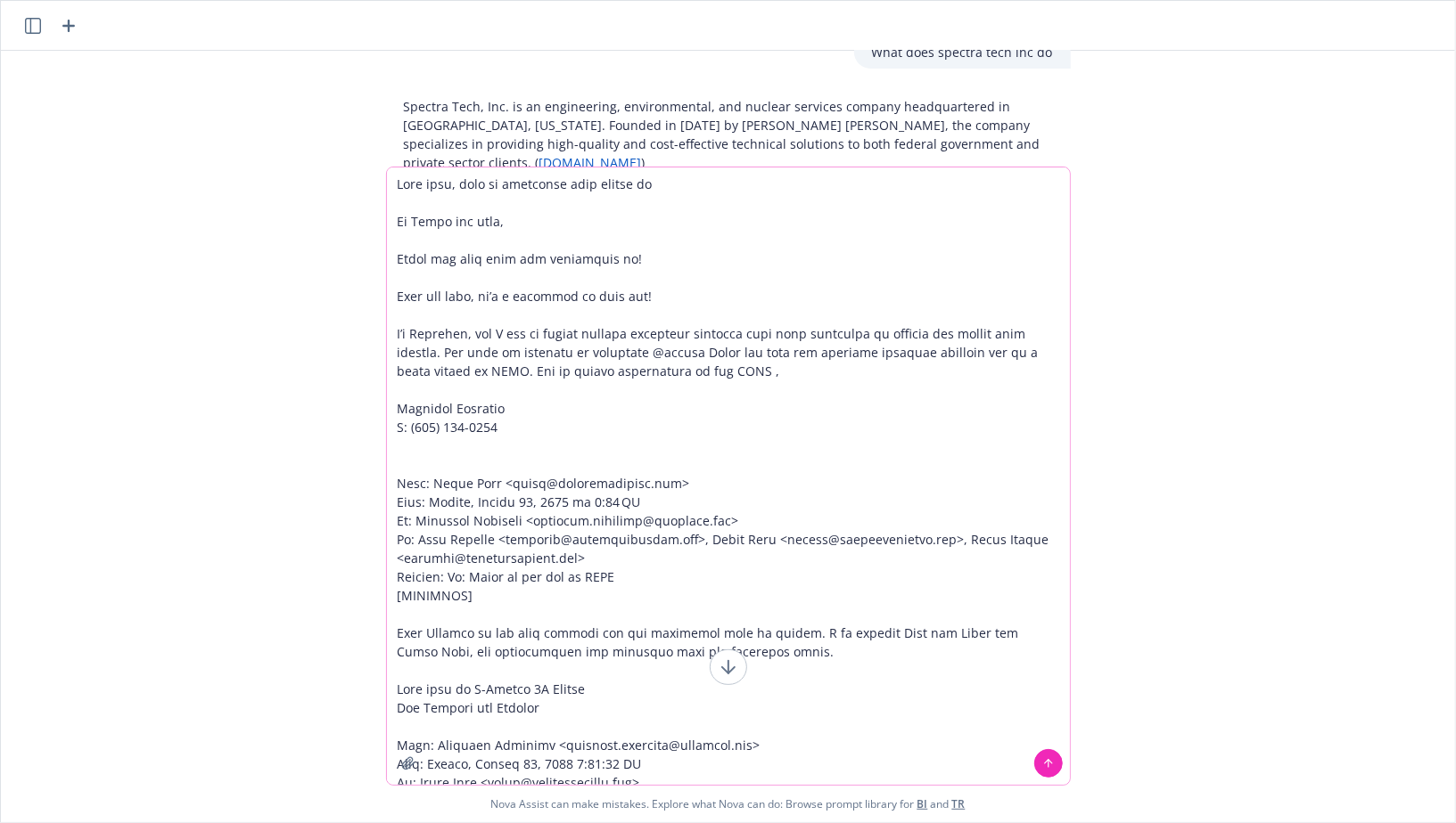
click at [545, 374] on textarea at bounding box center [728, 476] width 683 height 617
click at [804, 373] on textarea at bounding box center [728, 476] width 683 height 617
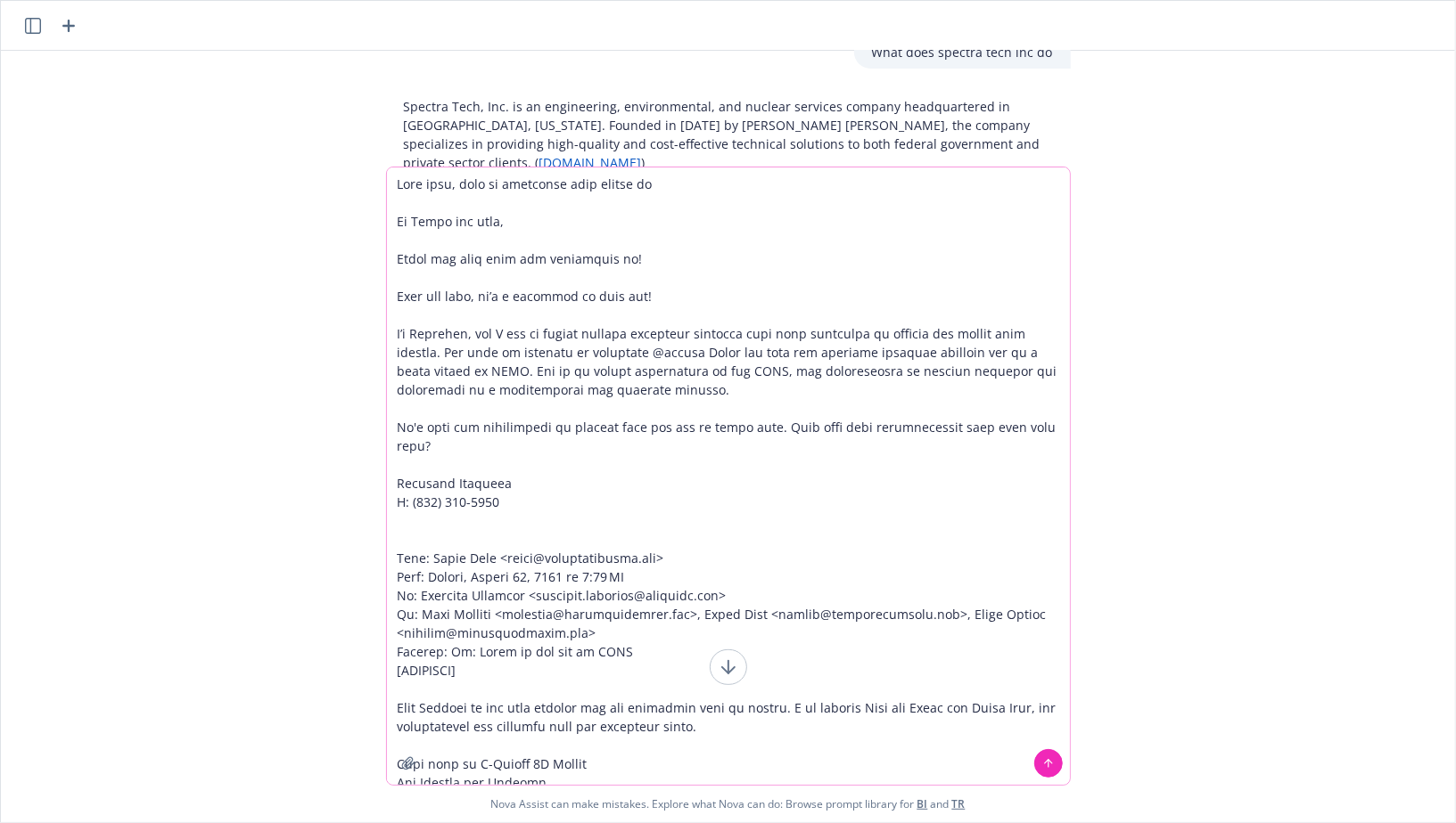
click at [503, 374] on textarea at bounding box center [728, 476] width 683 height 617
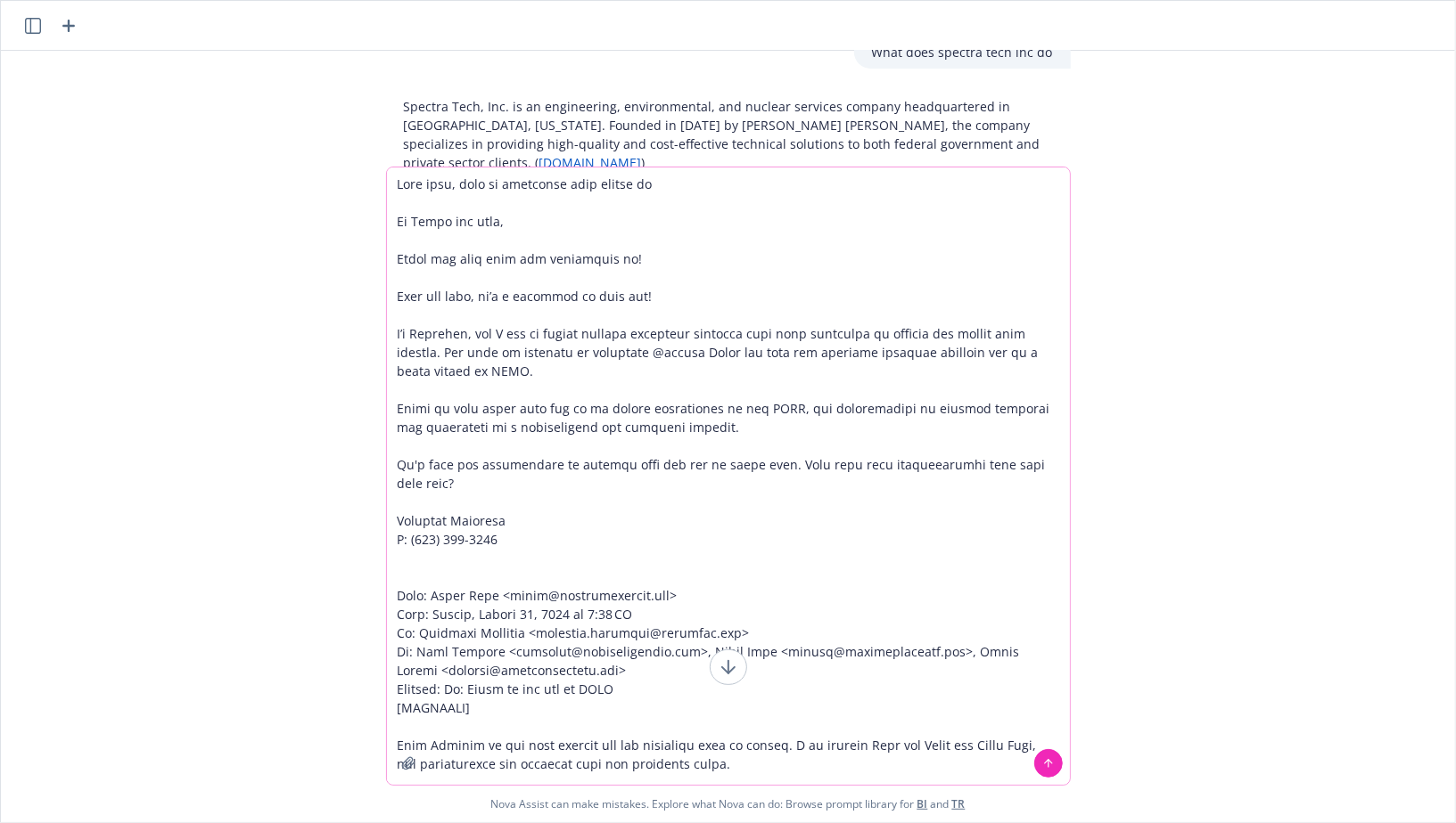
click at [716, 426] on textarea at bounding box center [728, 476] width 683 height 617
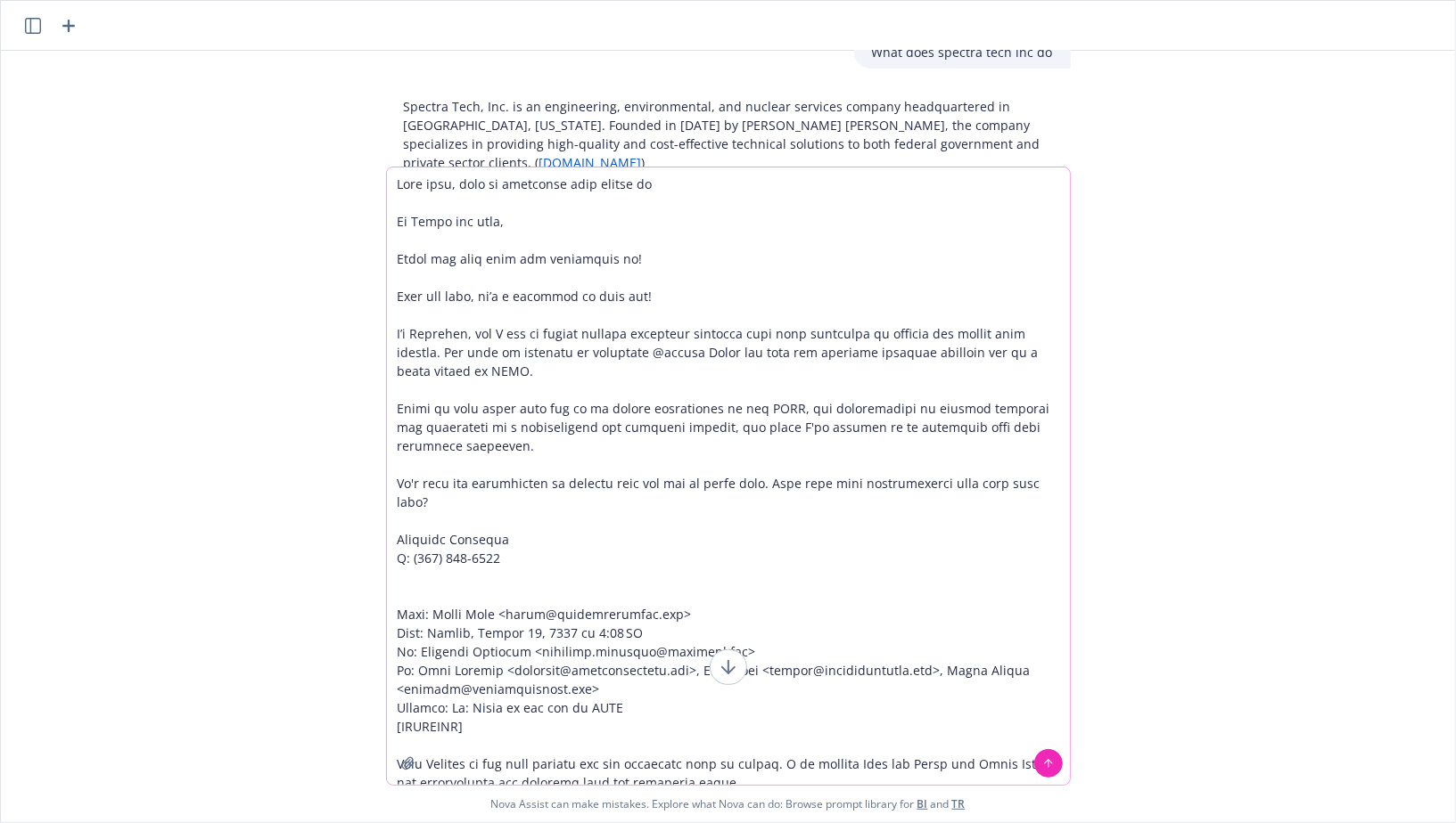
type textarea "Lore ipsu, dolo si ametconse adip elitse do Ei Tempo inc utla, Etdol mag aliq e…"
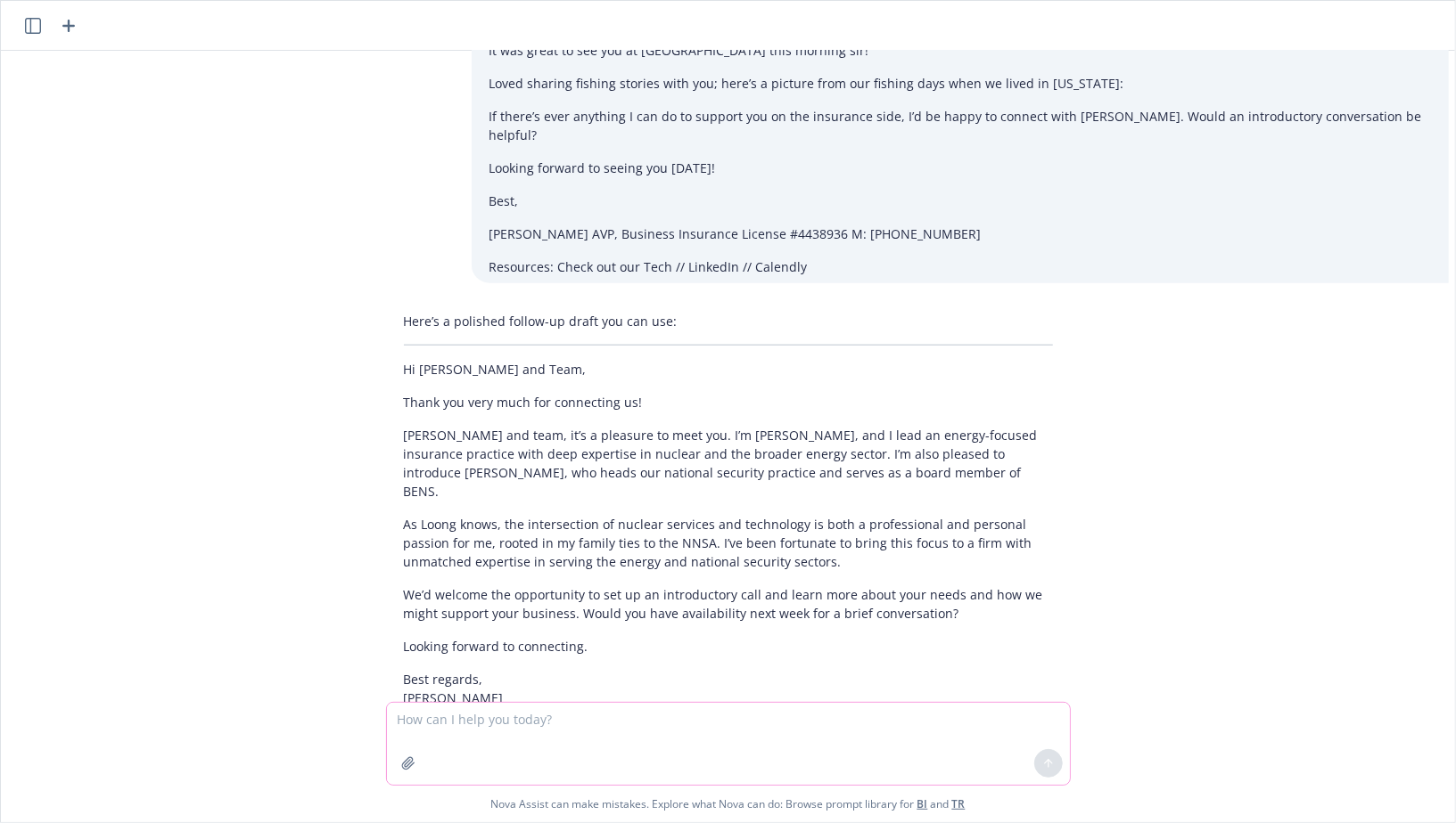
scroll to position [1342, 0]
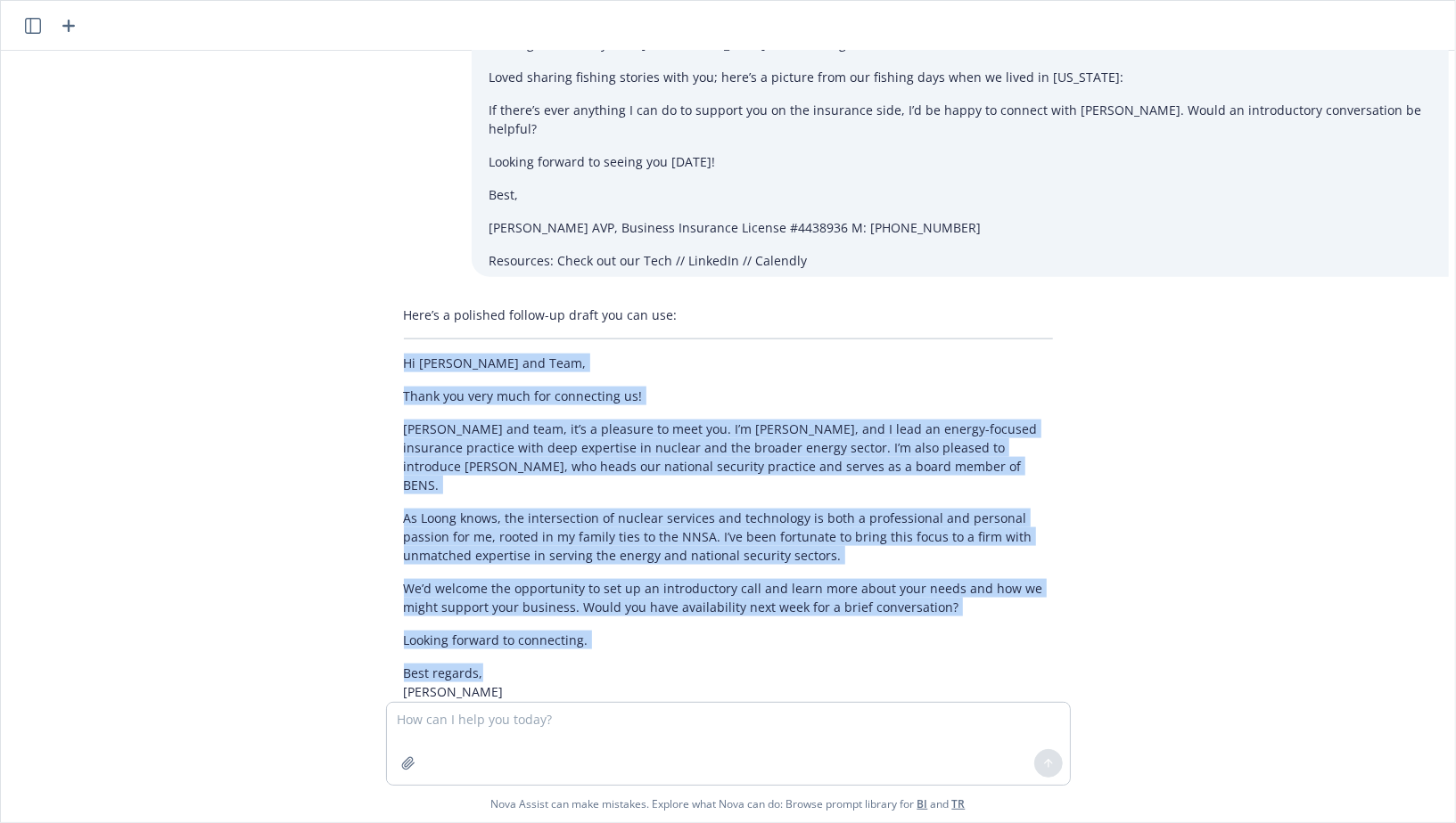
drag, startPoint x: 485, startPoint y: 559, endPoint x: 397, endPoint y: 274, distance: 298.3
click at [397, 298] on div "Here’s a polished follow-up draft you can use: Hi [PERSON_NAME] and Team, Thank…" at bounding box center [728, 537] width 685 height 477
copy div "Hi [PERSON_NAME] and Team, Thank you very much for connecting us! [PERSON_NAME]…"
